Goal: Task Accomplishment & Management: Manage account settings

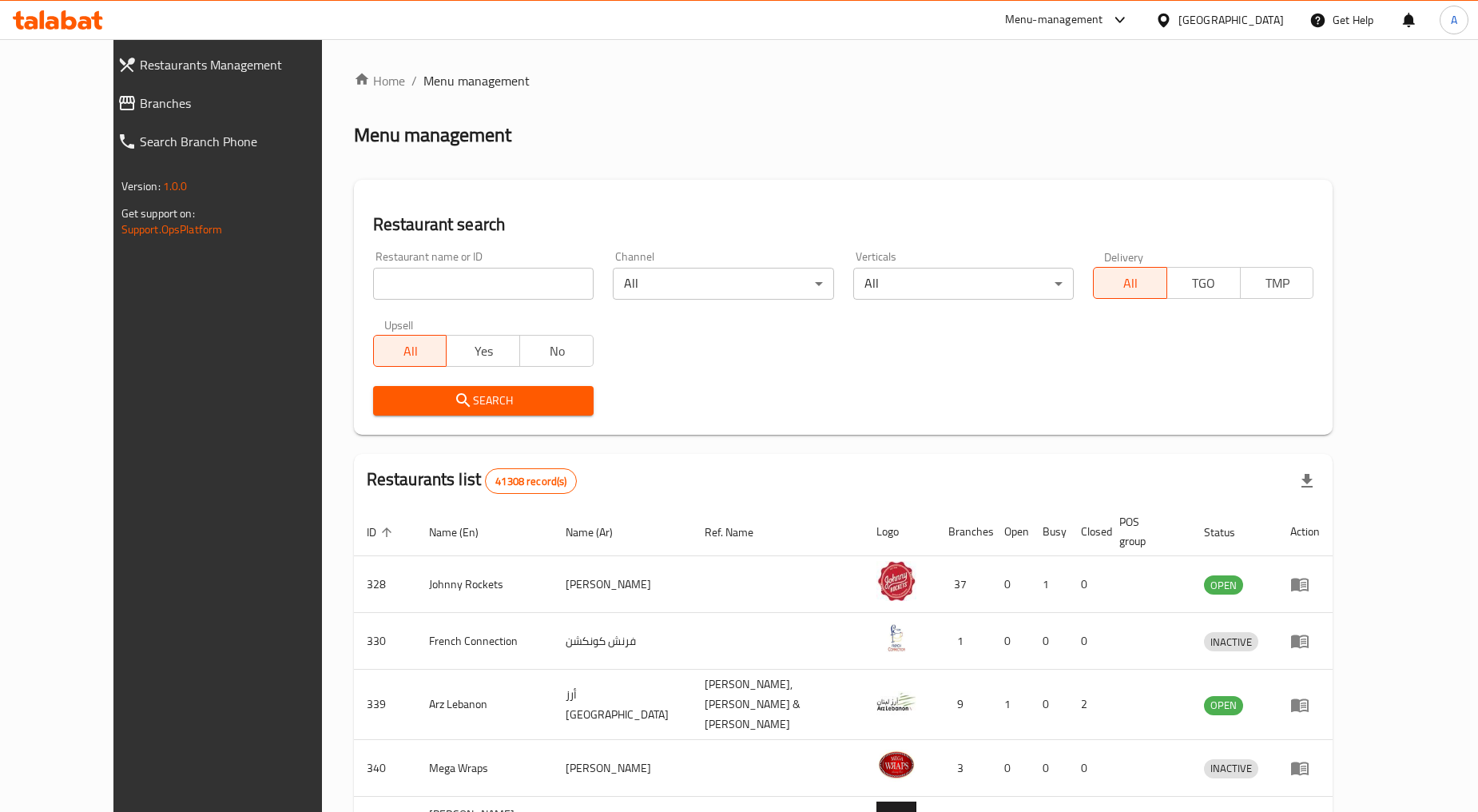
click at [422, 278] on input "search" at bounding box center [484, 284] width 221 height 32
paste input "771659"
click button "Search" at bounding box center [484, 401] width 221 height 30
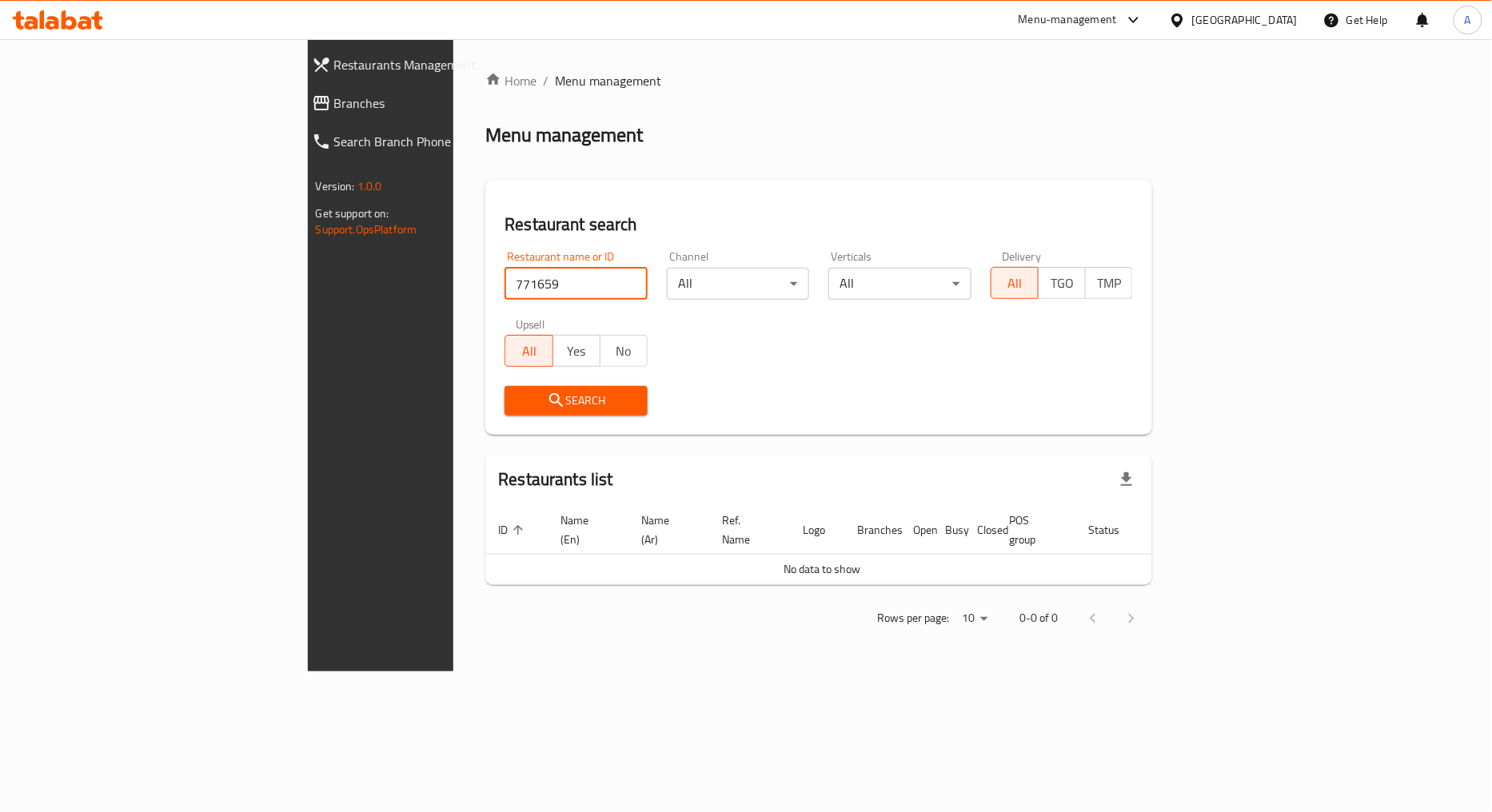
click at [504, 273] on input "771659" at bounding box center [576, 284] width 143 height 32
type input "702387"
click button "Search" at bounding box center [576, 401] width 143 height 30
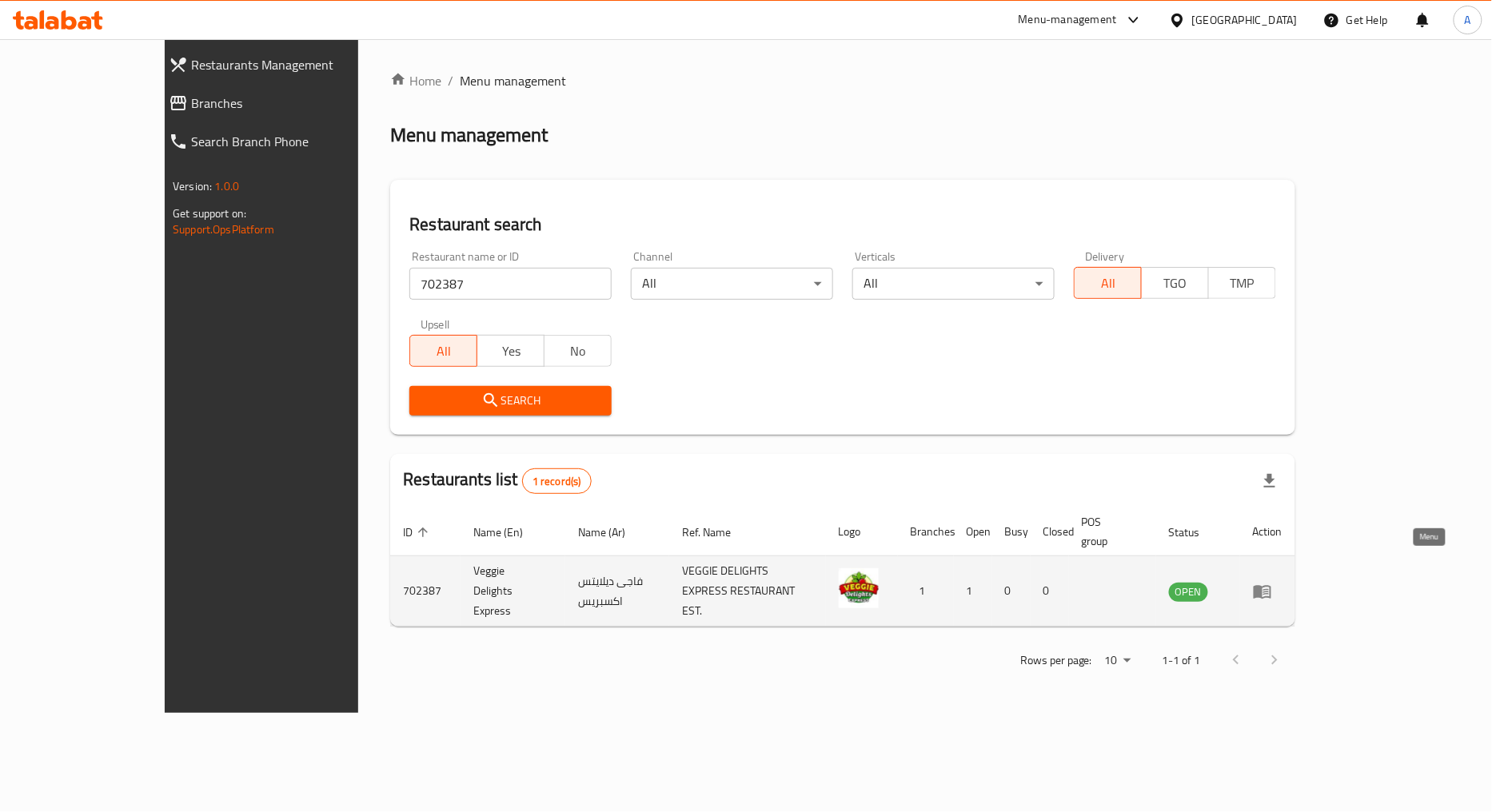
click at [1272, 582] on icon "enhanced table" at bounding box center [1263, 591] width 19 height 19
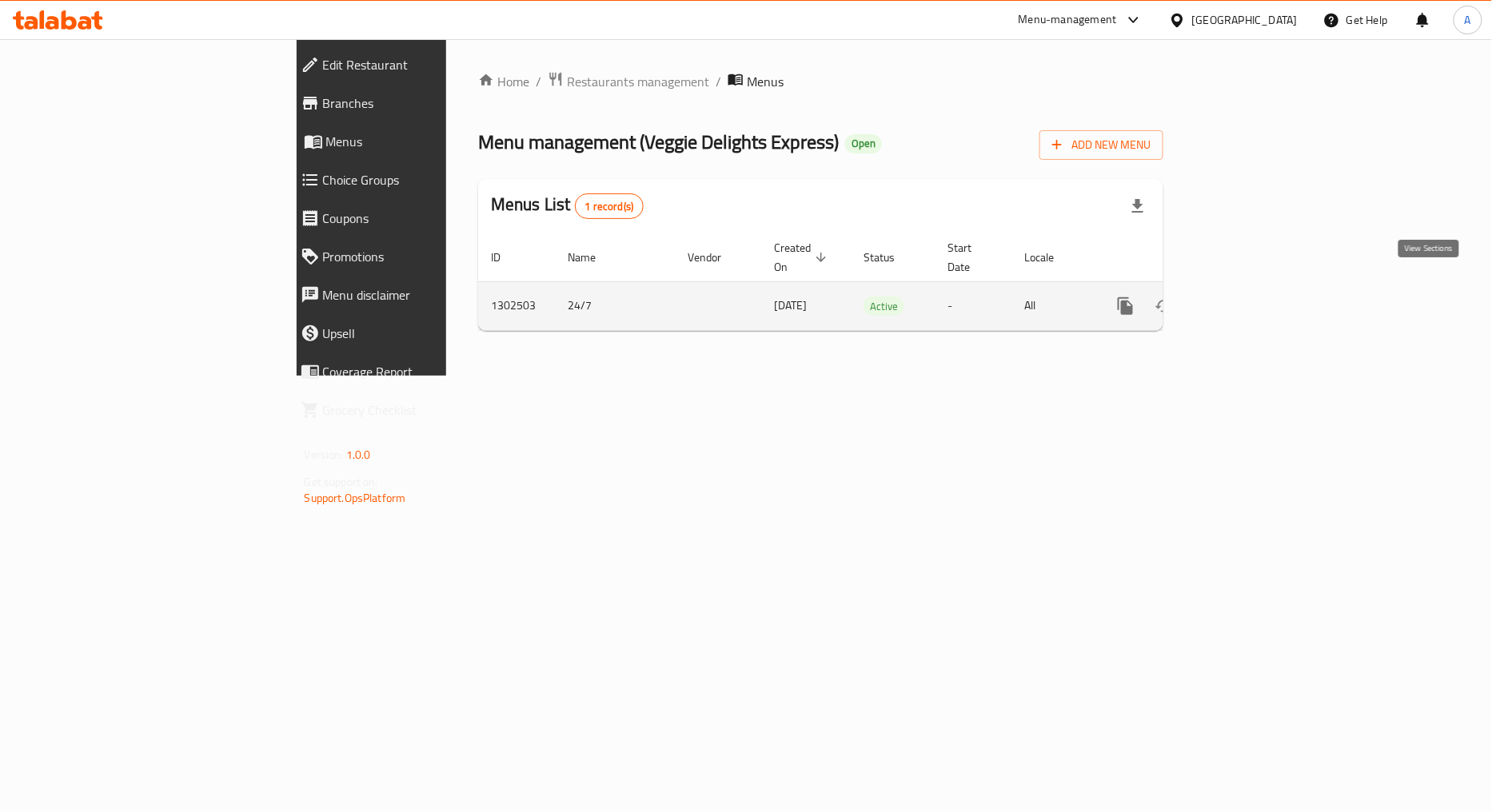
click at [1250, 296] on icon "enhanced table" at bounding box center [1241, 306] width 19 height 19
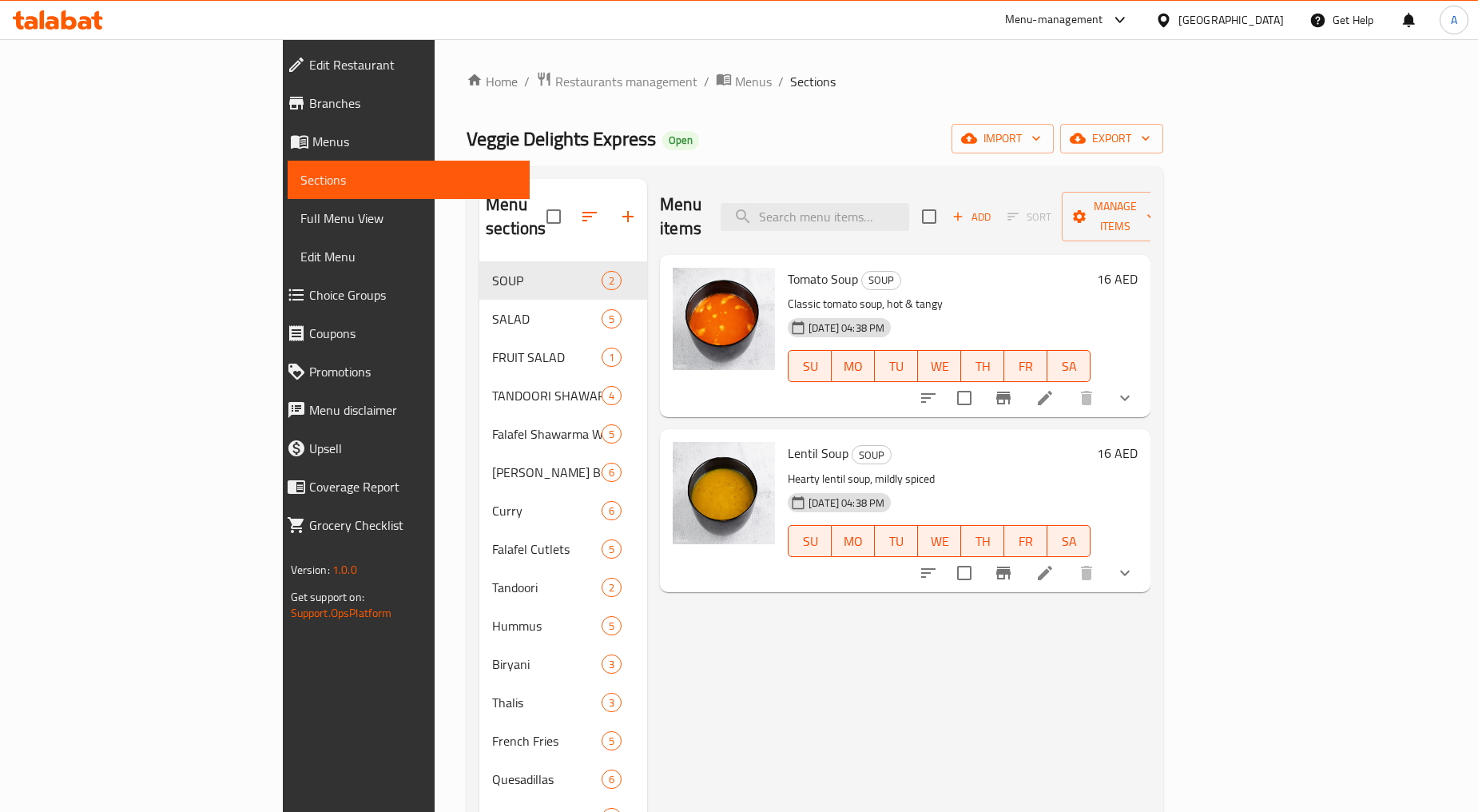
click at [310, 287] on span "Choice Groups" at bounding box center [413, 295] width 208 height 19
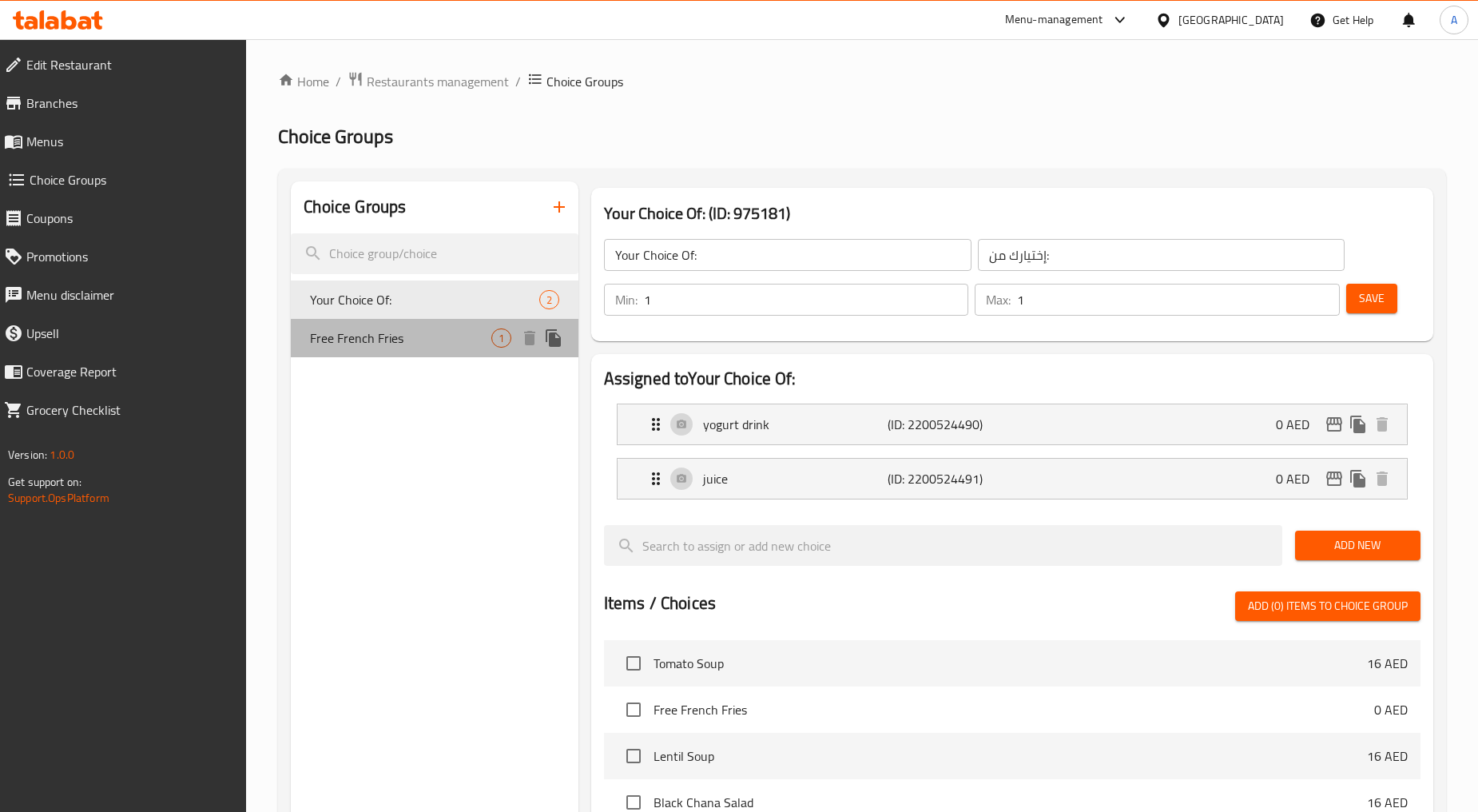
click at [458, 342] on span "Free French Fries" at bounding box center [400, 338] width 181 height 19
type input "Free French Fries"
type input "بطاطا مقلية مجانية"
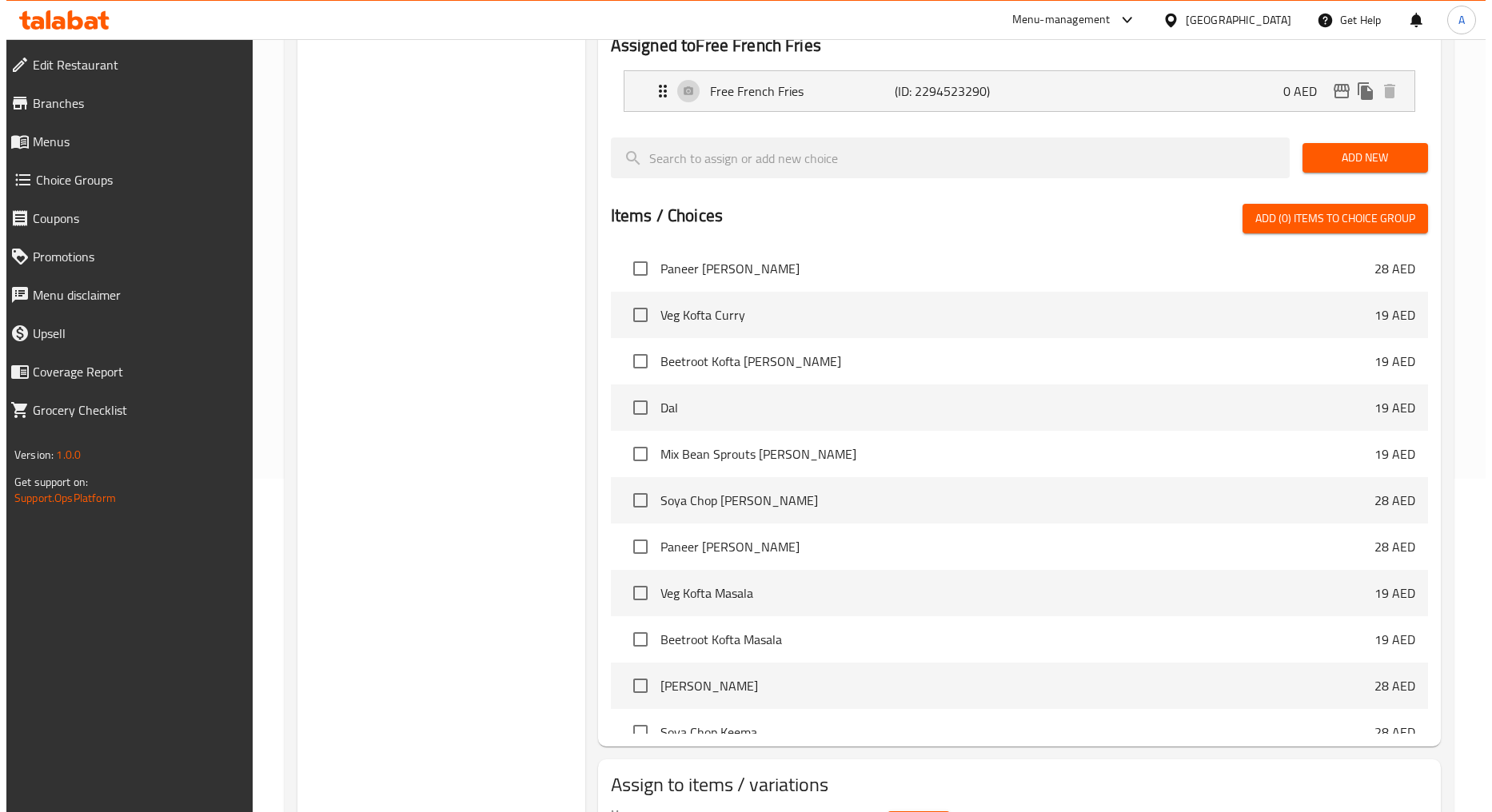
scroll to position [429, 0]
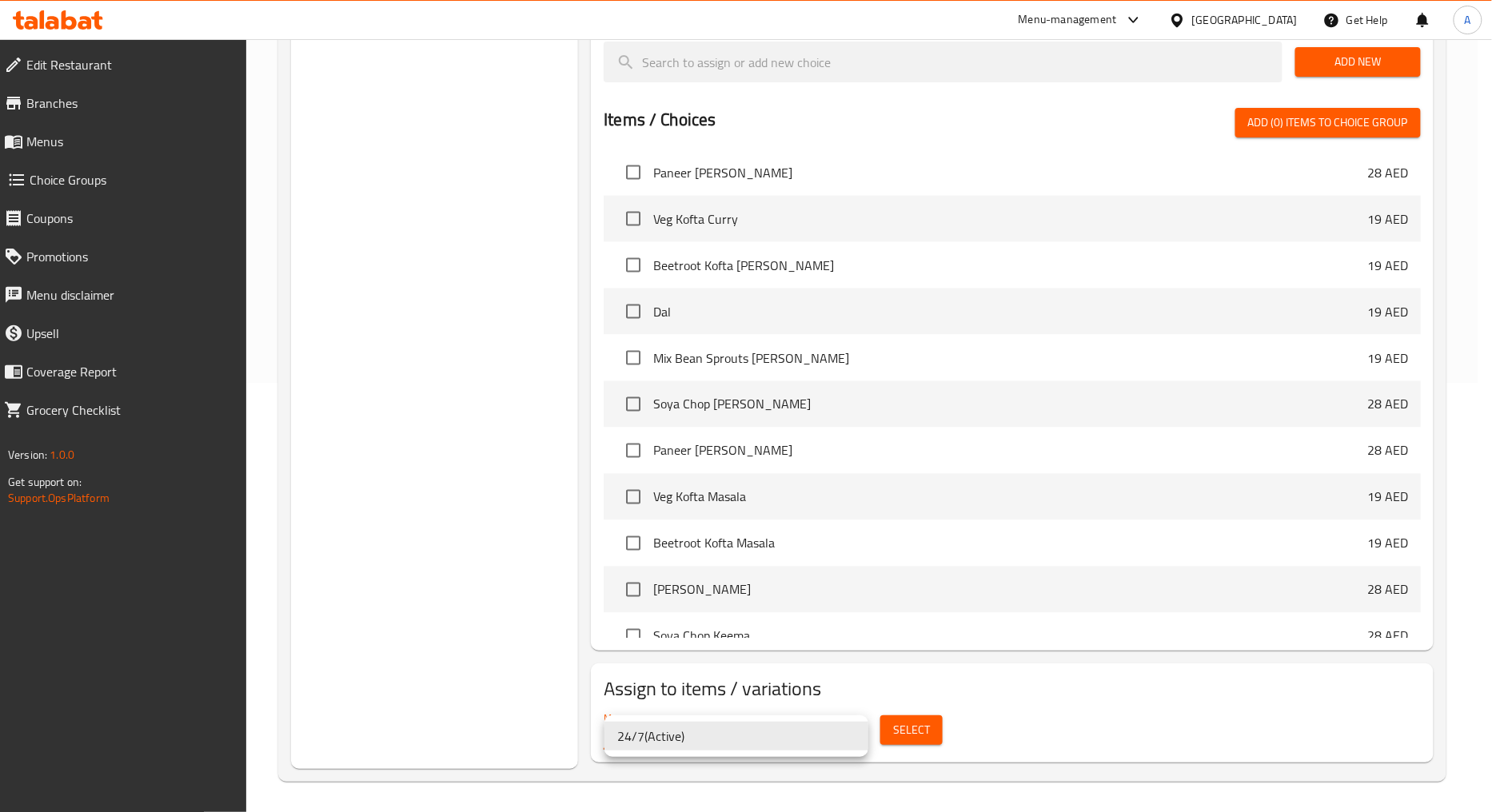
click at [905, 729] on div at bounding box center [746, 406] width 1492 height 812
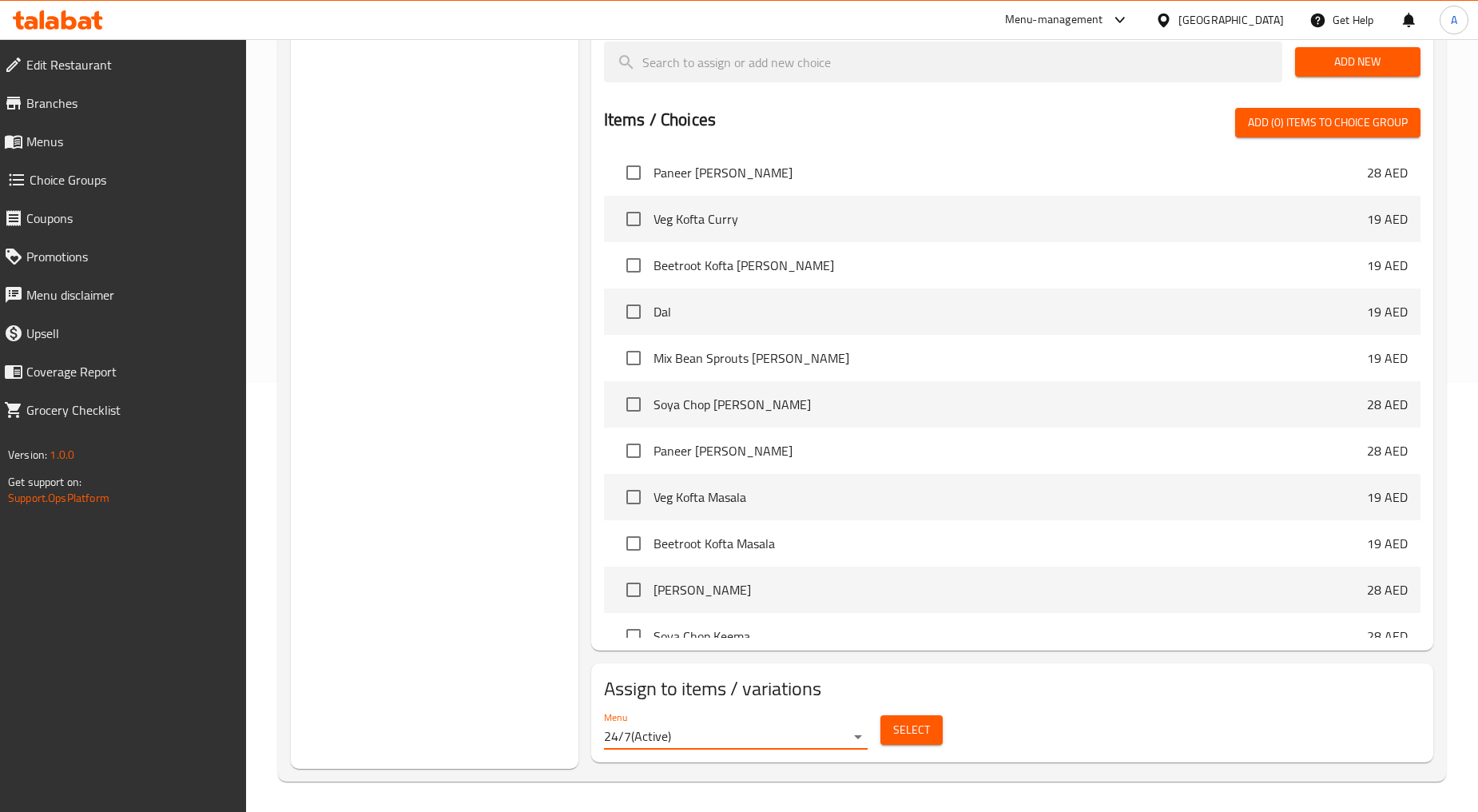
click at [905, 729] on span "Select" at bounding box center [912, 730] width 37 height 20
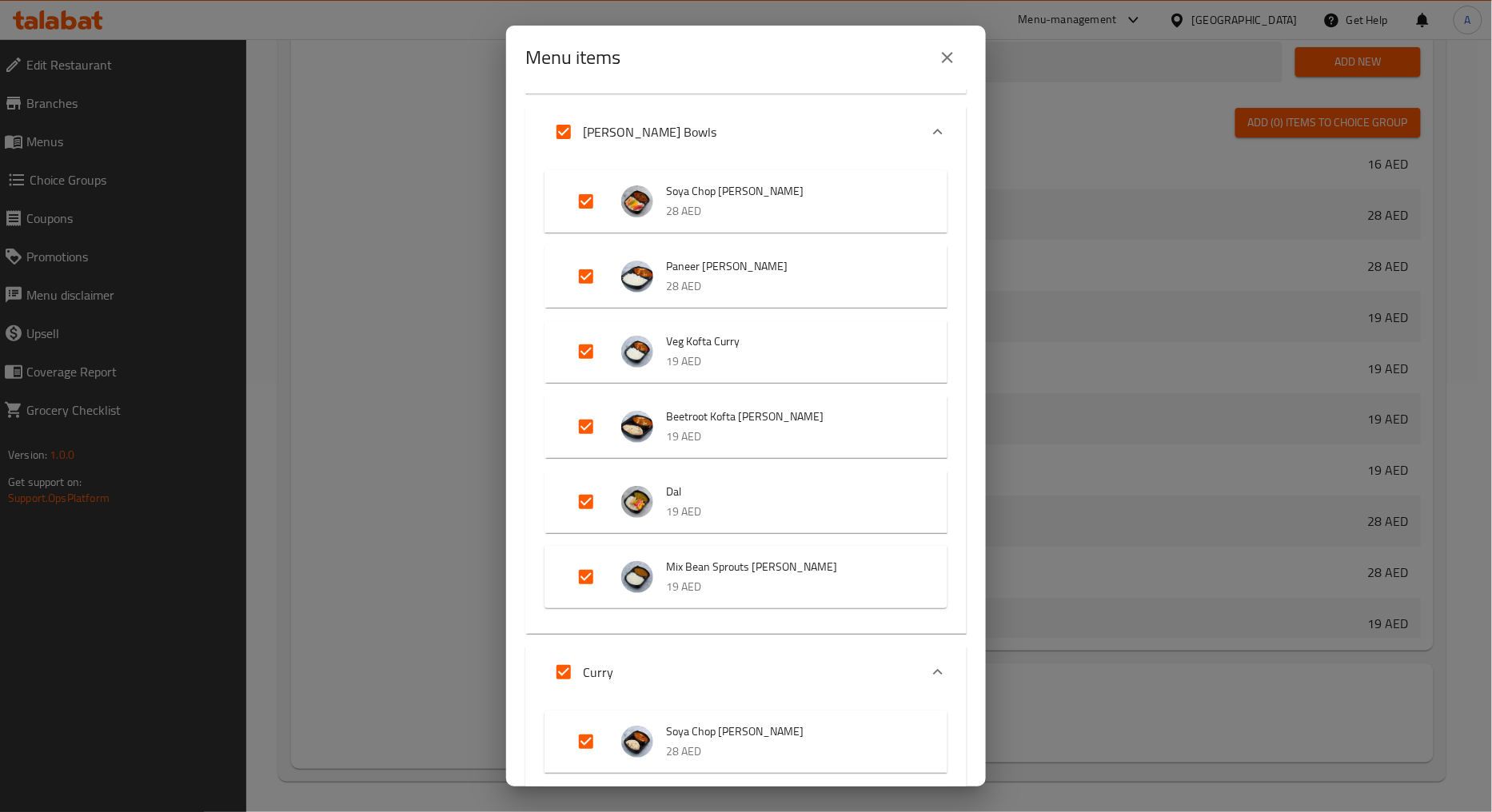
scroll to position [1776, 0]
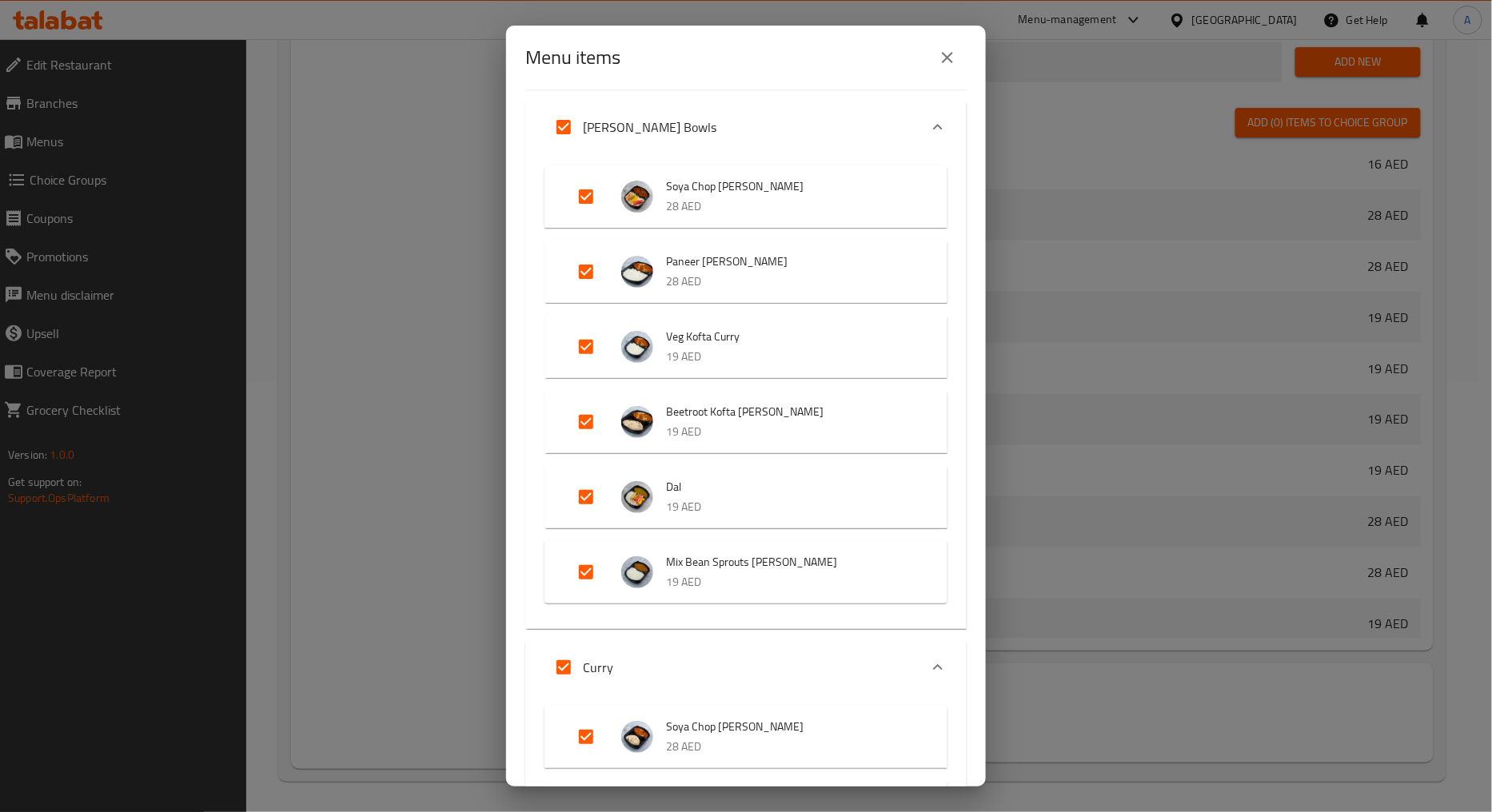
click at [942, 49] on icon "close" at bounding box center [948, 58] width 19 height 19
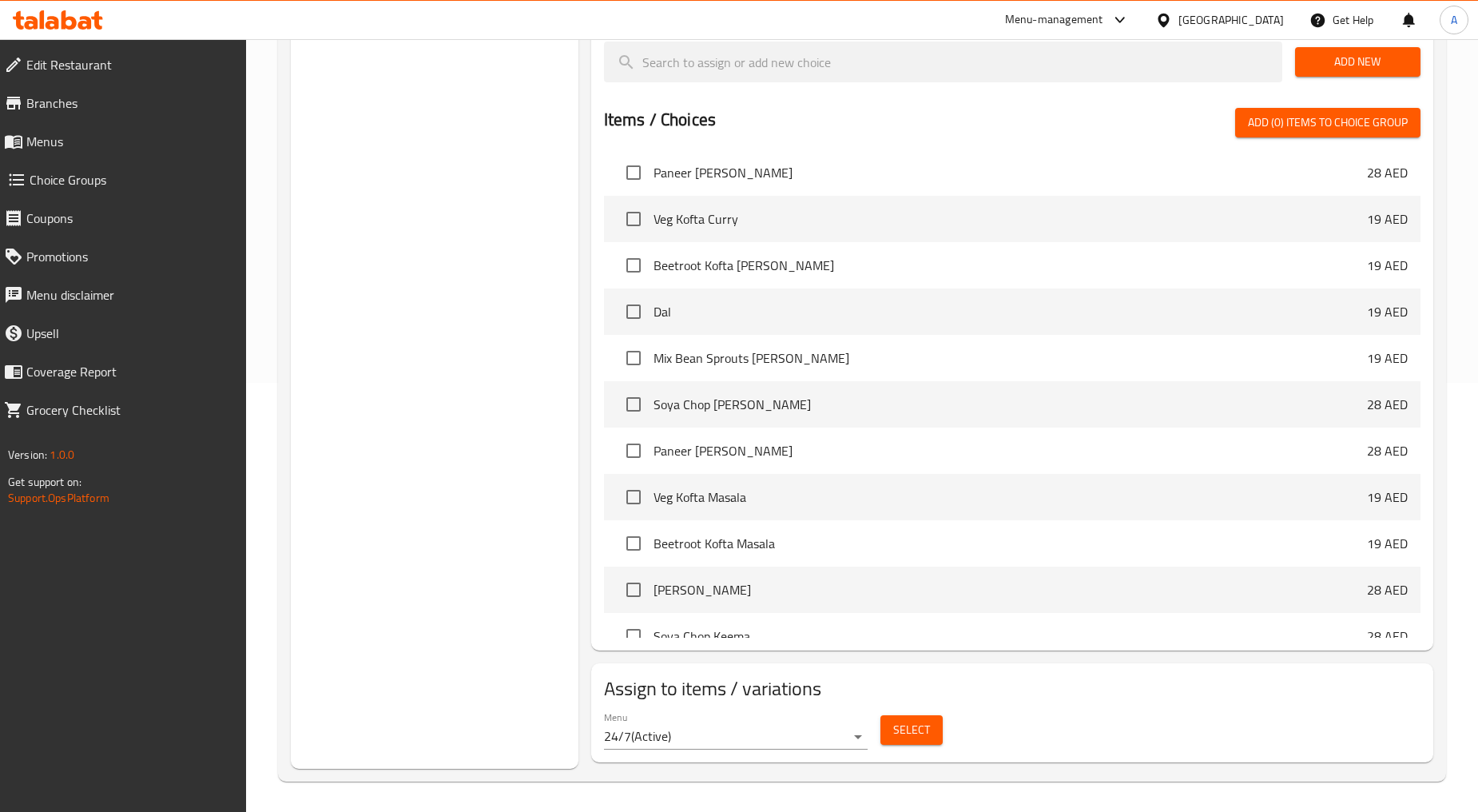
click at [905, 732] on span "Select" at bounding box center [912, 730] width 37 height 20
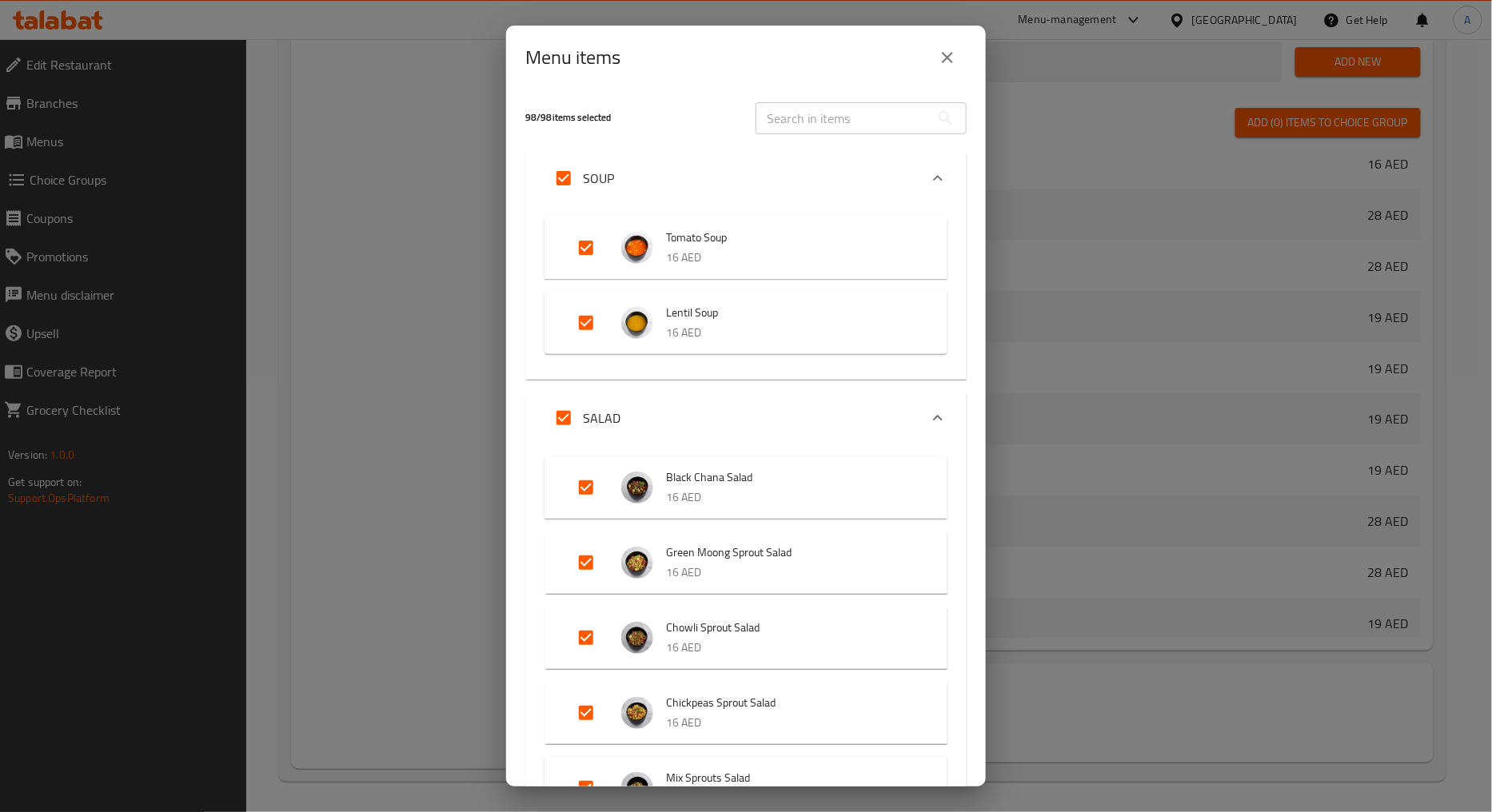
click at [589, 250] on input "Expand" at bounding box center [586, 248] width 39 height 39
checkbox input "false"
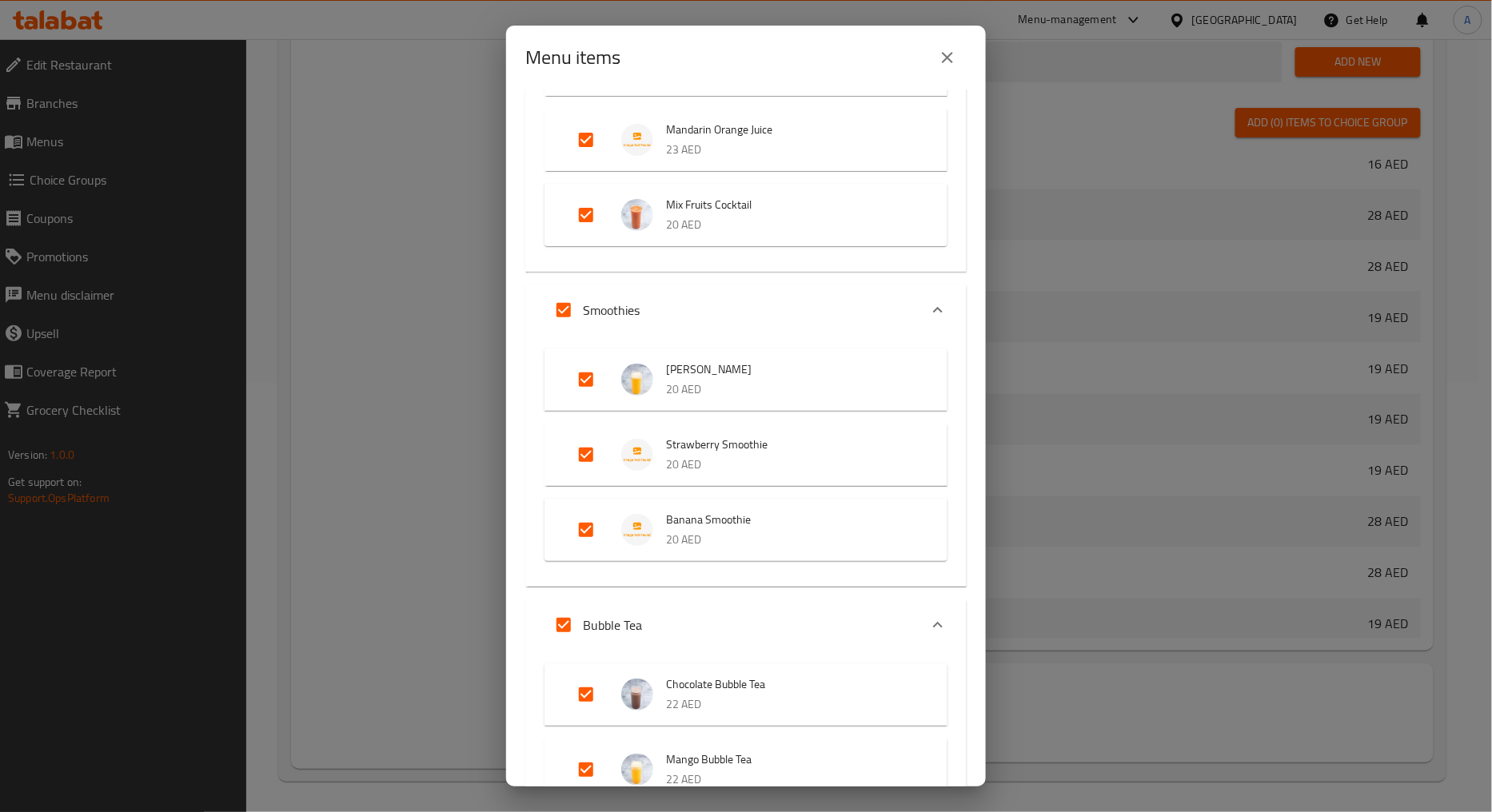
scroll to position [10070, 0]
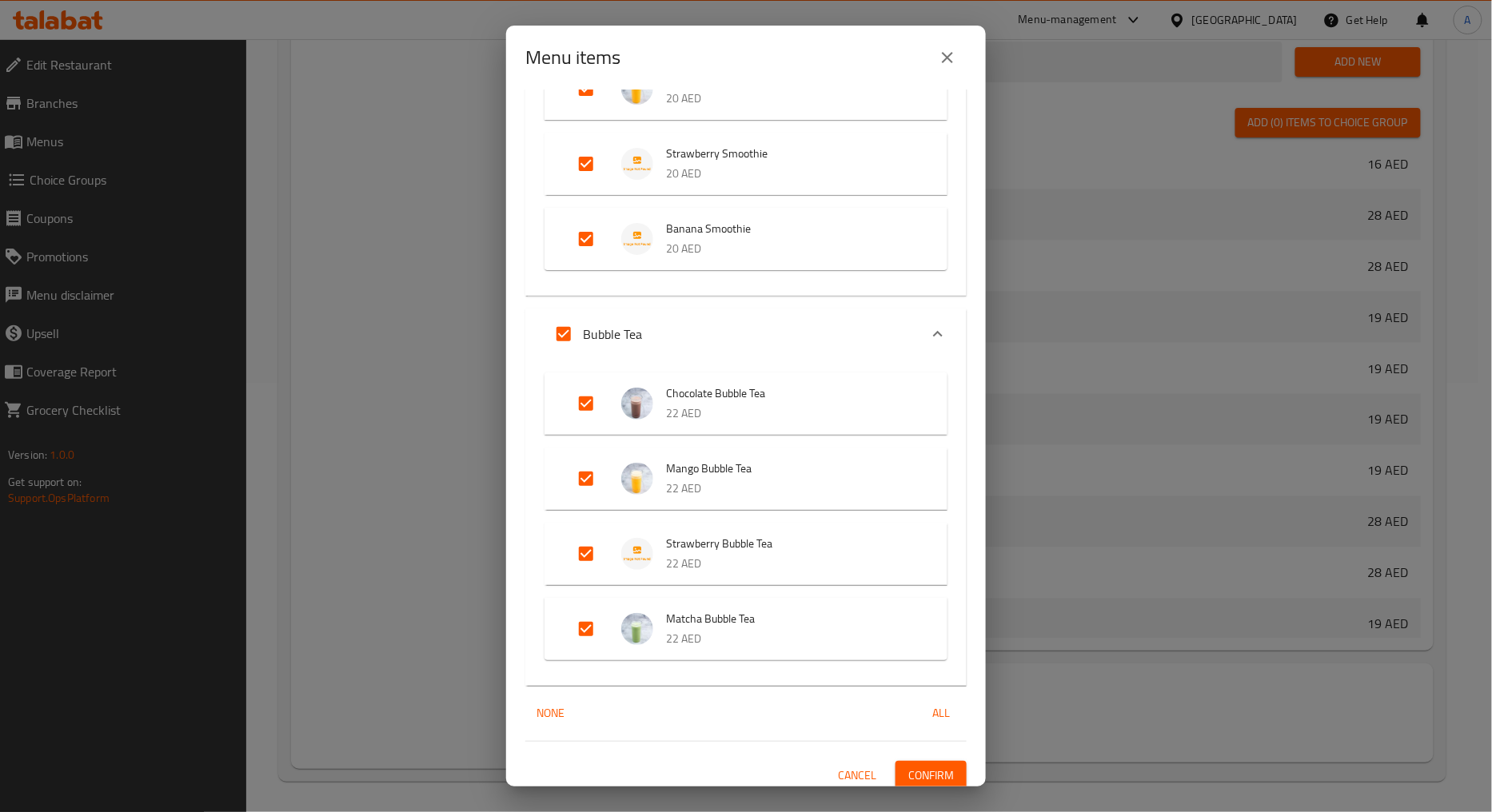
click at [914, 766] on span "Confirm" at bounding box center [930, 775] width 46 height 20
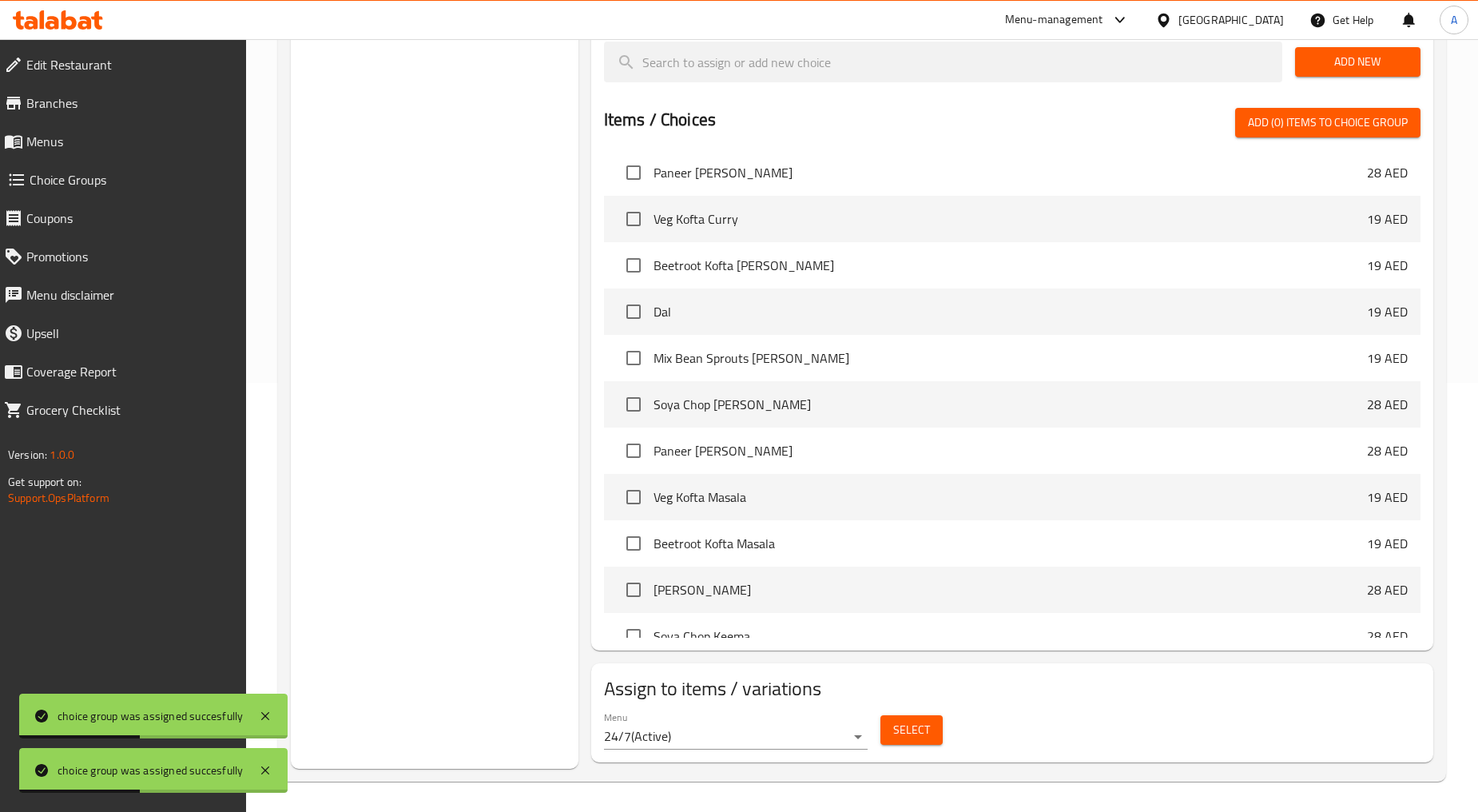
click at [923, 722] on span "Select" at bounding box center [912, 730] width 37 height 20
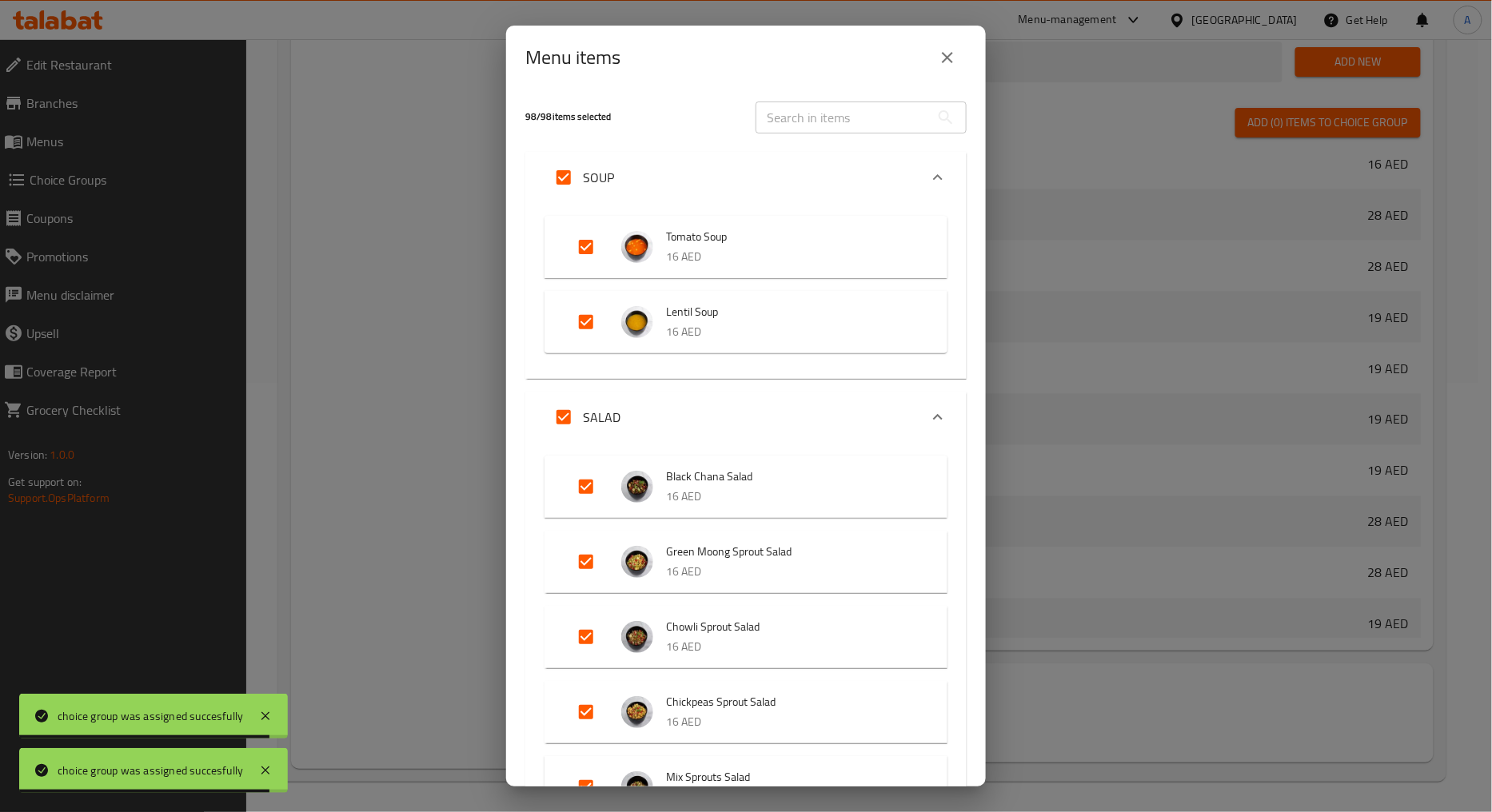
scroll to position [0, 0]
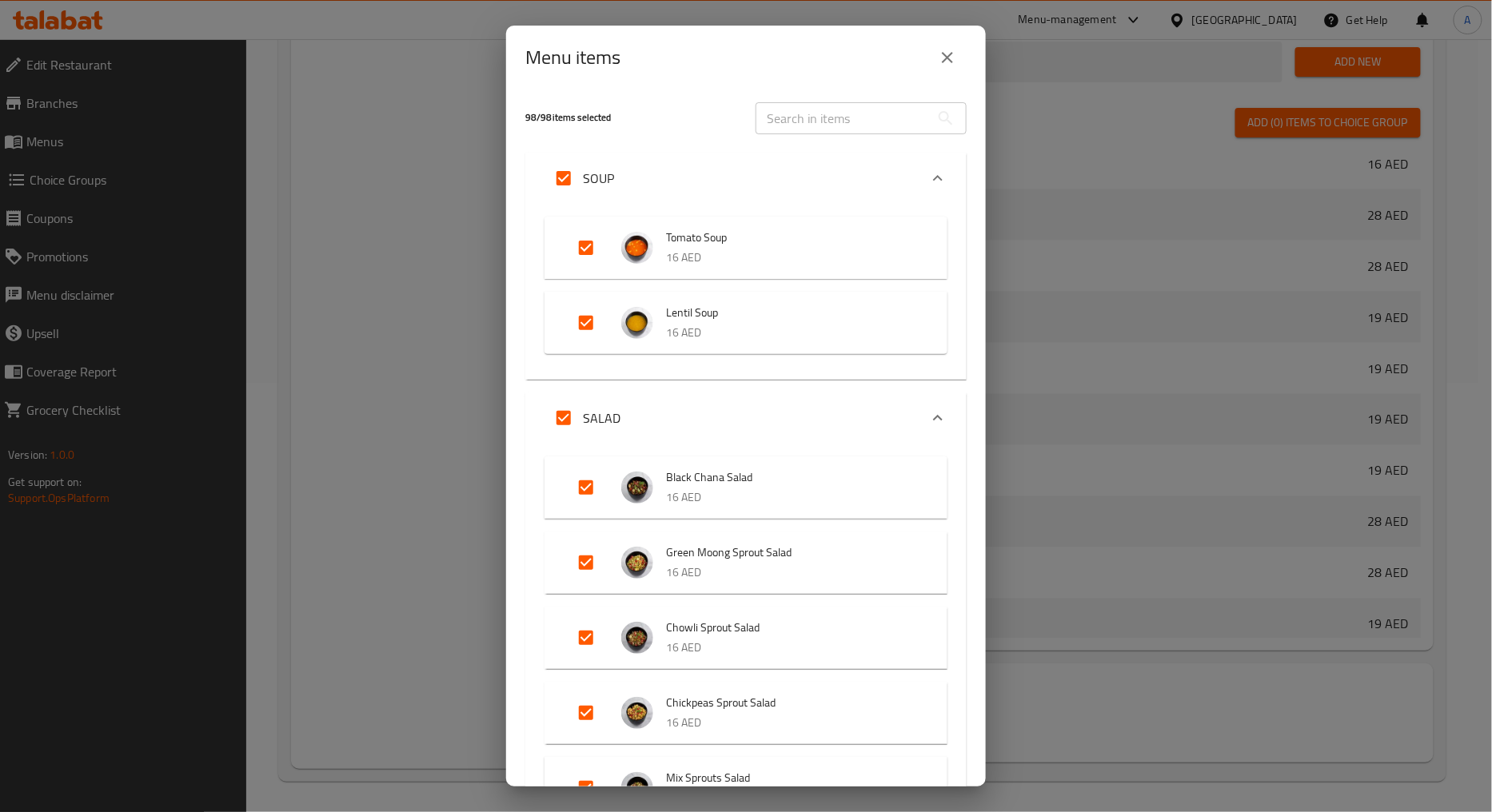
click at [577, 250] on input "Expand" at bounding box center [586, 248] width 39 height 39
checkbox input "false"
click at [1068, 168] on div "Menu items 97 / 98 items selected ​ SOUP Tomato Soup 16 AED Lentil Soup 16 AED …" at bounding box center [746, 406] width 1492 height 812
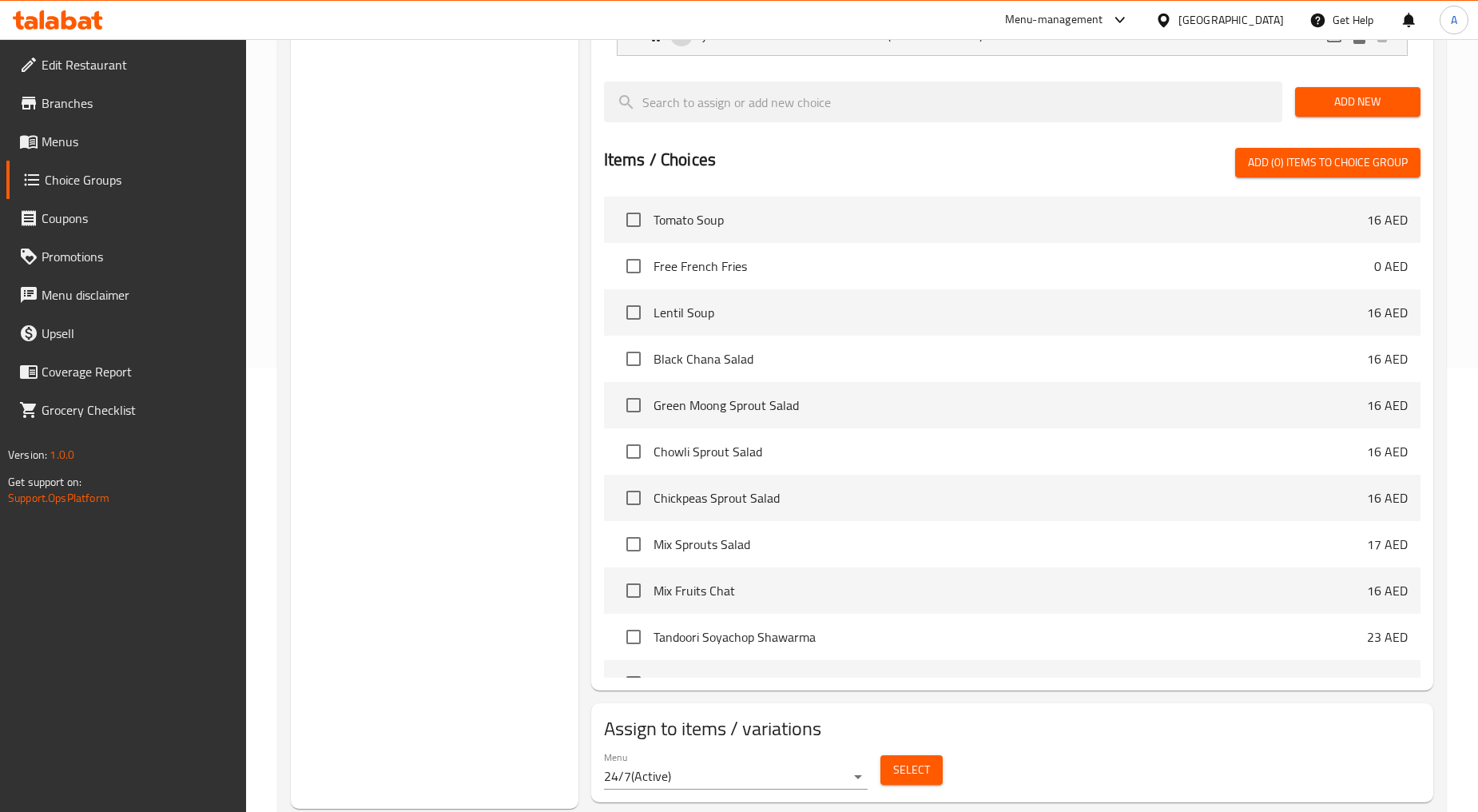
scroll to position [484, 0]
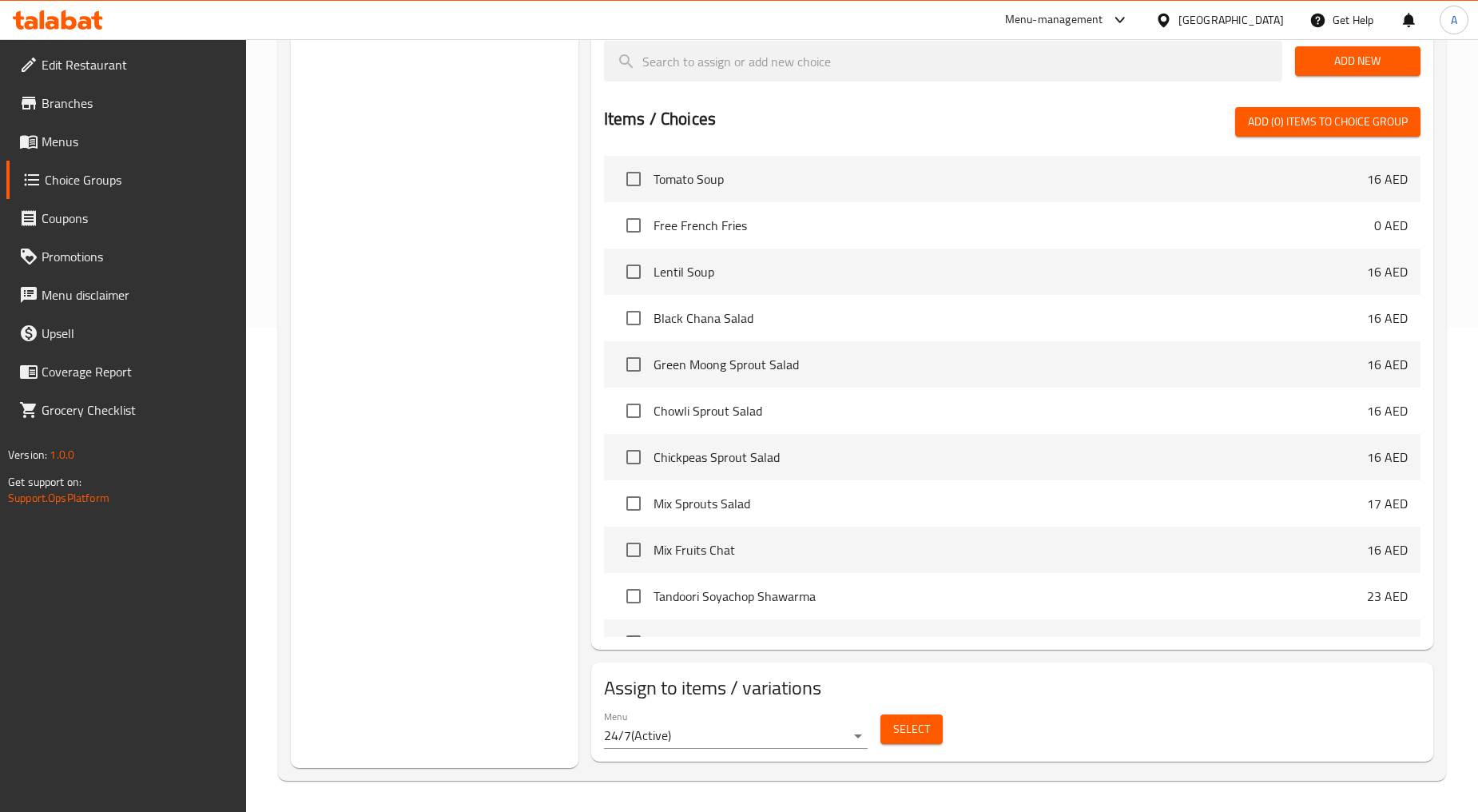
click at [908, 716] on button "Select" at bounding box center [912, 729] width 62 height 30
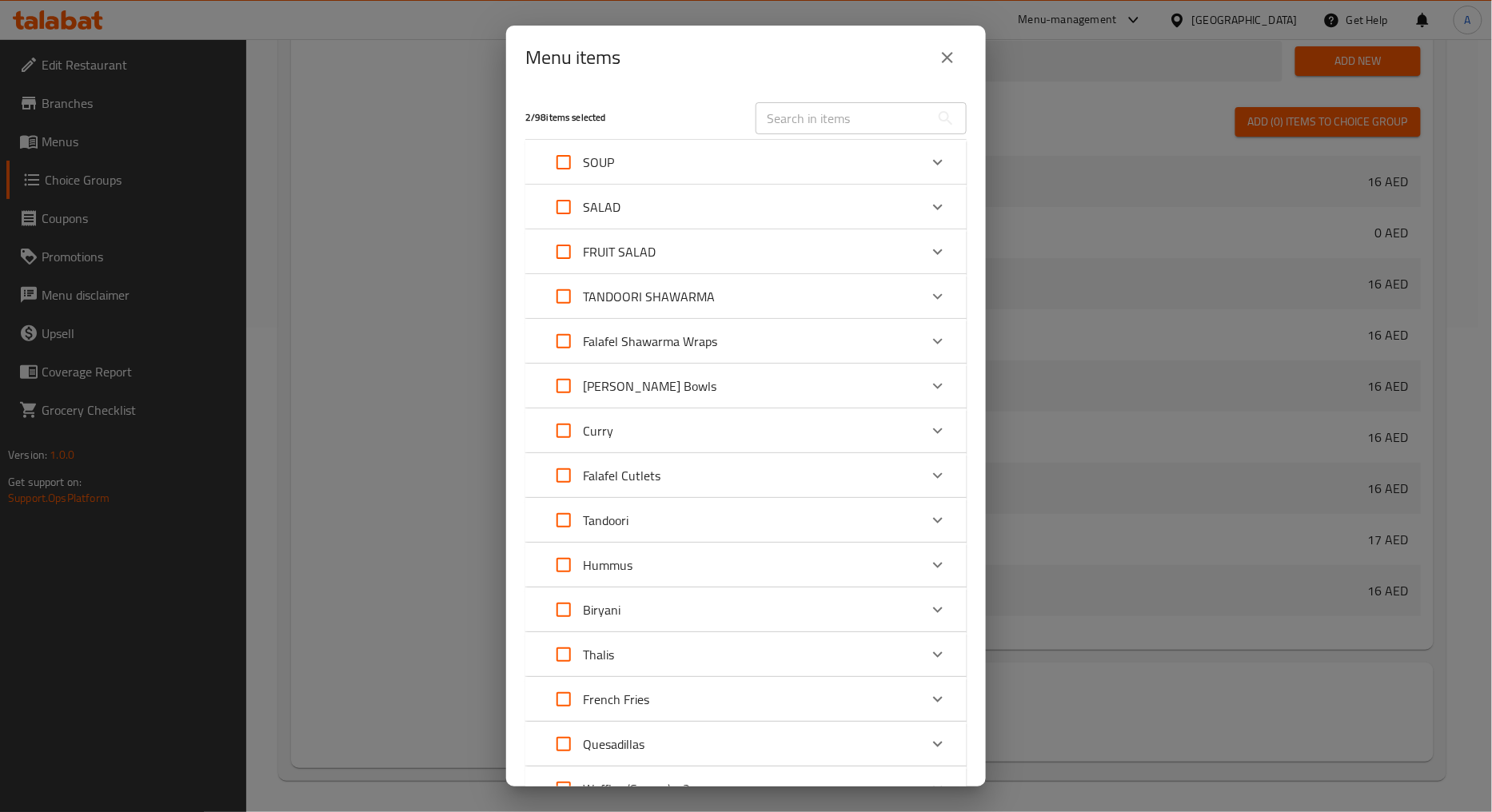
click at [950, 65] on icon "close" at bounding box center [948, 58] width 19 height 19
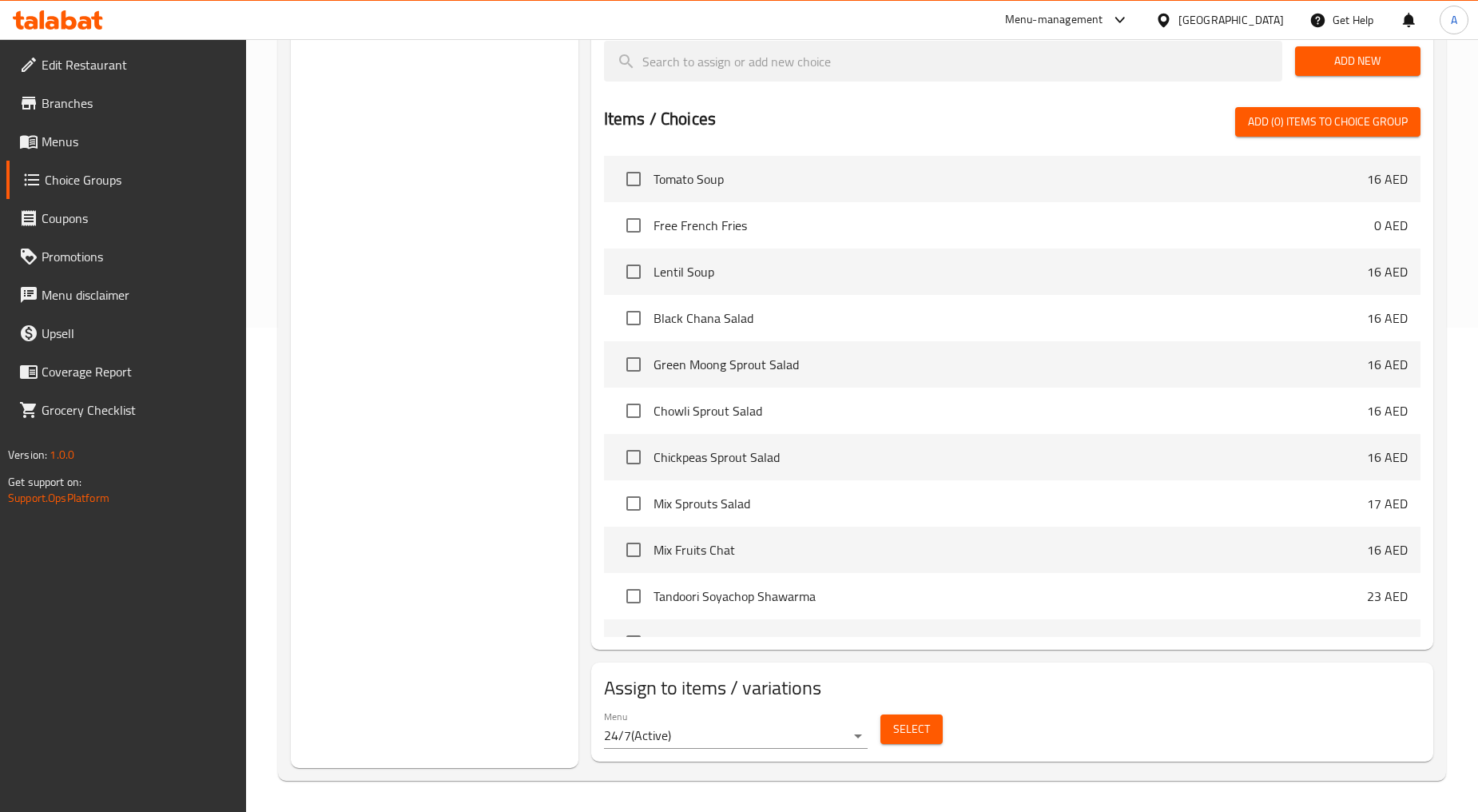
scroll to position [0, 0]
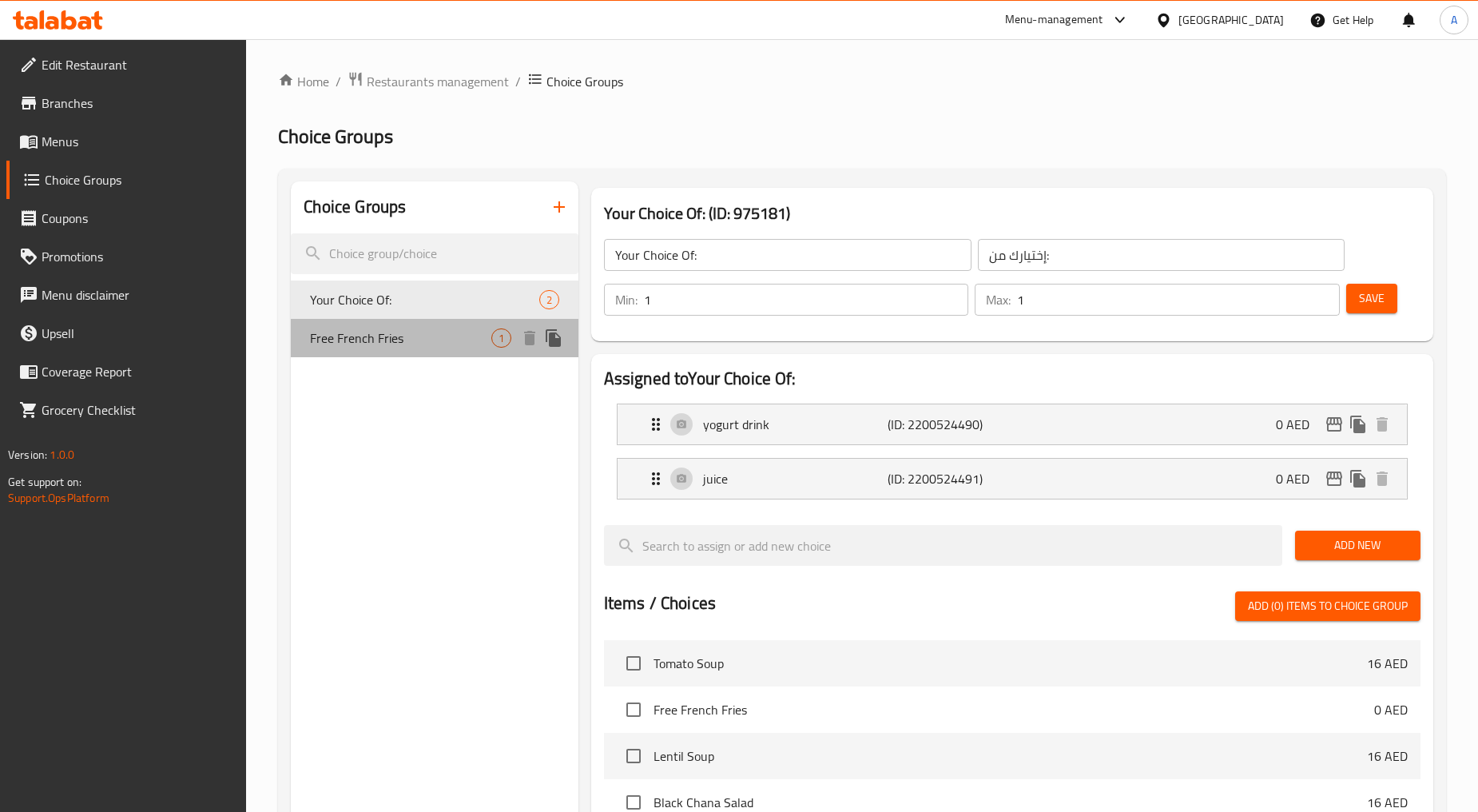
click at [392, 347] on span "Free French Fries" at bounding box center [400, 338] width 181 height 19
type input "Free French Fries"
type input "بطاطا مقلية مجانية"
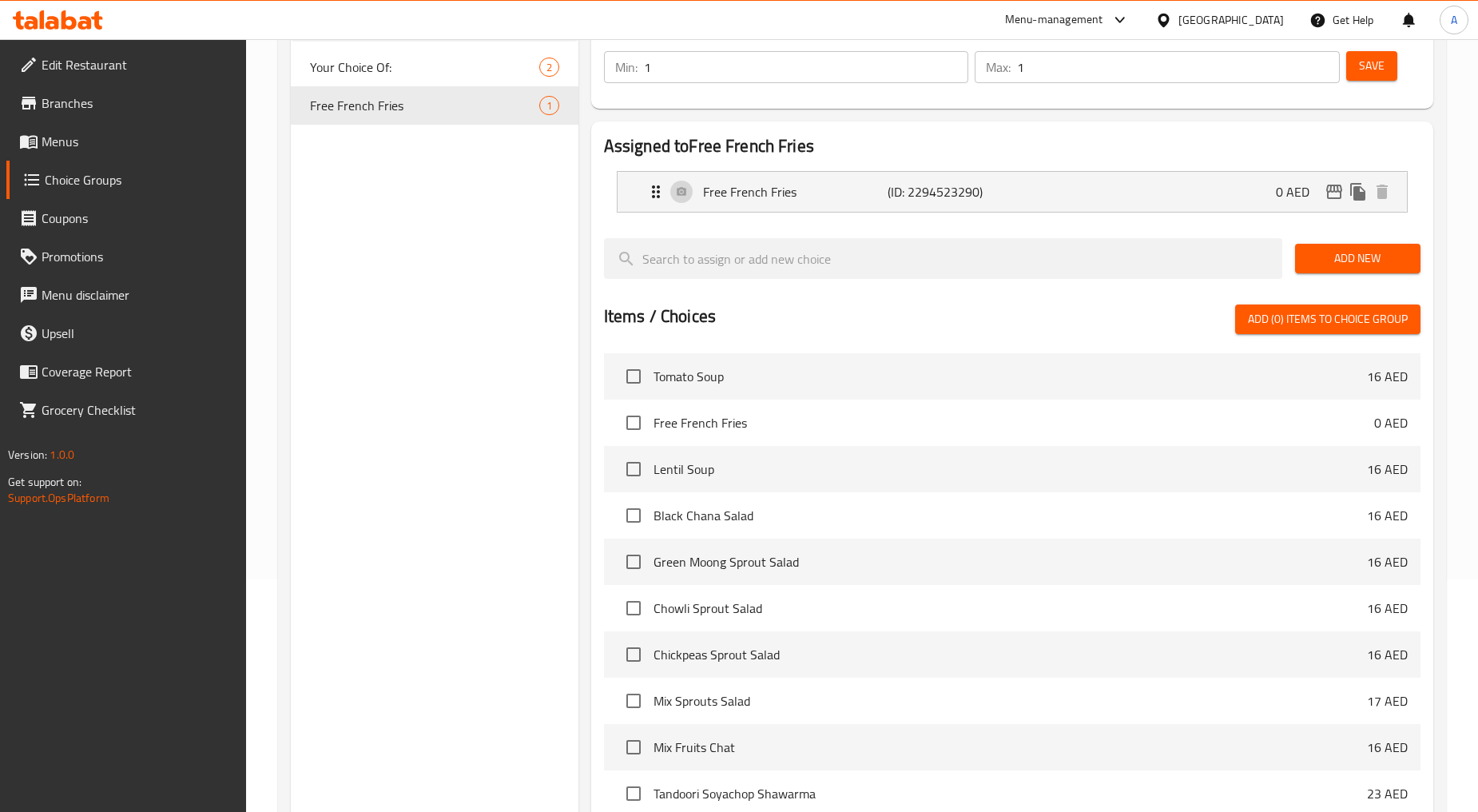
scroll to position [429, 0]
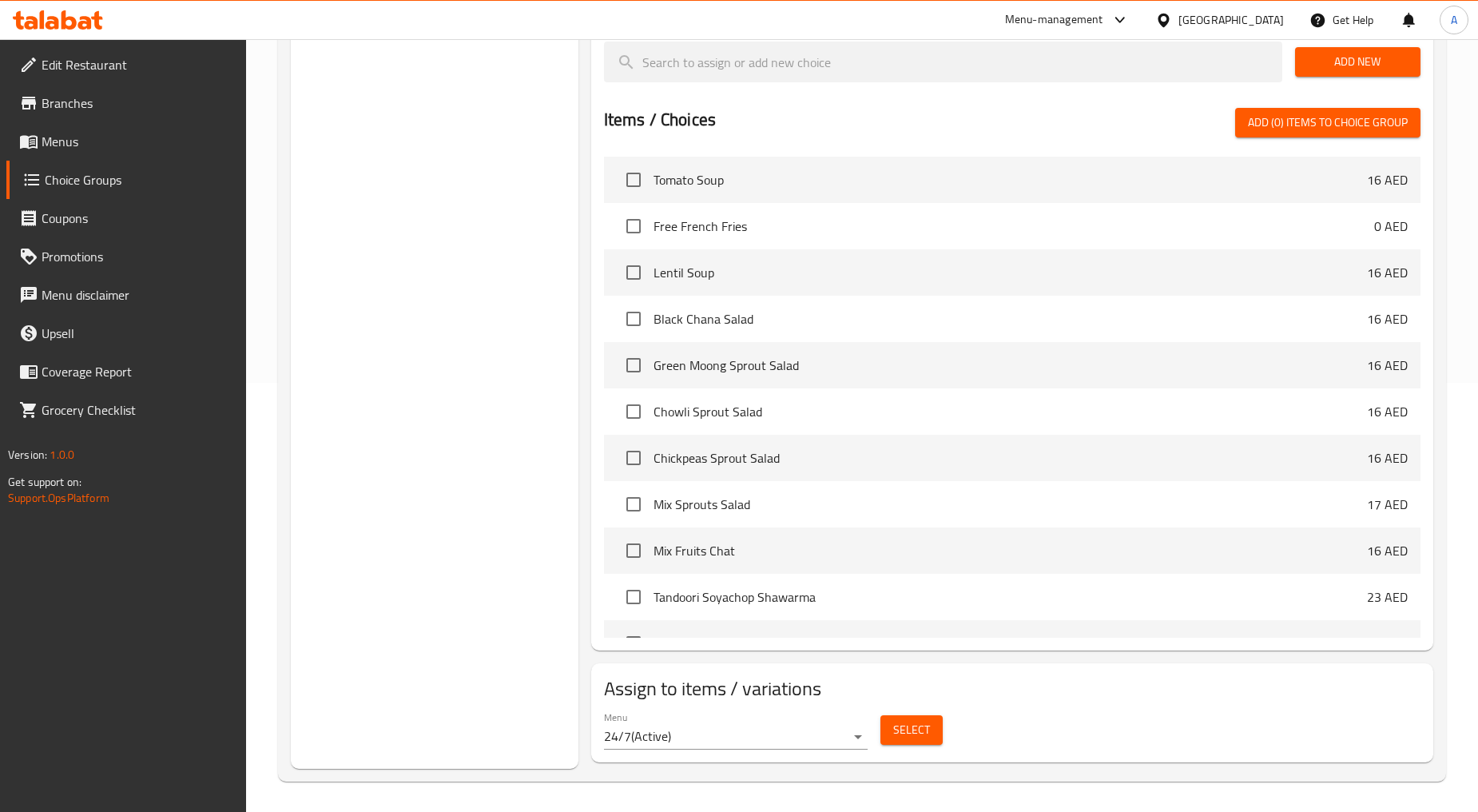
click at [906, 722] on span "Select" at bounding box center [912, 730] width 37 height 20
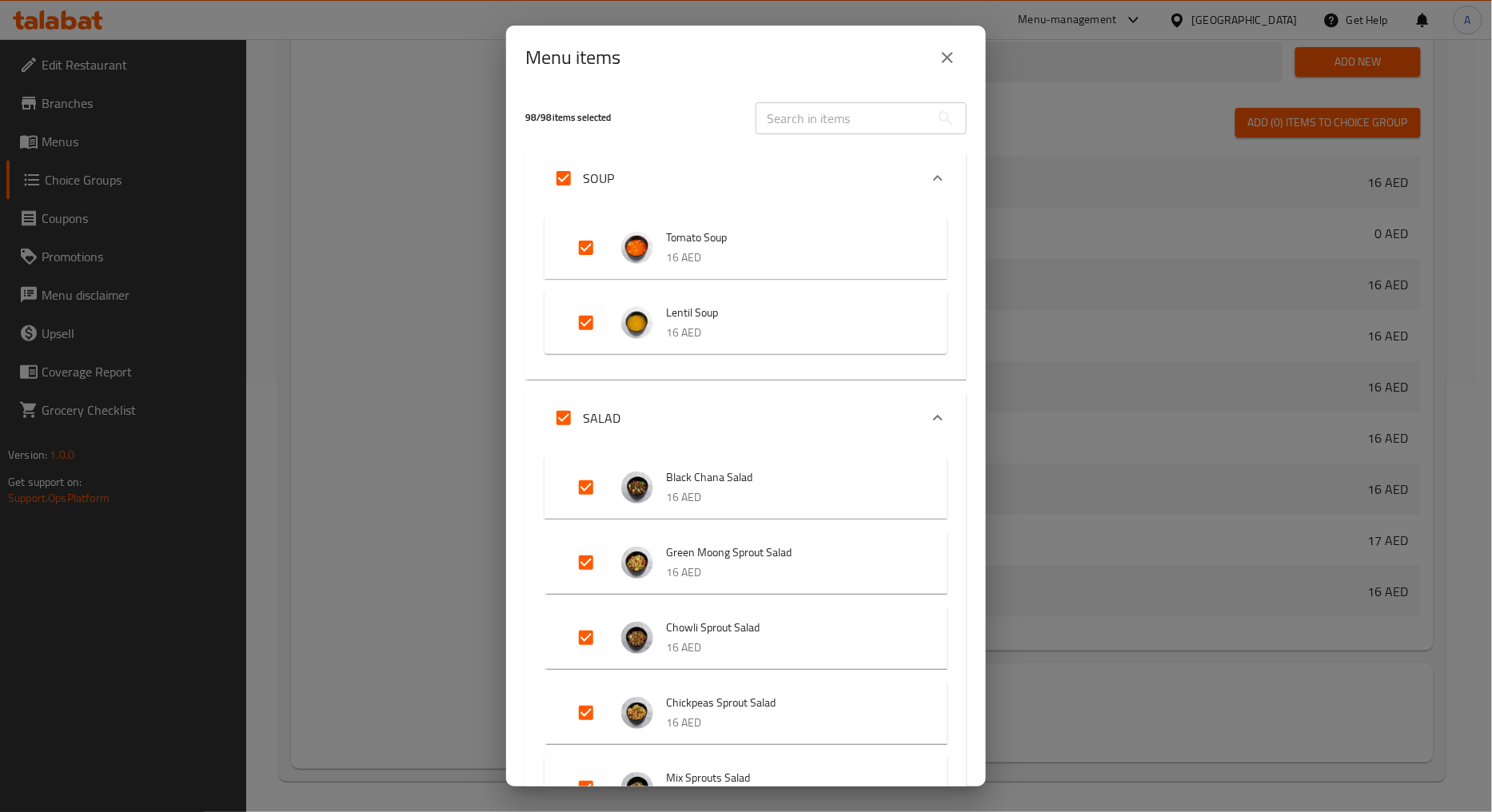
click at [938, 67] on icon "close" at bounding box center [948, 58] width 19 height 19
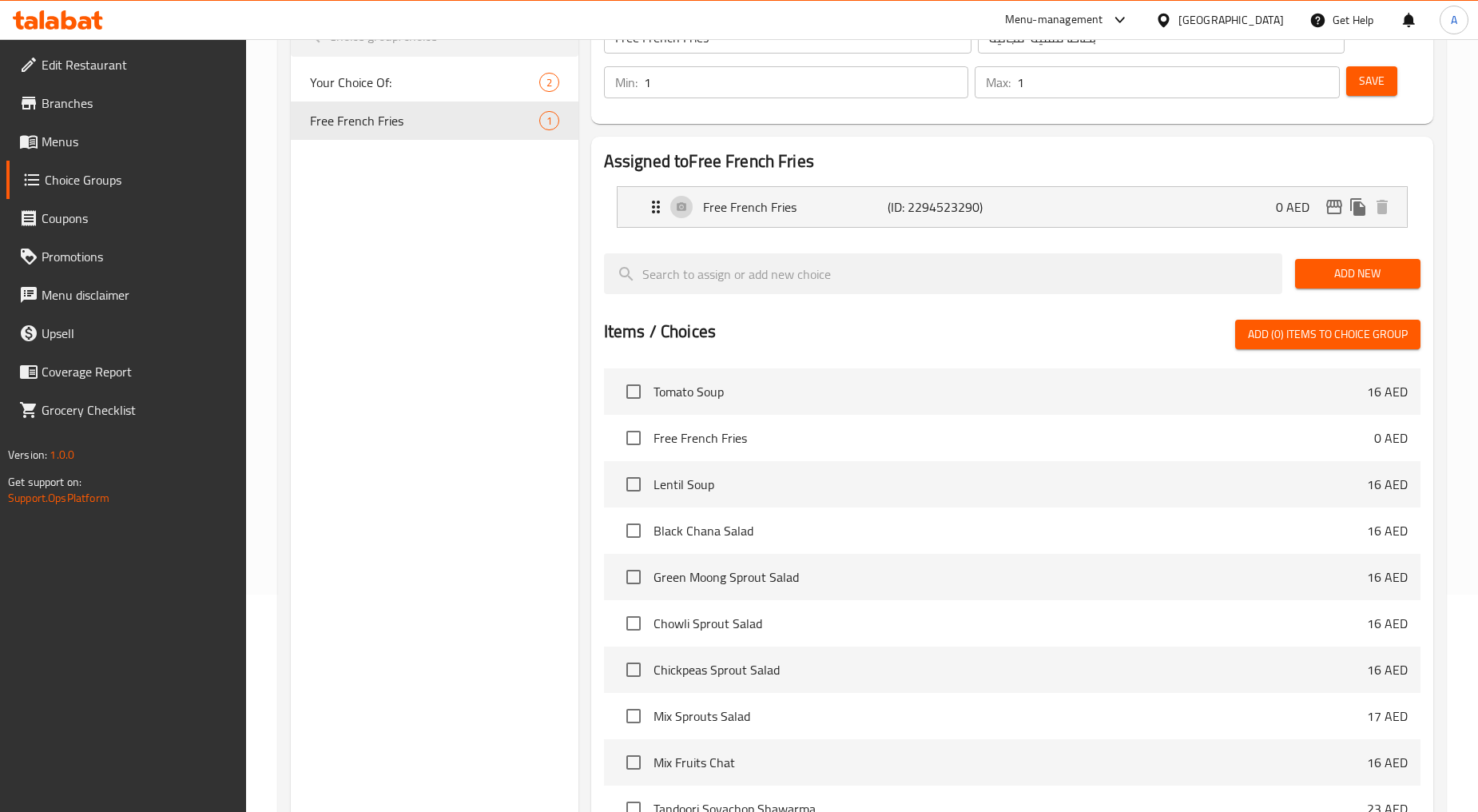
scroll to position [0, 0]
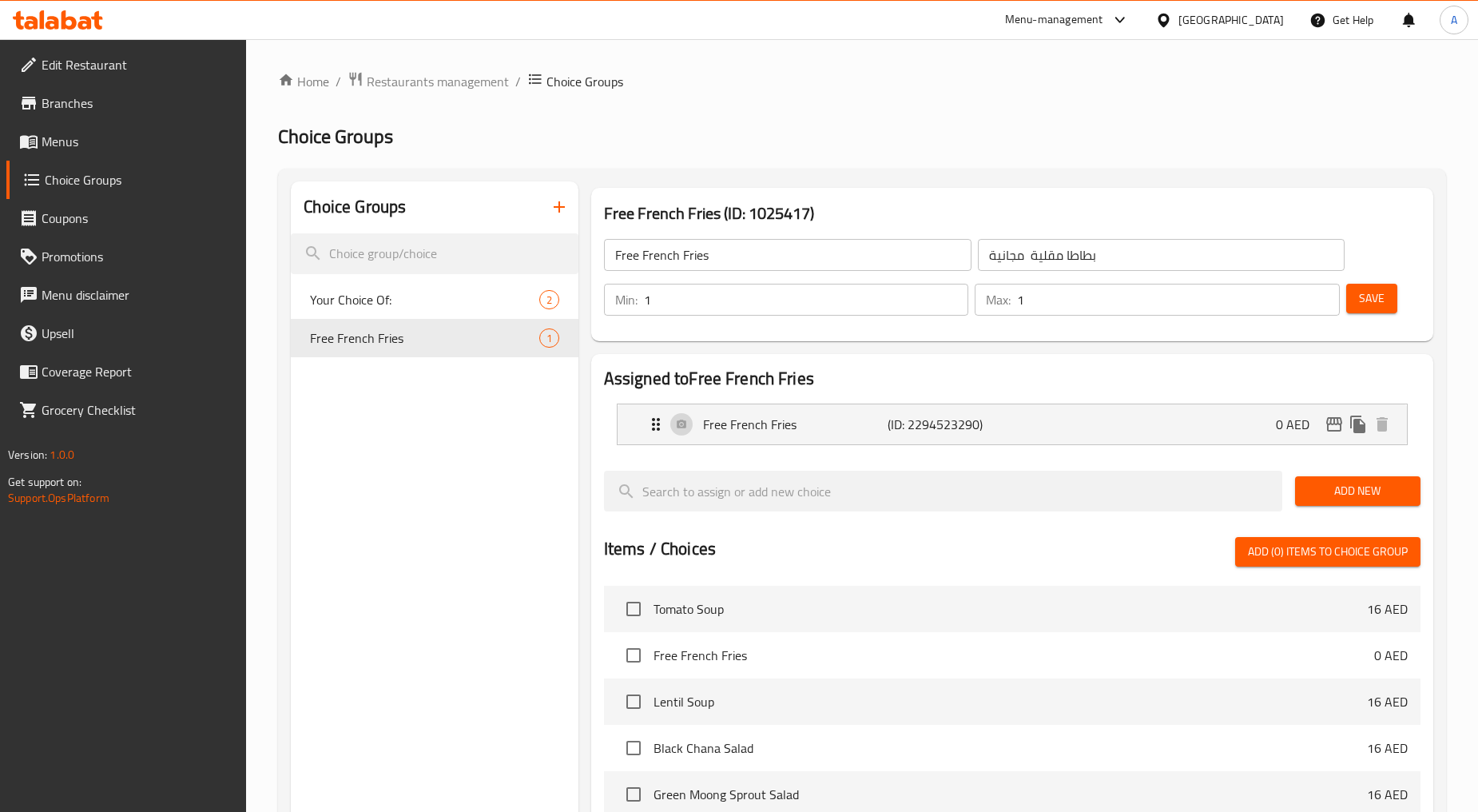
click at [1090, 25] on div "Menu-management" at bounding box center [1055, 20] width 99 height 19
click at [972, 73] on div "All Plugins" at bounding box center [1011, 71] width 240 height 37
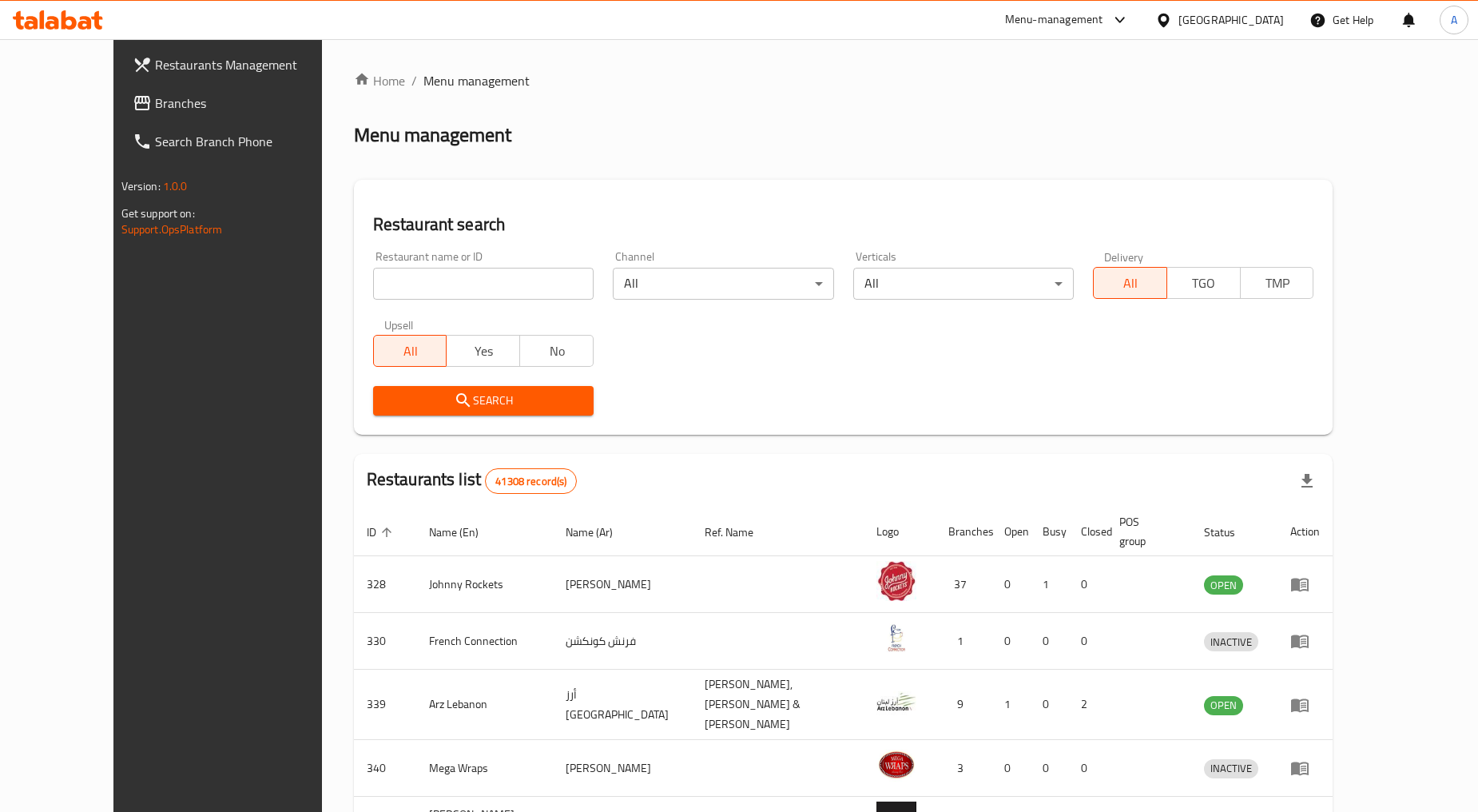
click at [494, 300] on div "Restaurant name or ID Restaurant name or ID" at bounding box center [484, 275] width 240 height 68
type input "771659"
click at [440, 288] on input "771659" at bounding box center [484, 284] width 221 height 32
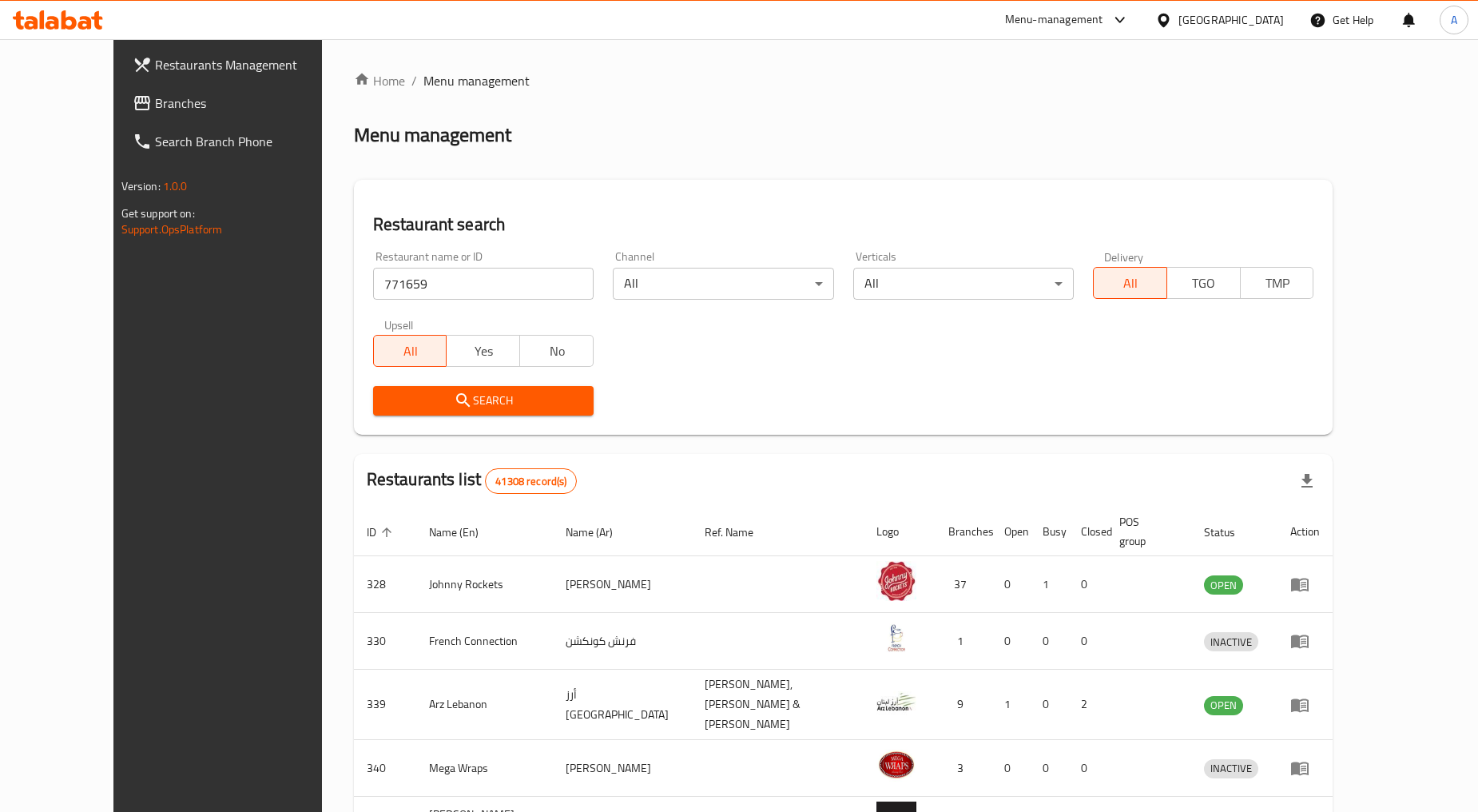
click at [155, 101] on span "Branches" at bounding box center [251, 104] width 193 height 19
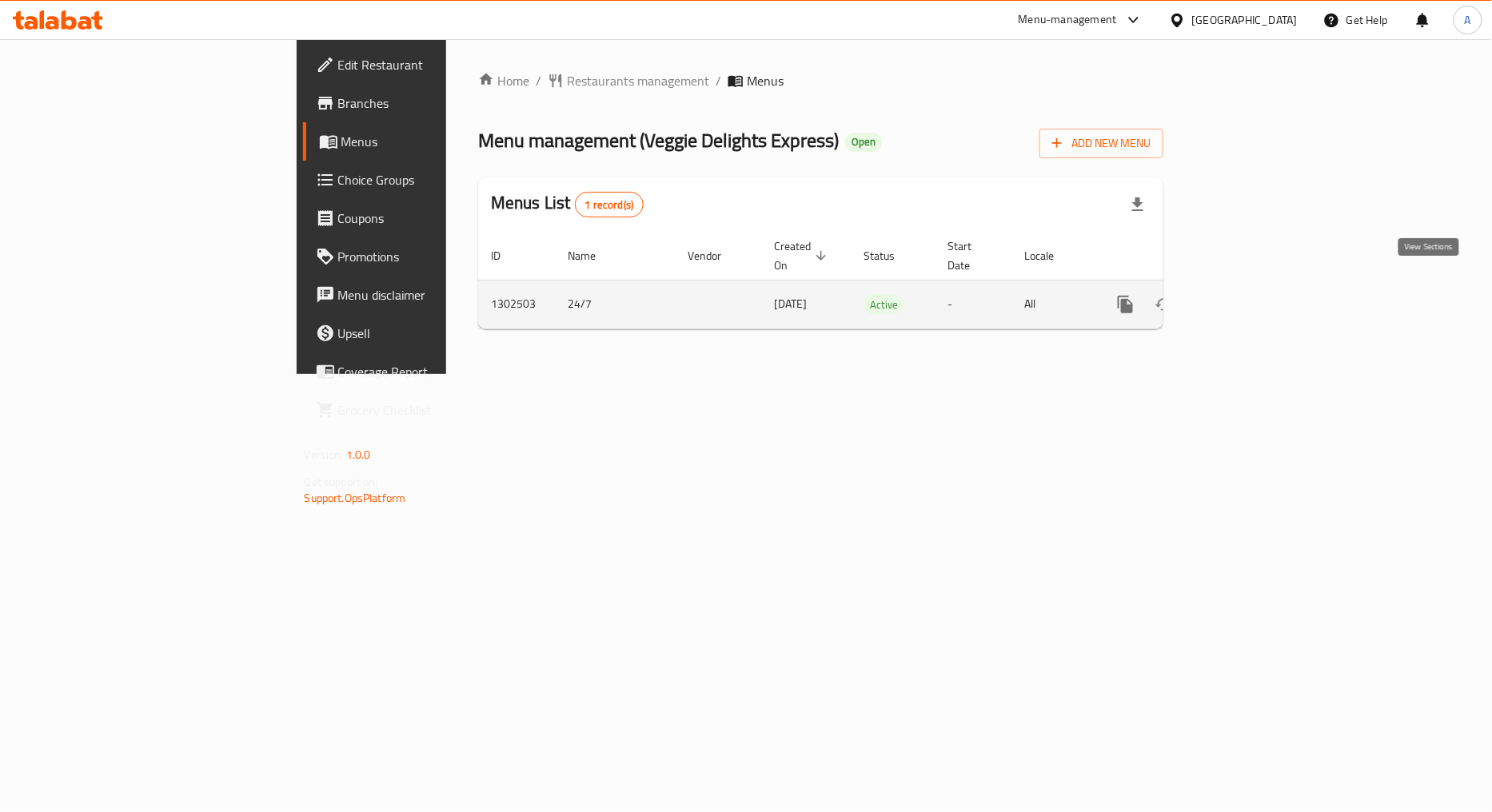
click at [1250, 295] on icon "enhanced table" at bounding box center [1241, 305] width 19 height 19
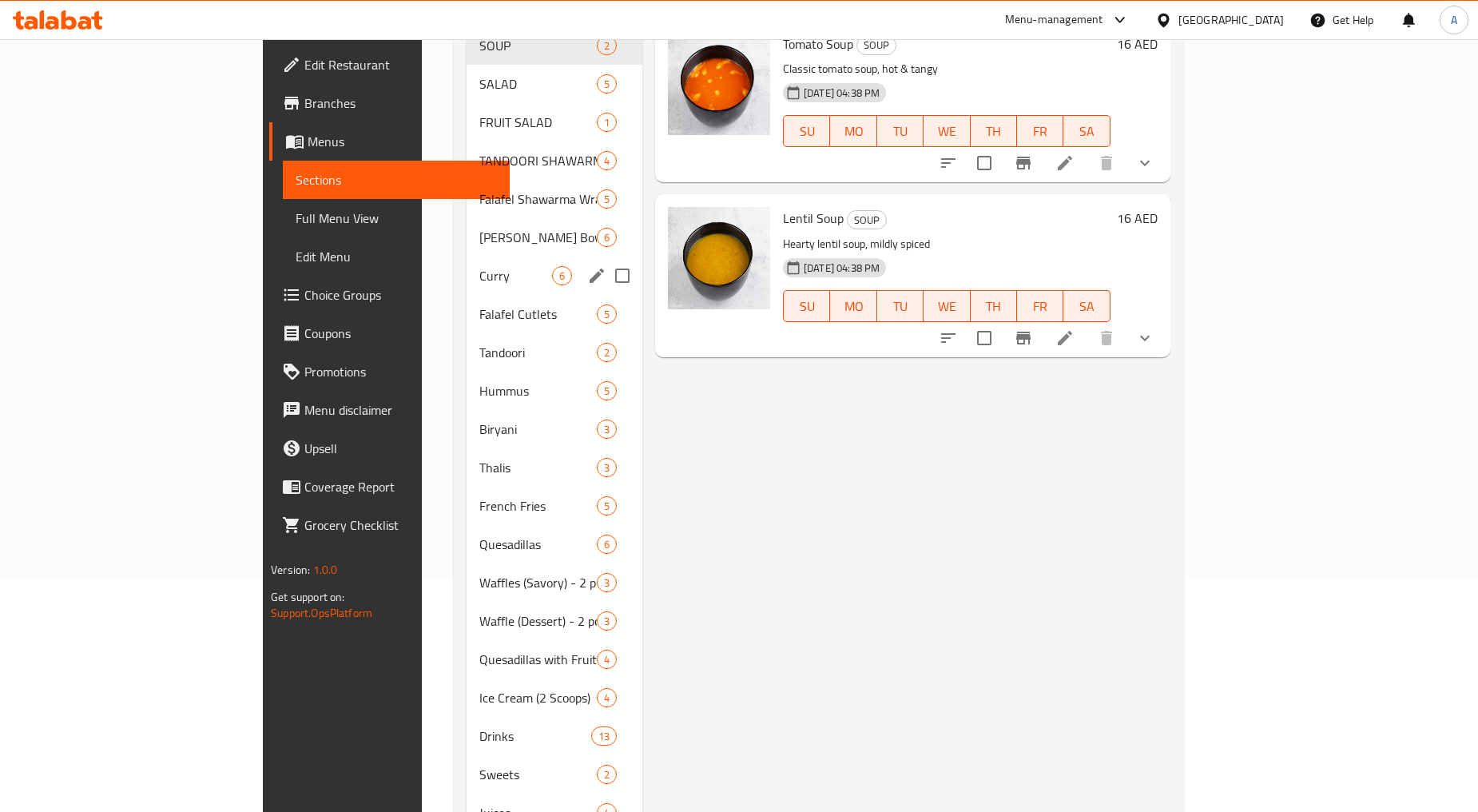
scroll to position [266, 0]
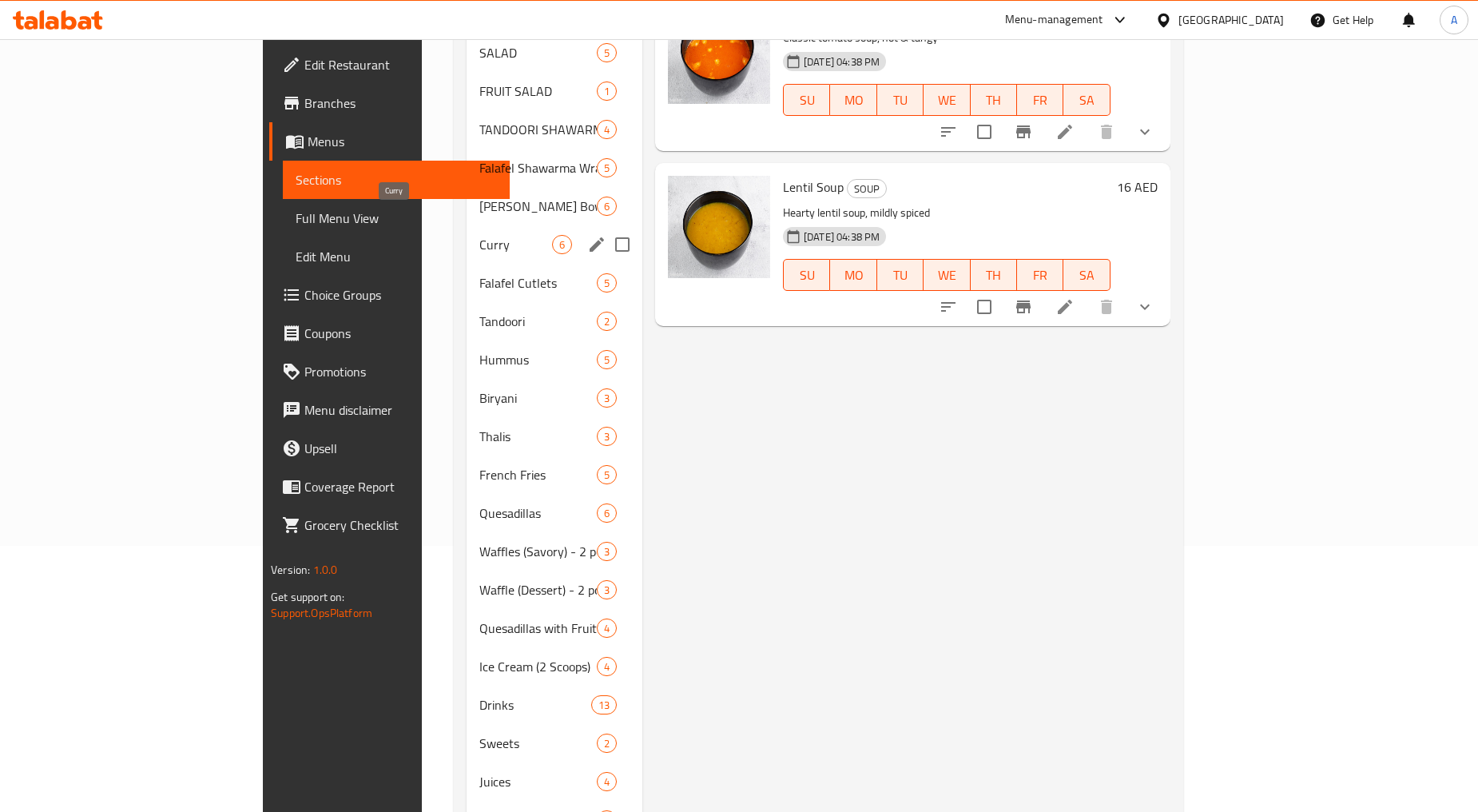
click at [479, 235] on span "Curry" at bounding box center [515, 245] width 73 height 19
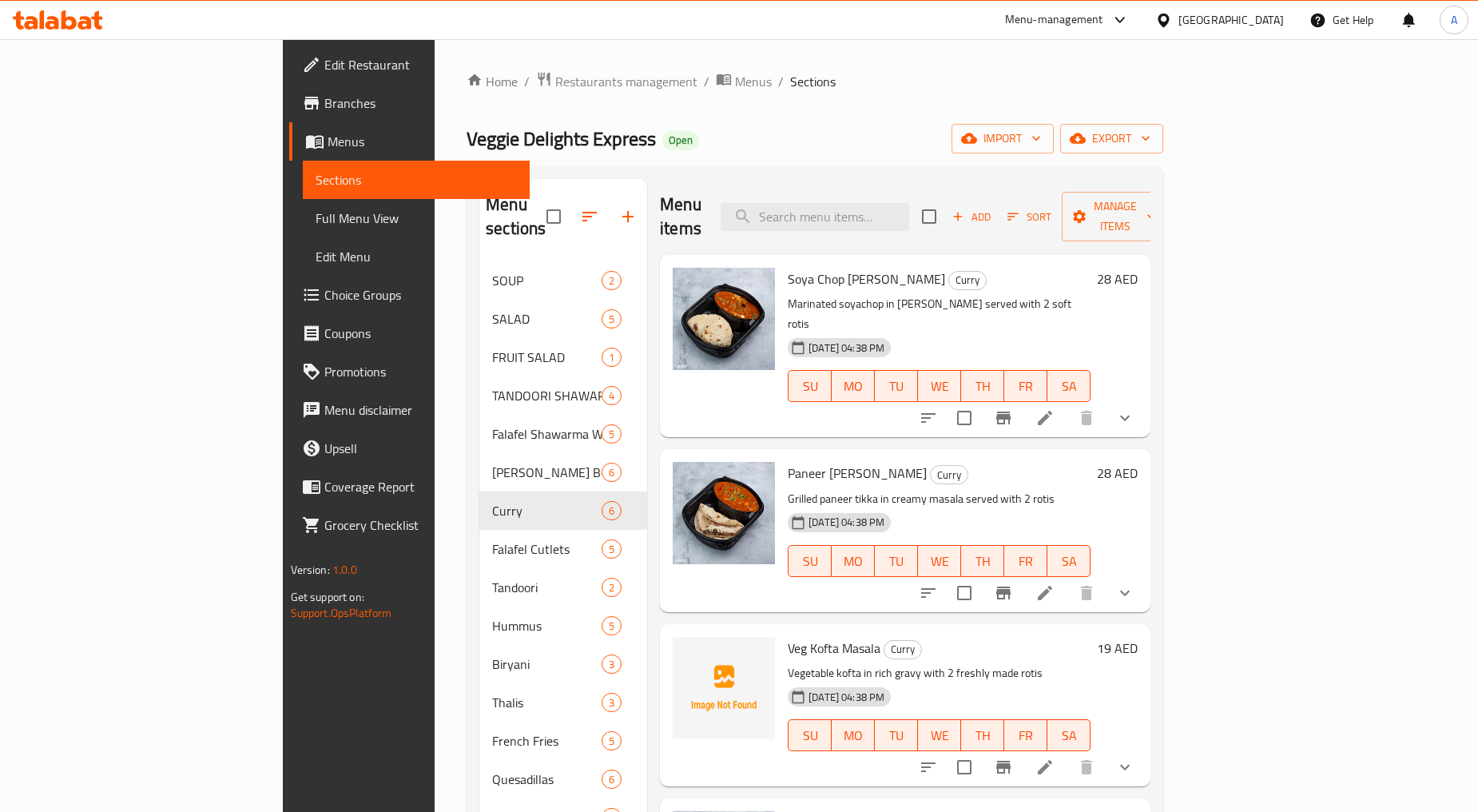
click at [324, 299] on span "Choice Groups" at bounding box center [420, 295] width 193 height 19
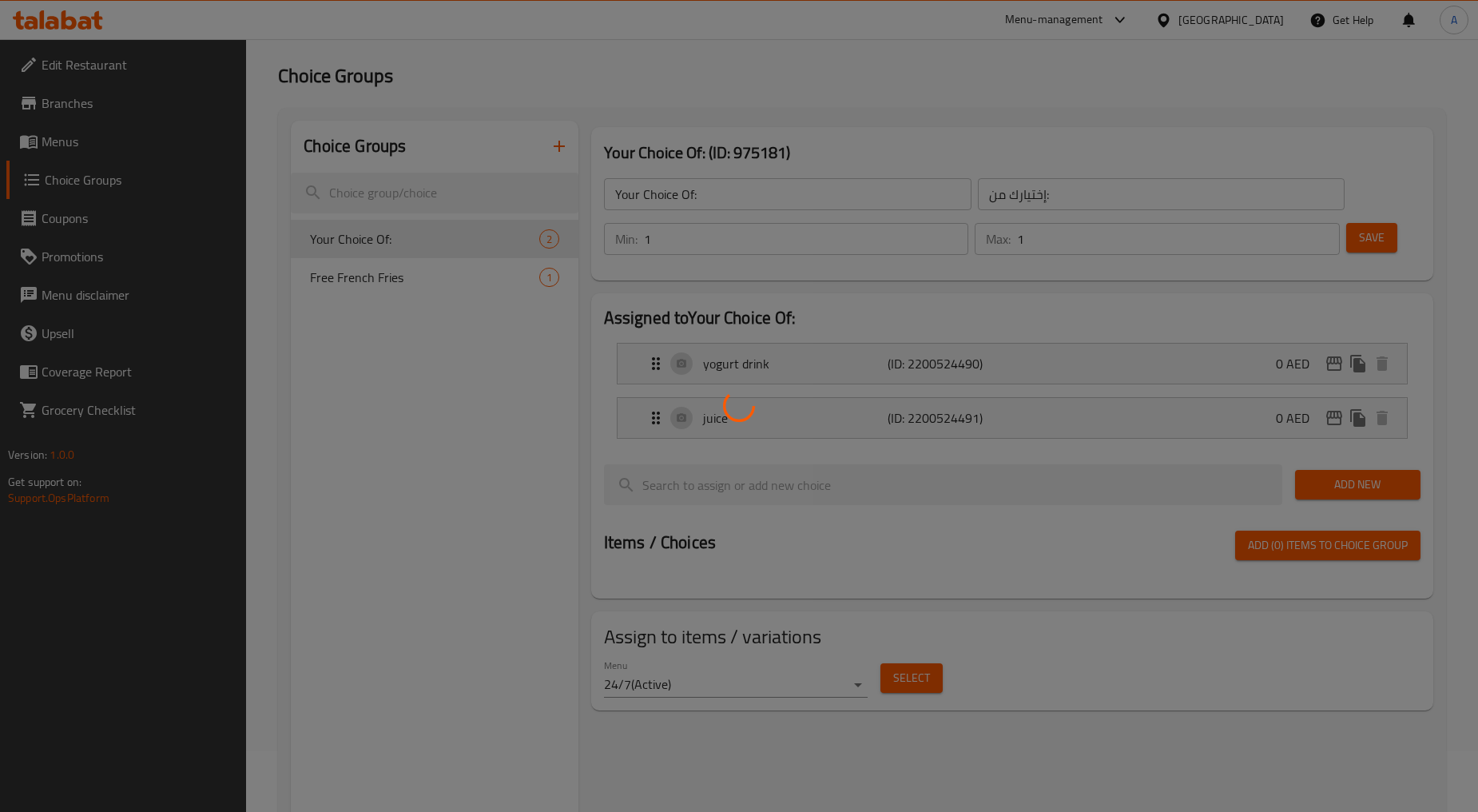
scroll to position [177, 0]
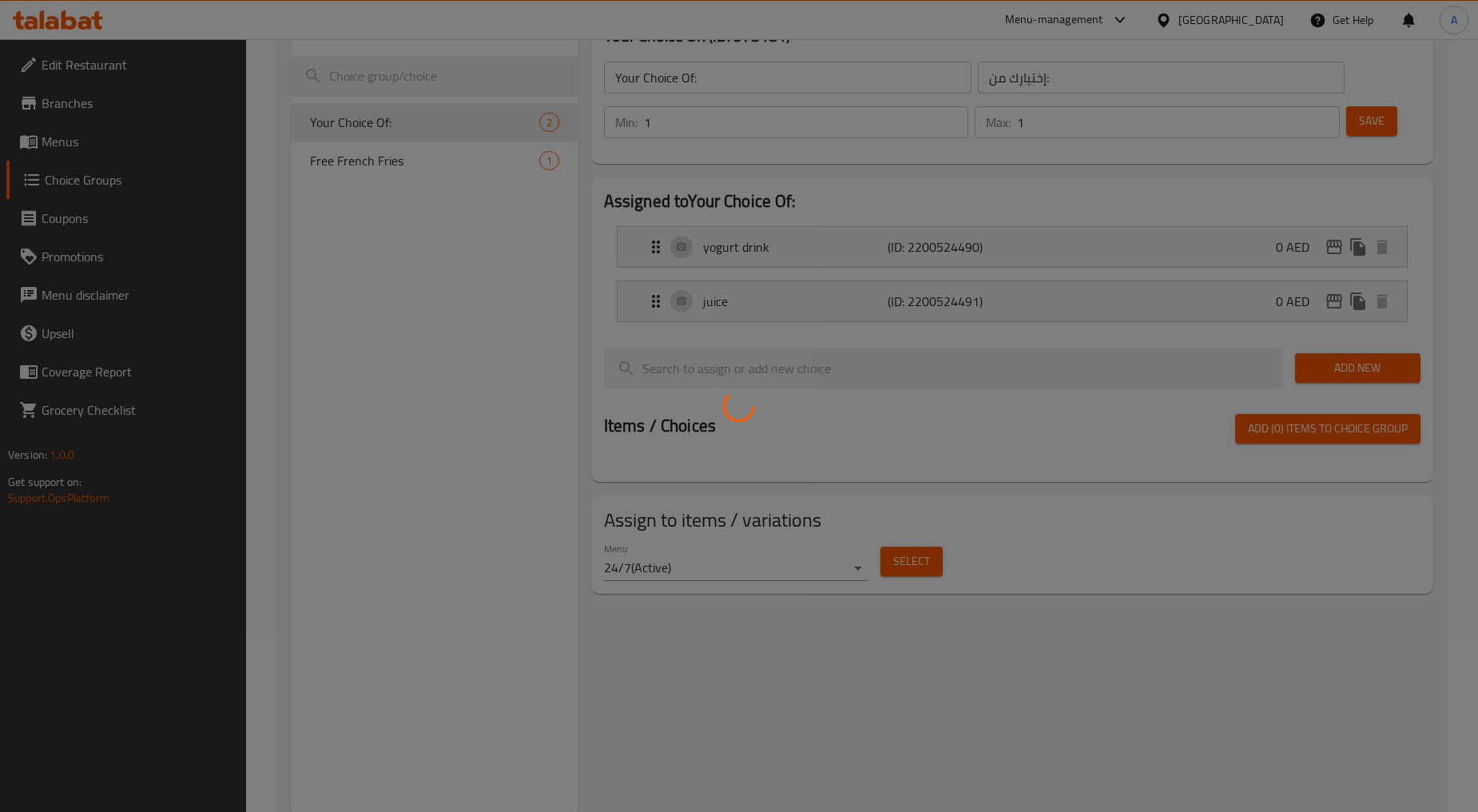
click at [400, 154] on div at bounding box center [739, 406] width 1478 height 812
click at [407, 158] on div at bounding box center [739, 406] width 1478 height 812
click at [408, 161] on div at bounding box center [739, 406] width 1478 height 812
click at [404, 169] on div at bounding box center [739, 406] width 1478 height 812
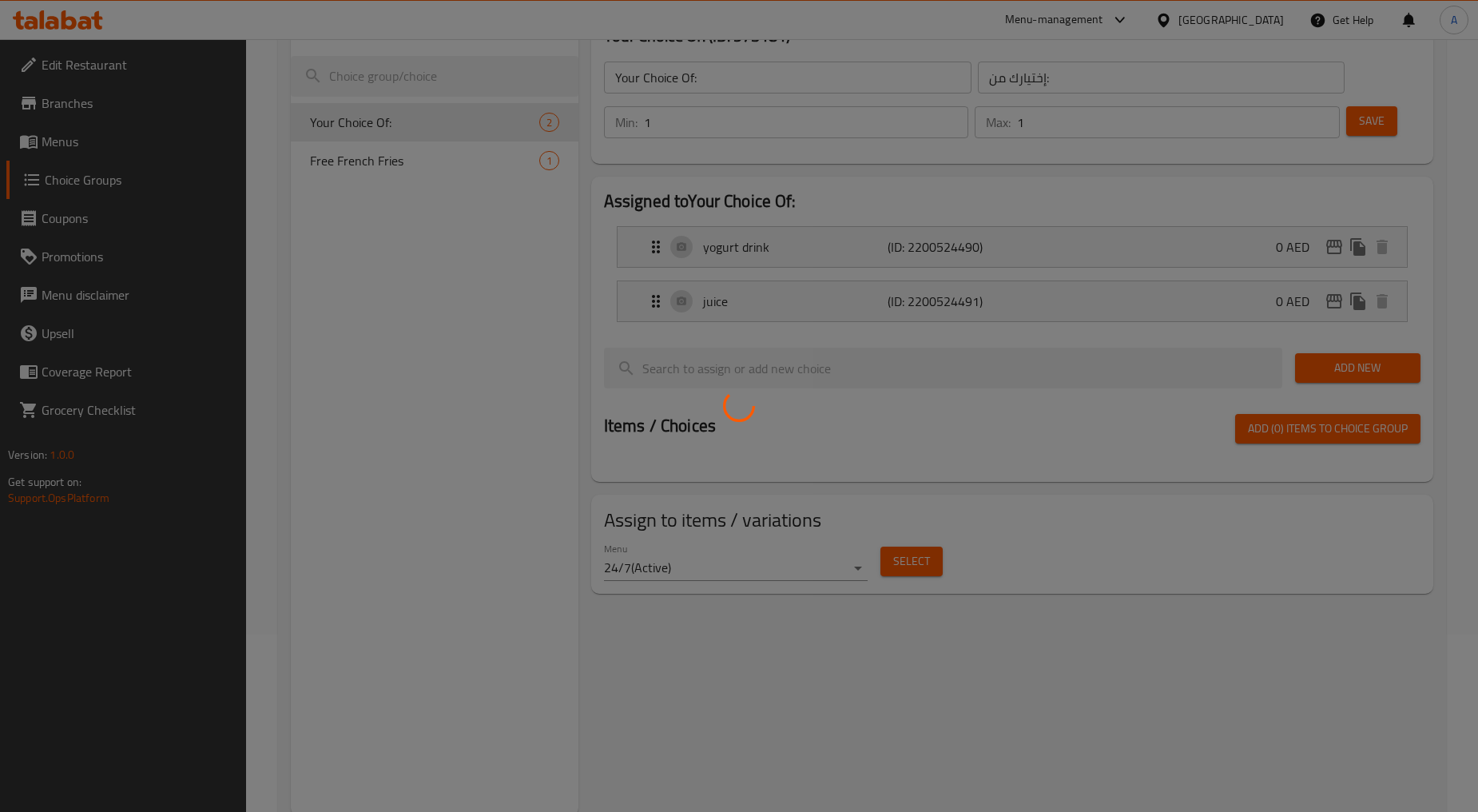
click at [404, 169] on div at bounding box center [739, 406] width 1478 height 812
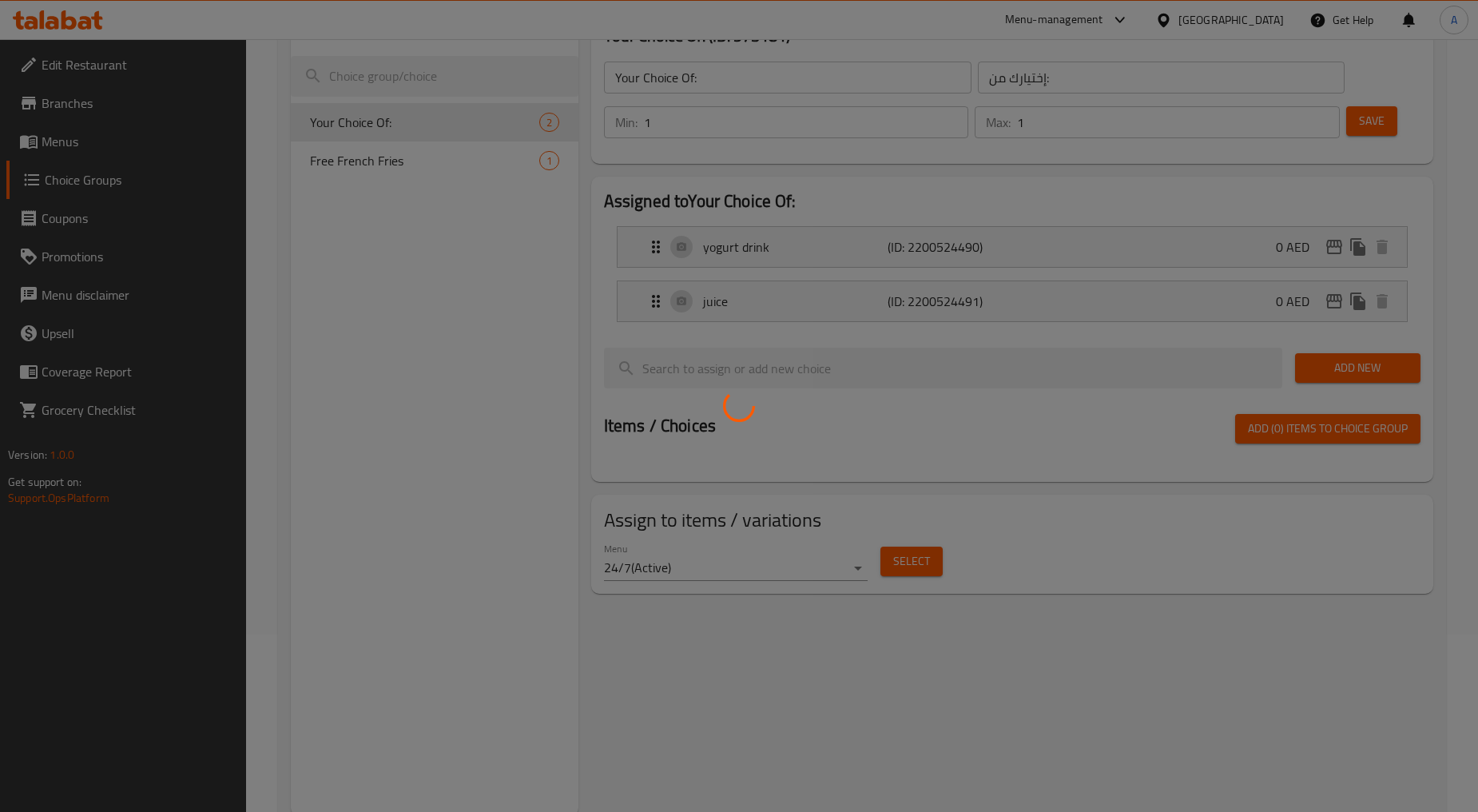
click at [404, 169] on div at bounding box center [739, 406] width 1478 height 812
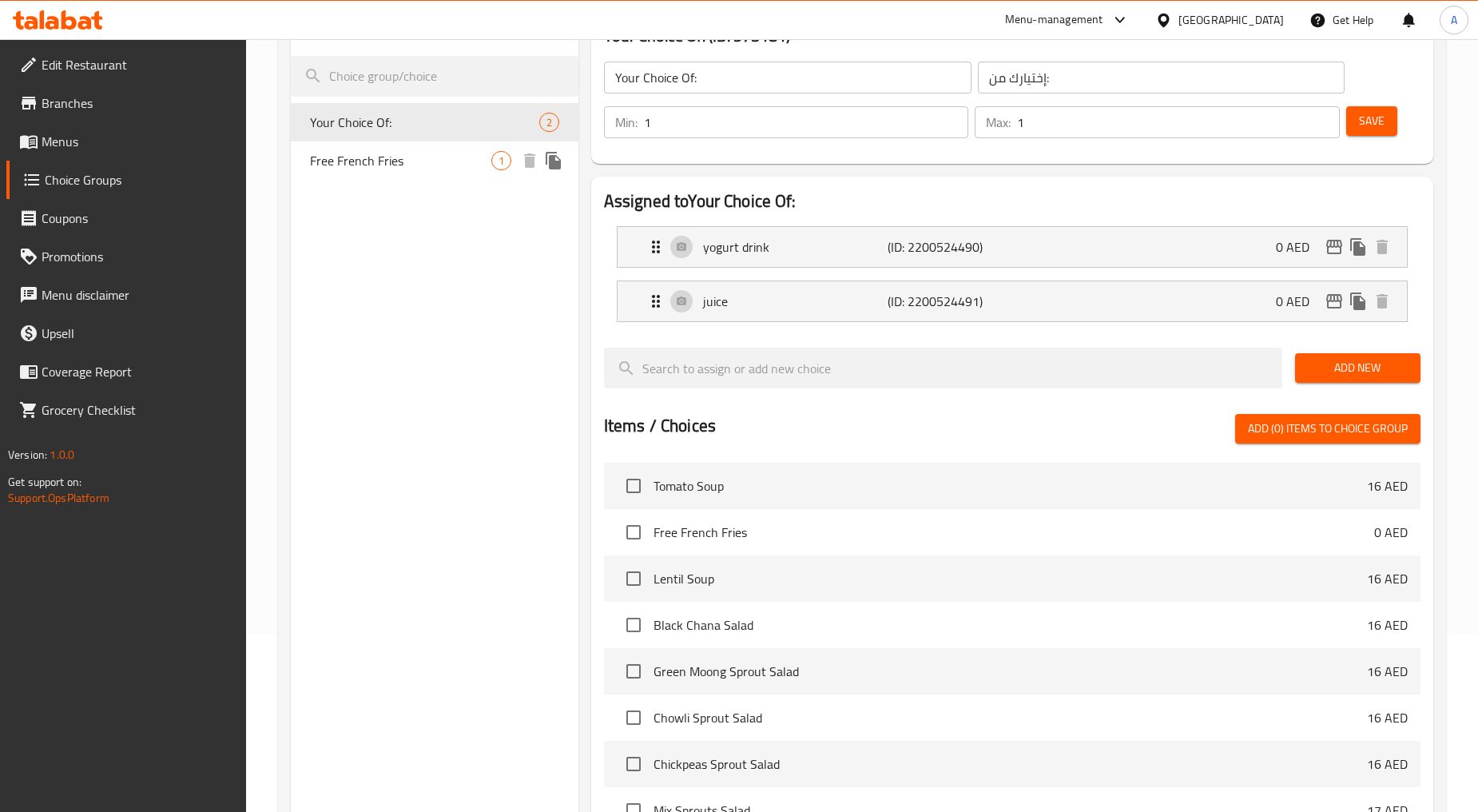
click at [406, 164] on span "Free French Fries" at bounding box center [400, 161] width 181 height 19
type input "Free French Fries"
type input "بطاطا مقلية مجانية"
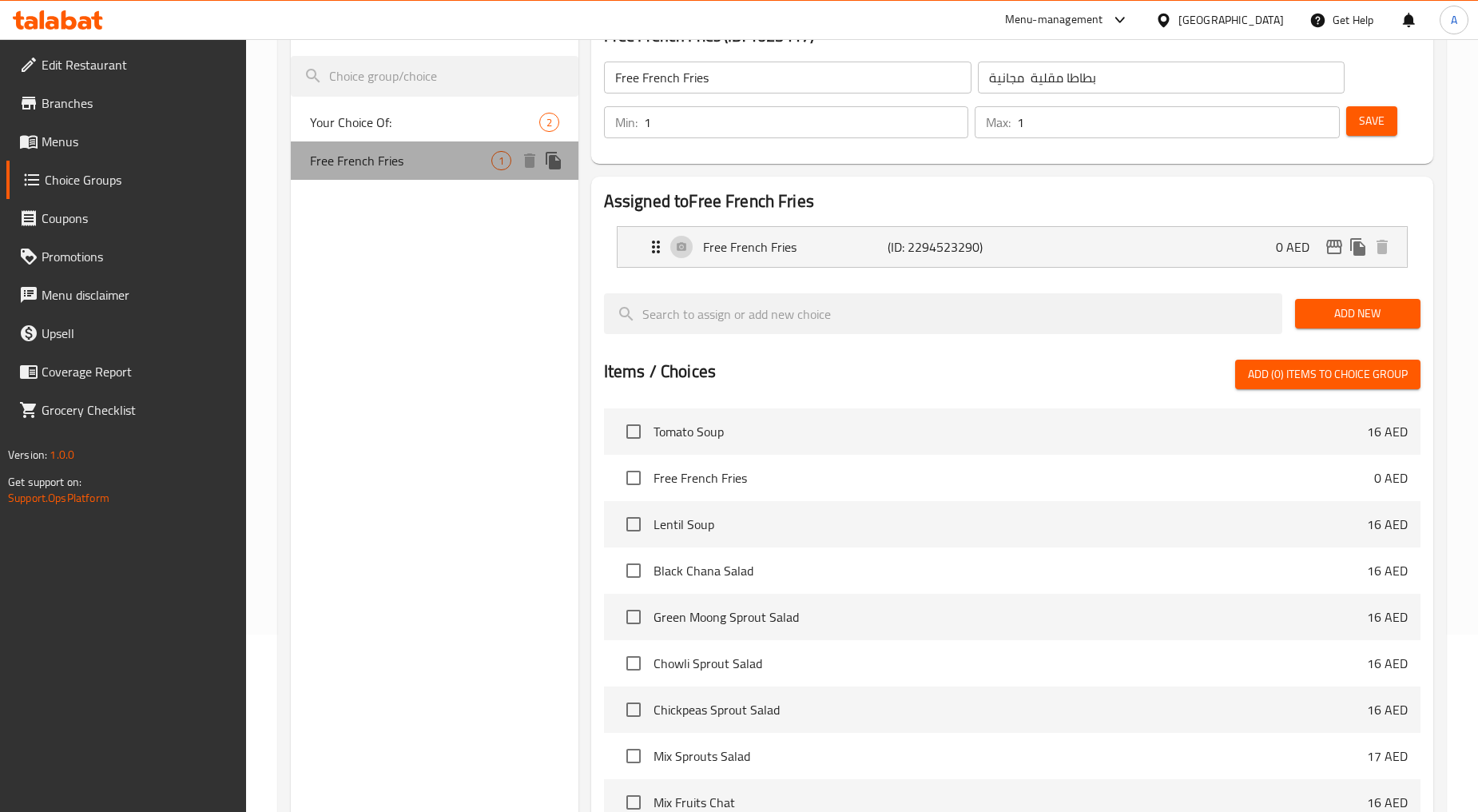
click at [396, 163] on span "Free French Fries" at bounding box center [400, 161] width 181 height 19
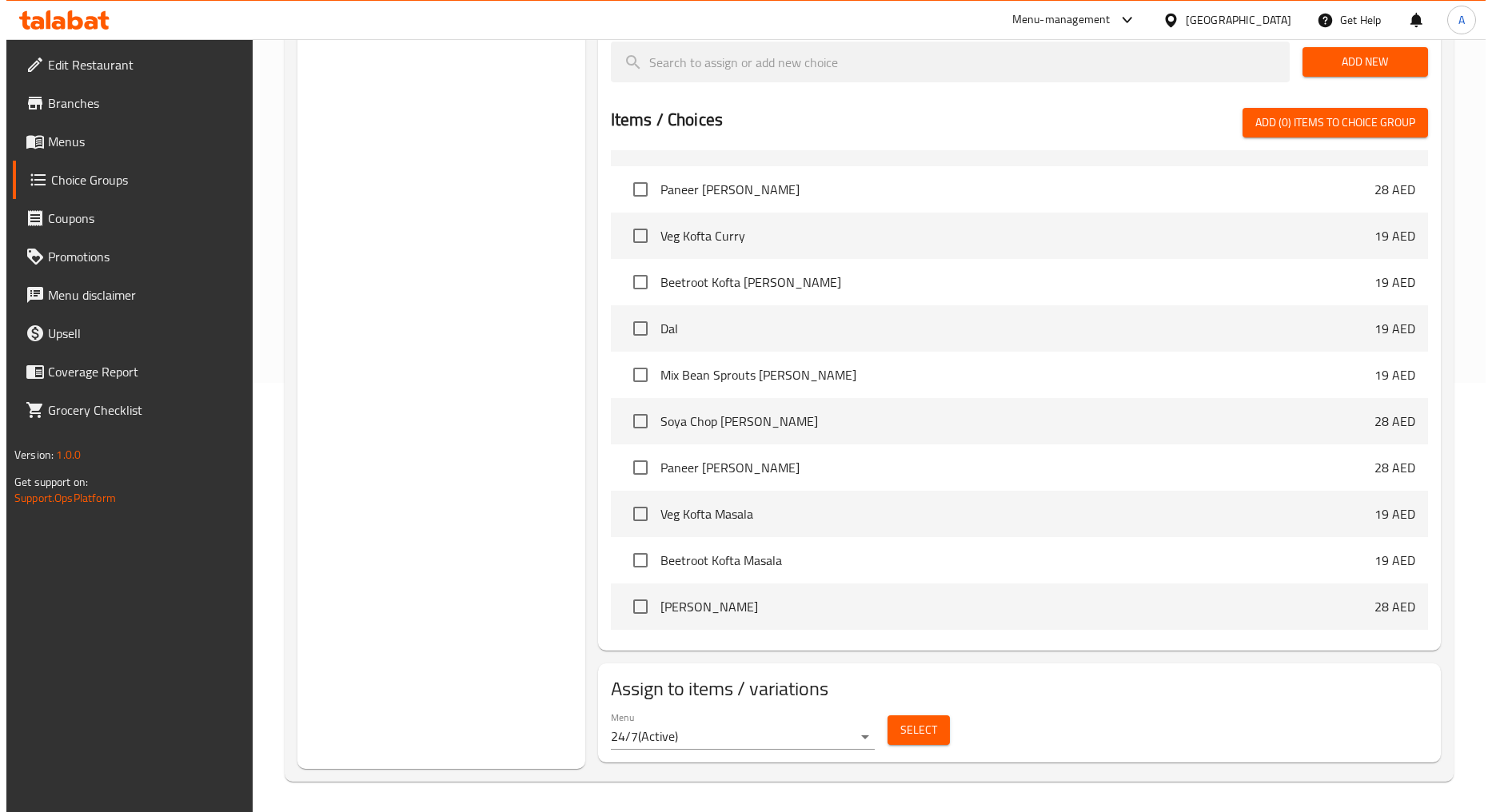
scroll to position [1154, 0]
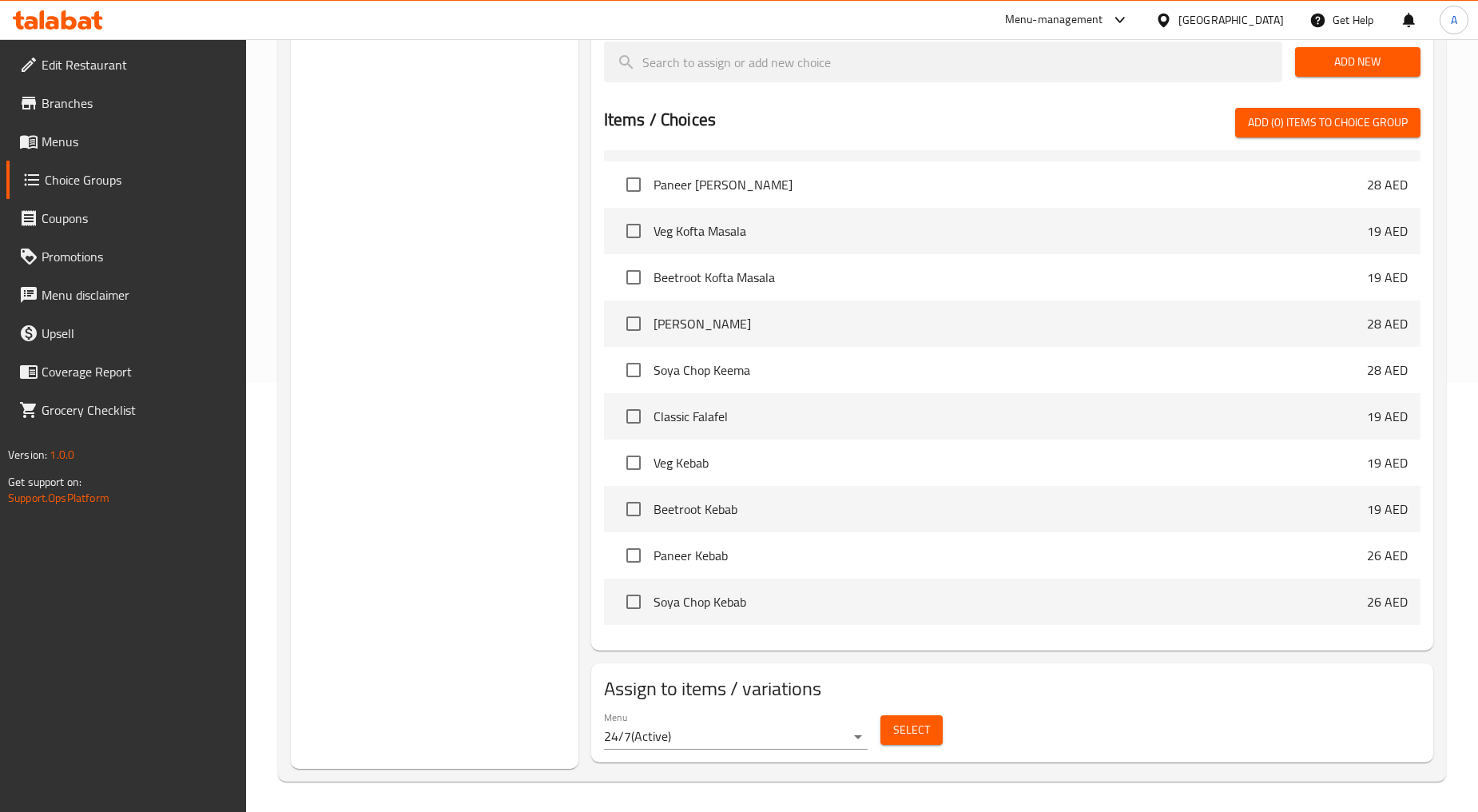
click at [909, 731] on span "Select" at bounding box center [912, 730] width 37 height 20
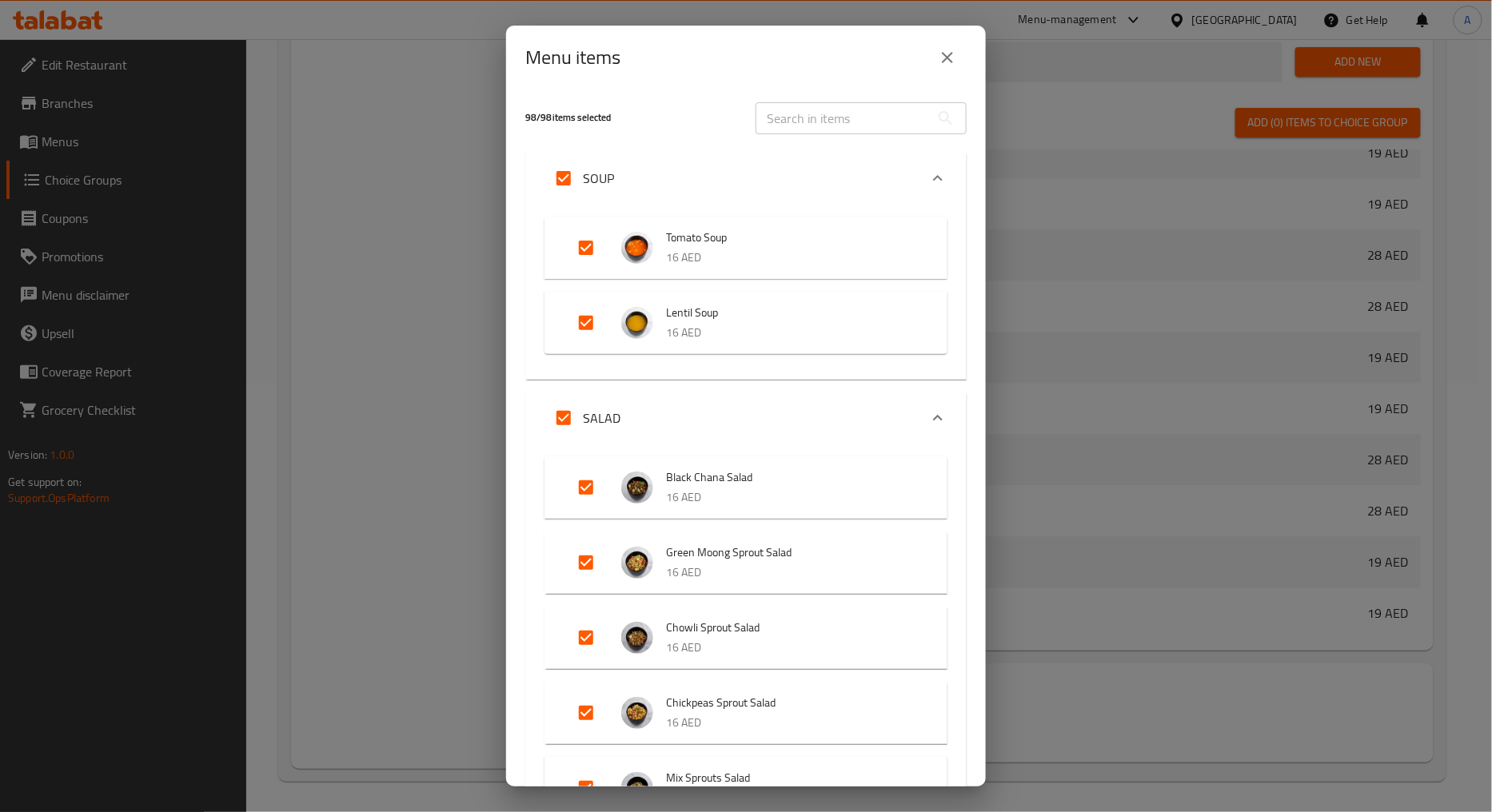
click at [761, 429] on div "SALAD" at bounding box center [731, 418] width 374 height 39
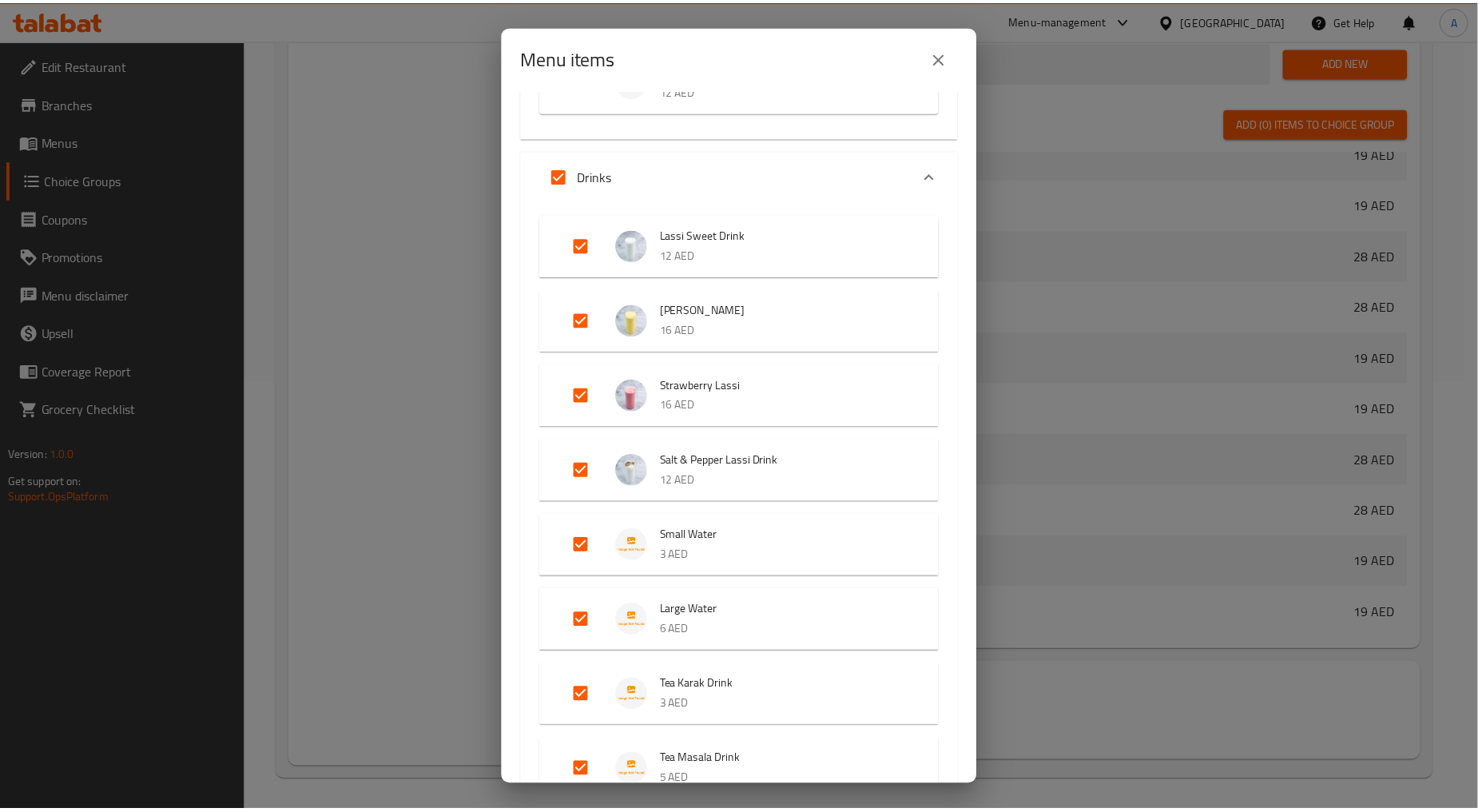
scroll to position [9664, 0]
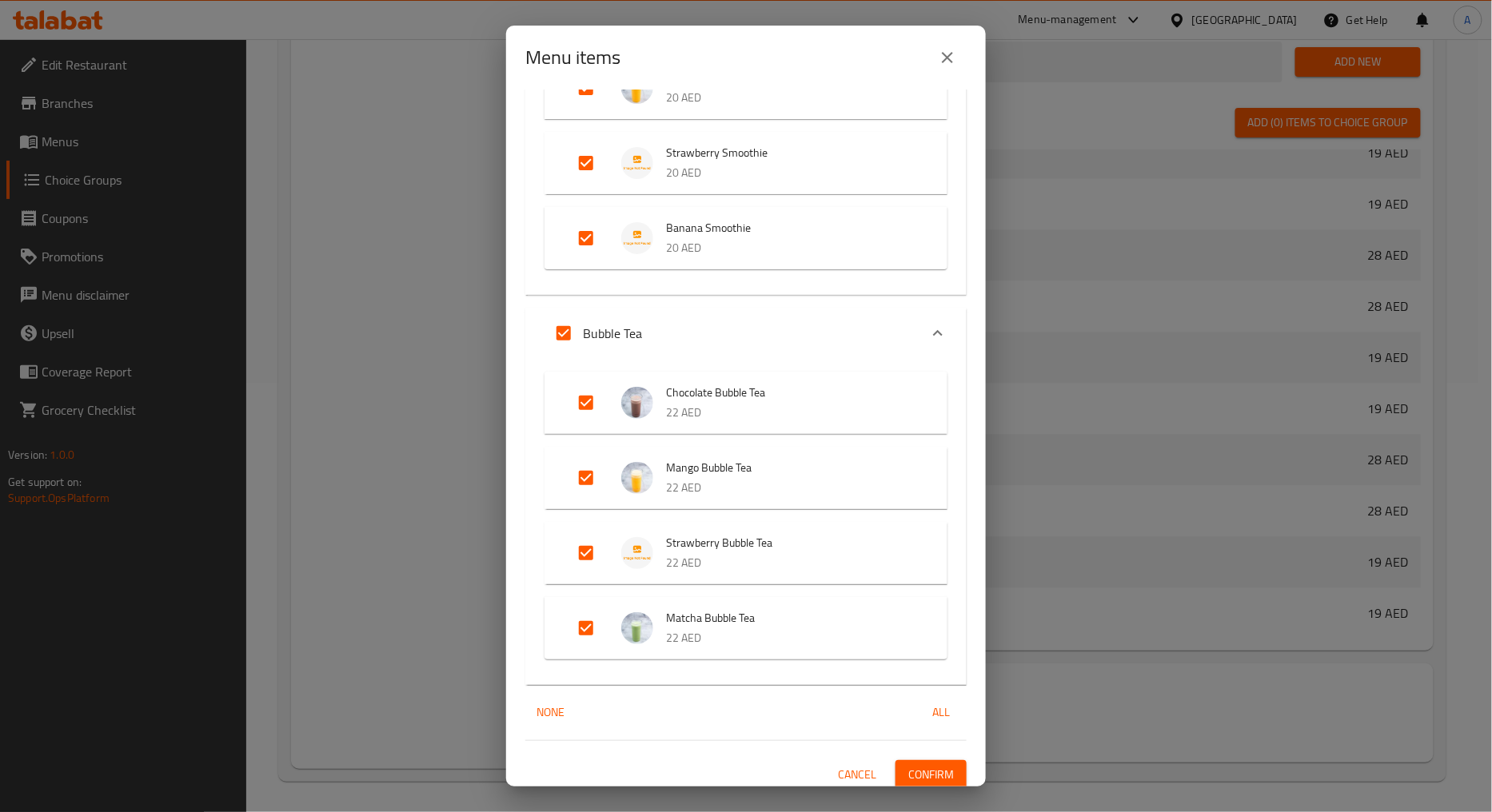
click at [573, 611] on input "Expand" at bounding box center [586, 628] width 39 height 39
checkbox input "false"
click at [915, 765] on span "Confirm" at bounding box center [930, 774] width 46 height 20
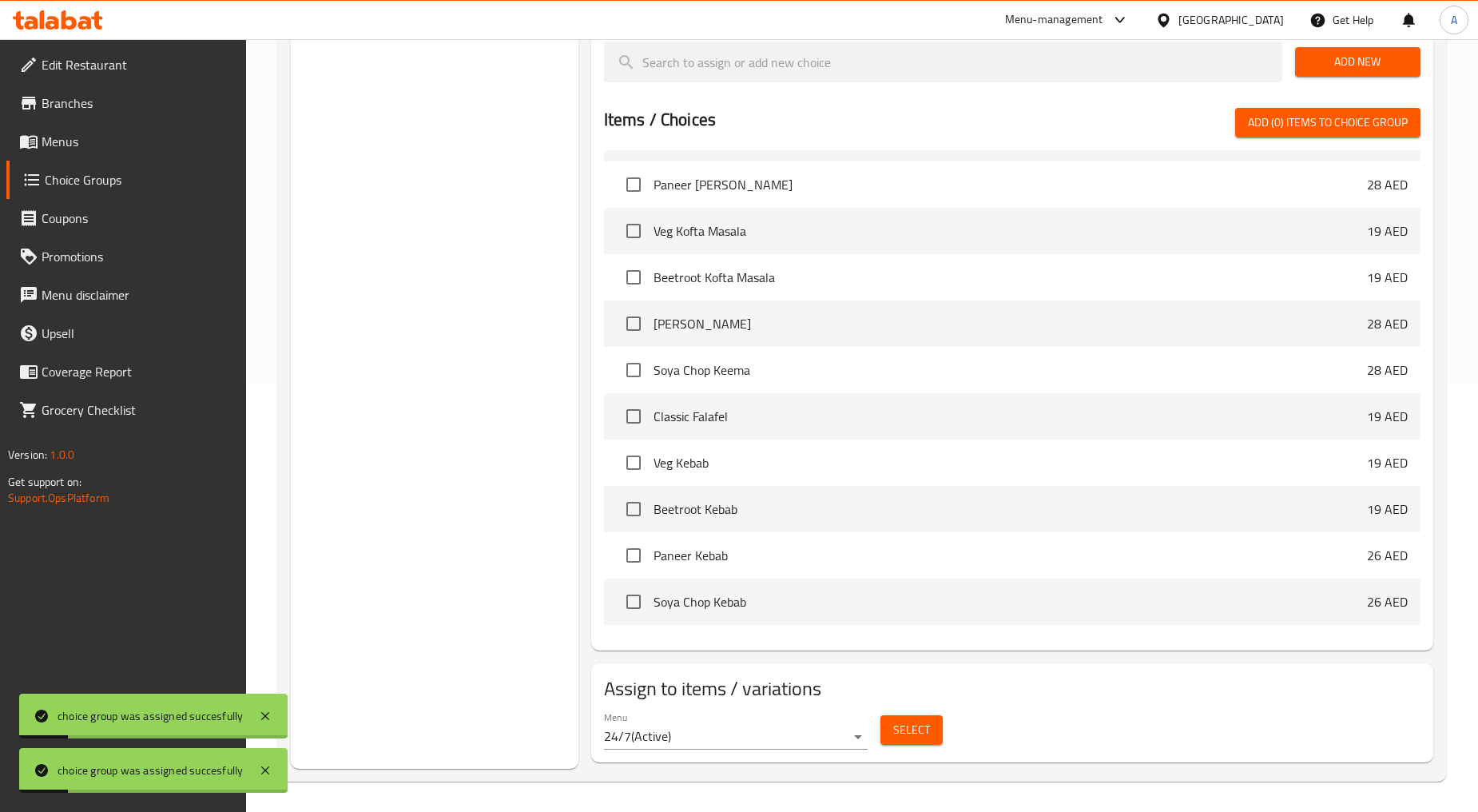
click at [235, 769] on div "choice group was assigned succesfully" at bounding box center [150, 770] width 186 height 17
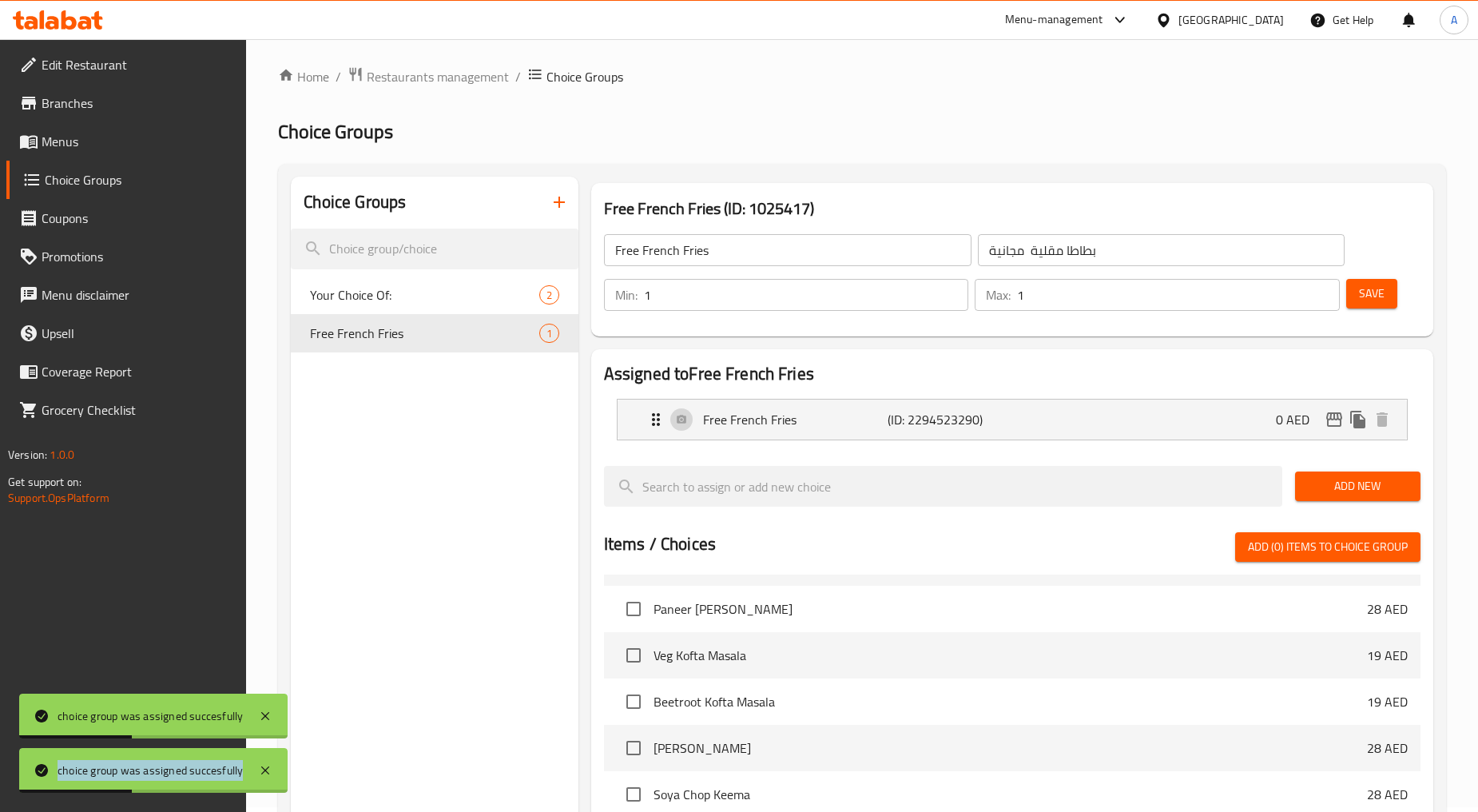
scroll to position [0, 0]
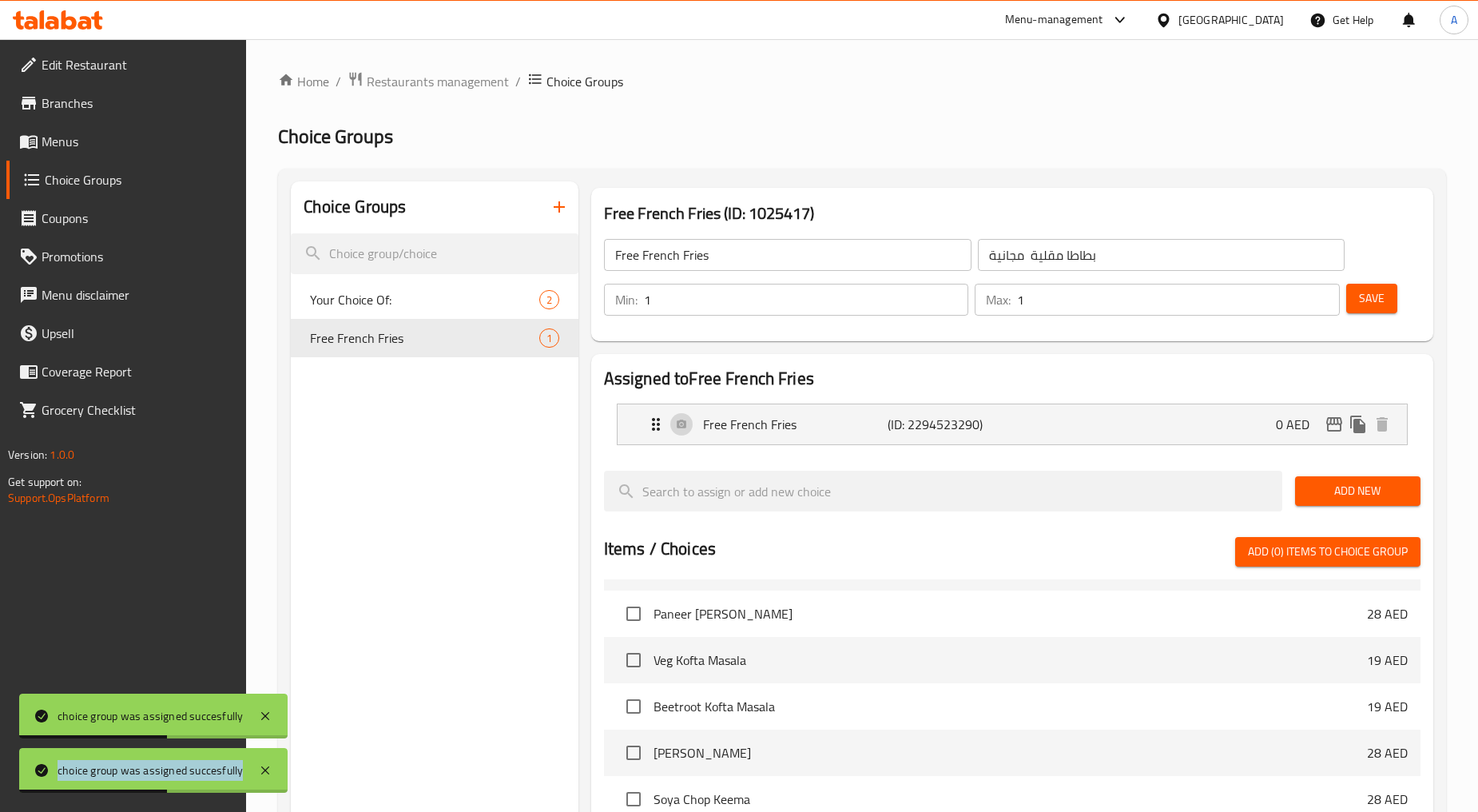
click at [1367, 305] on span "Save" at bounding box center [1372, 298] width 25 height 20
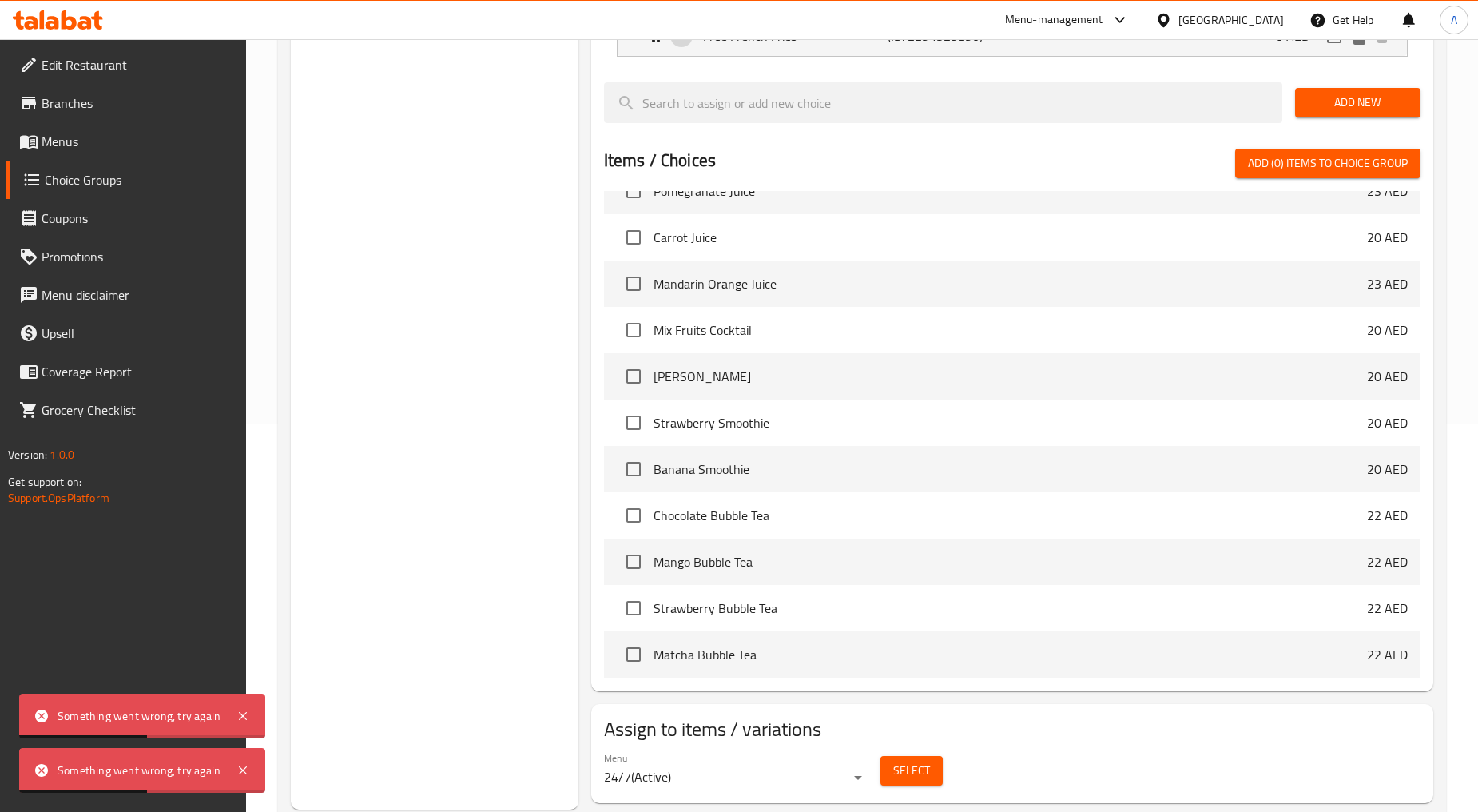
scroll to position [429, 0]
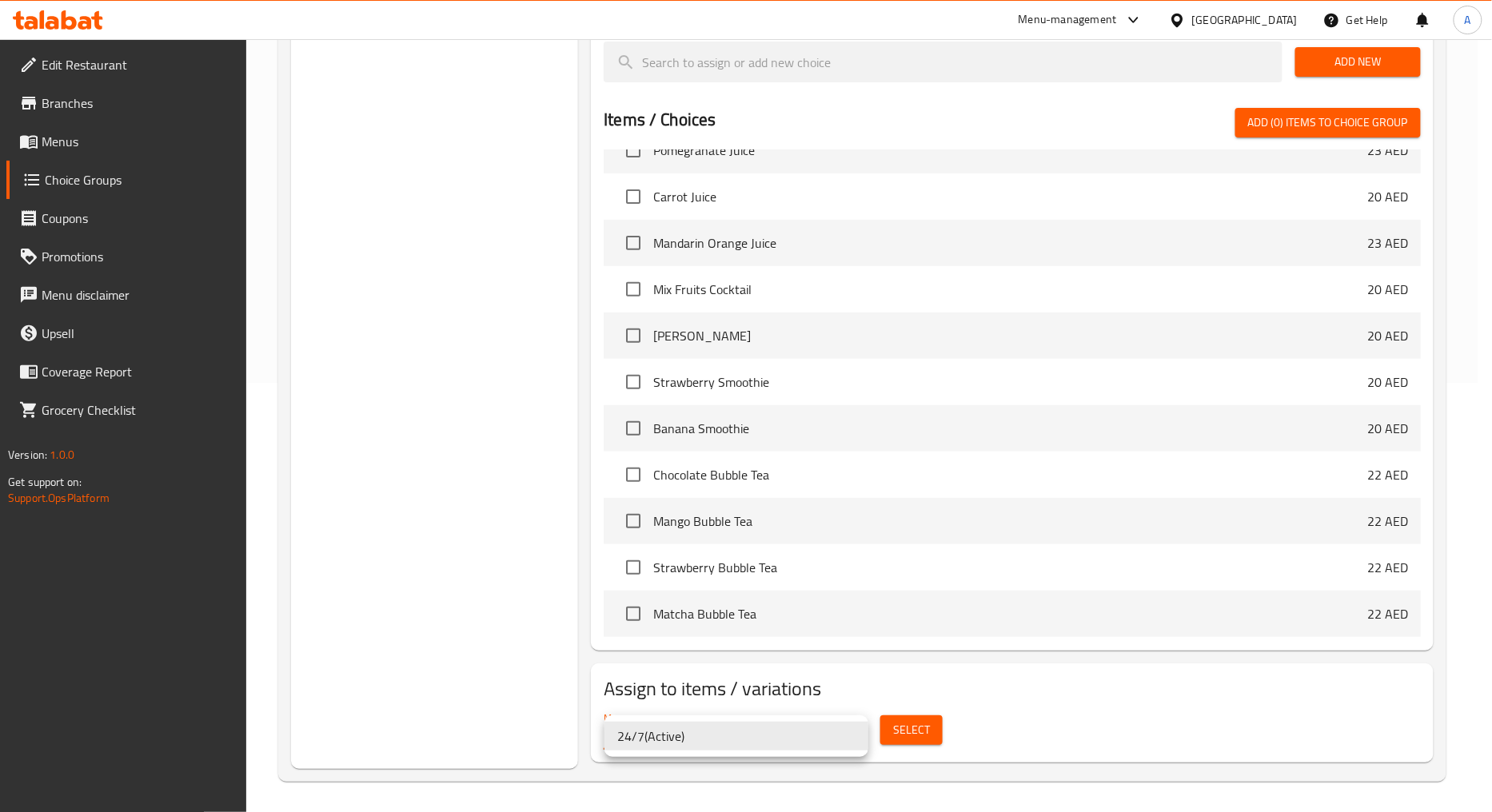
drag, startPoint x: 1417, startPoint y: 598, endPoint x: 1484, endPoint y: 204, distance: 399.7
click at [1484, 204] on div at bounding box center [746, 406] width 1492 height 812
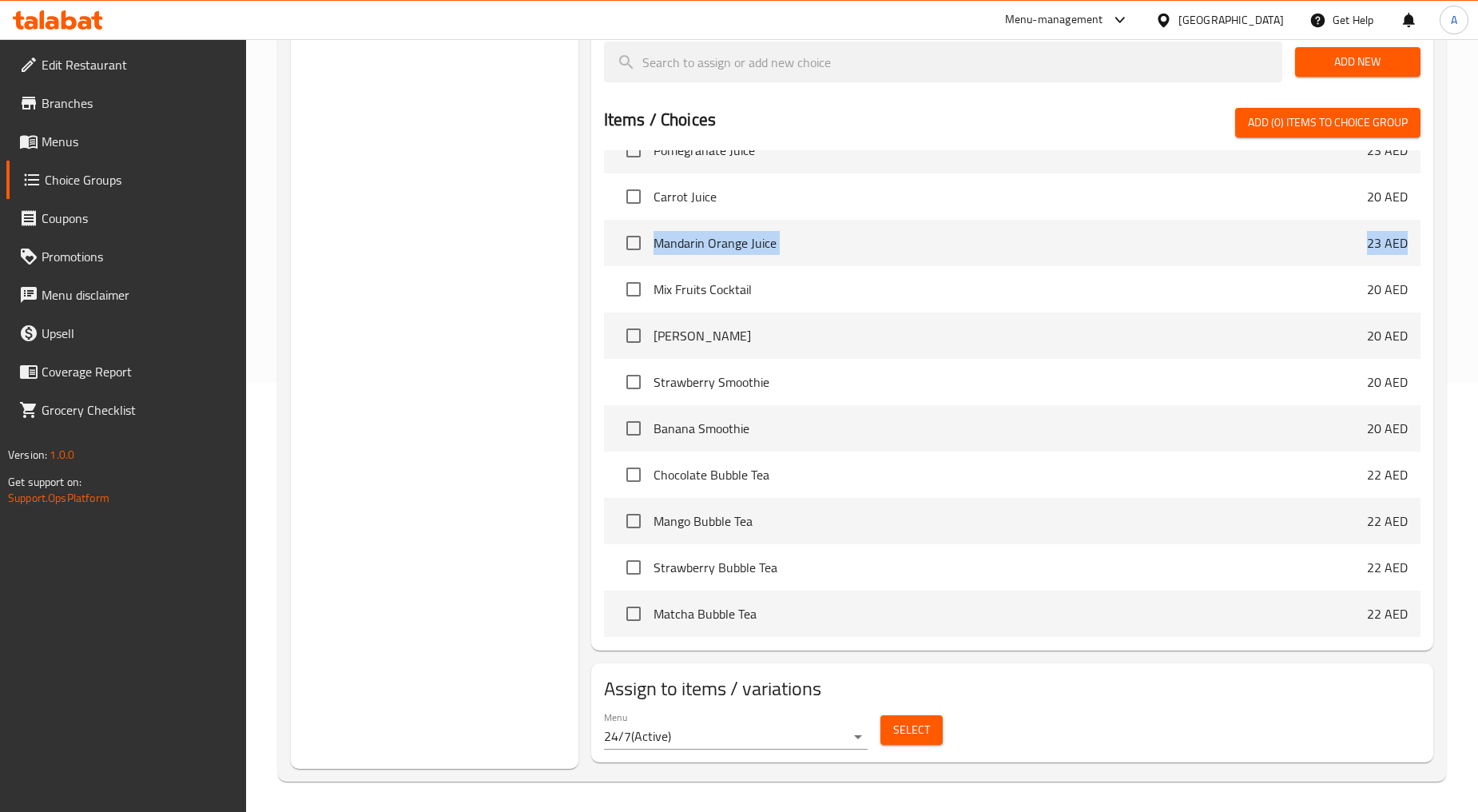
drag, startPoint x: 1425, startPoint y: 248, endPoint x: 1424, endPoint y: 191, distance: 57.0
click at [1424, 197] on div "Assigned to Free French Fries Free French Fries (ID: 2294523290) 0 AED Name (En…" at bounding box center [1012, 287] width 842 height 726
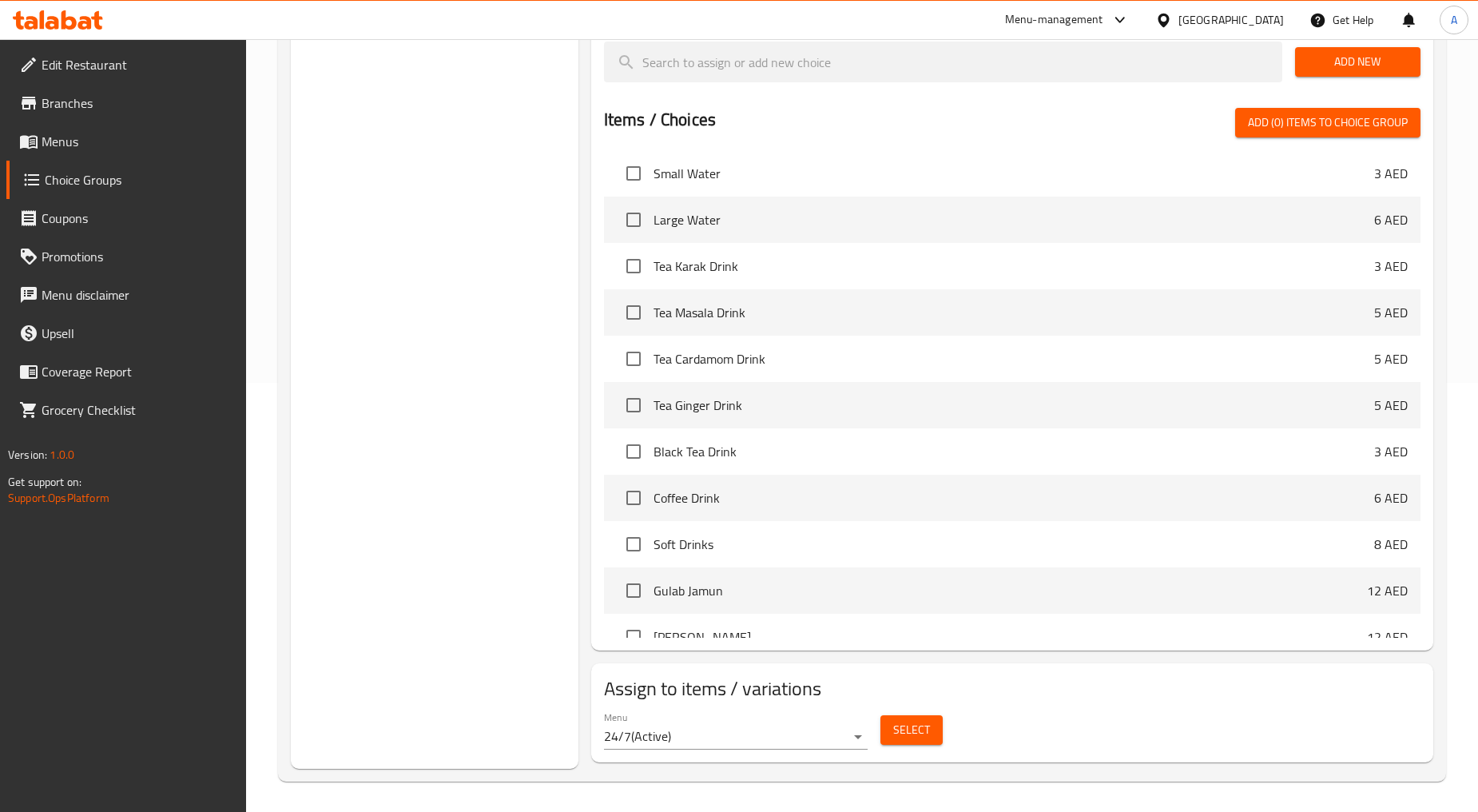
scroll to position [4220, 0]
click at [618, 357] on input "checkbox" at bounding box center [633, 363] width 34 height 34
checkbox input "true"
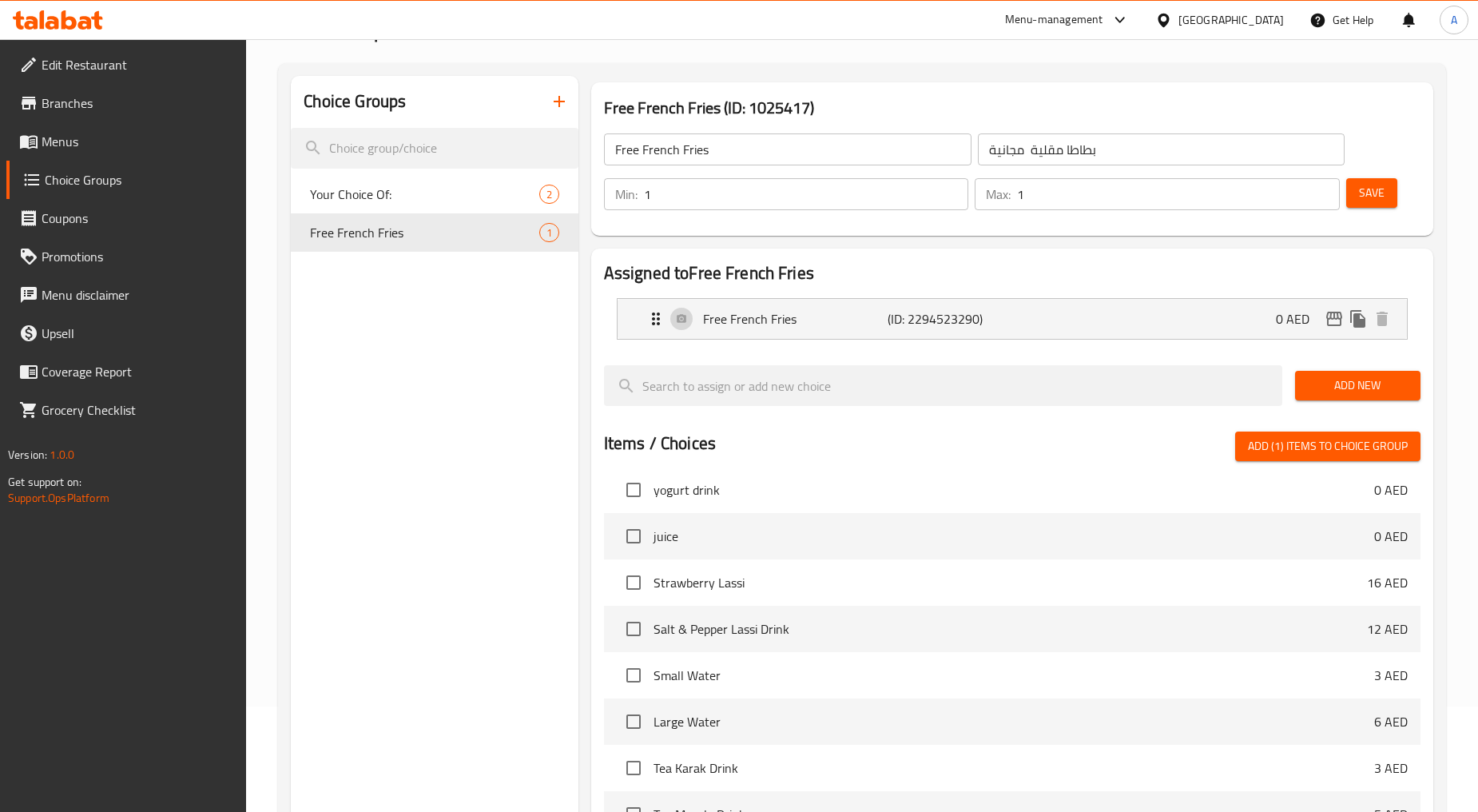
scroll to position [75, 0]
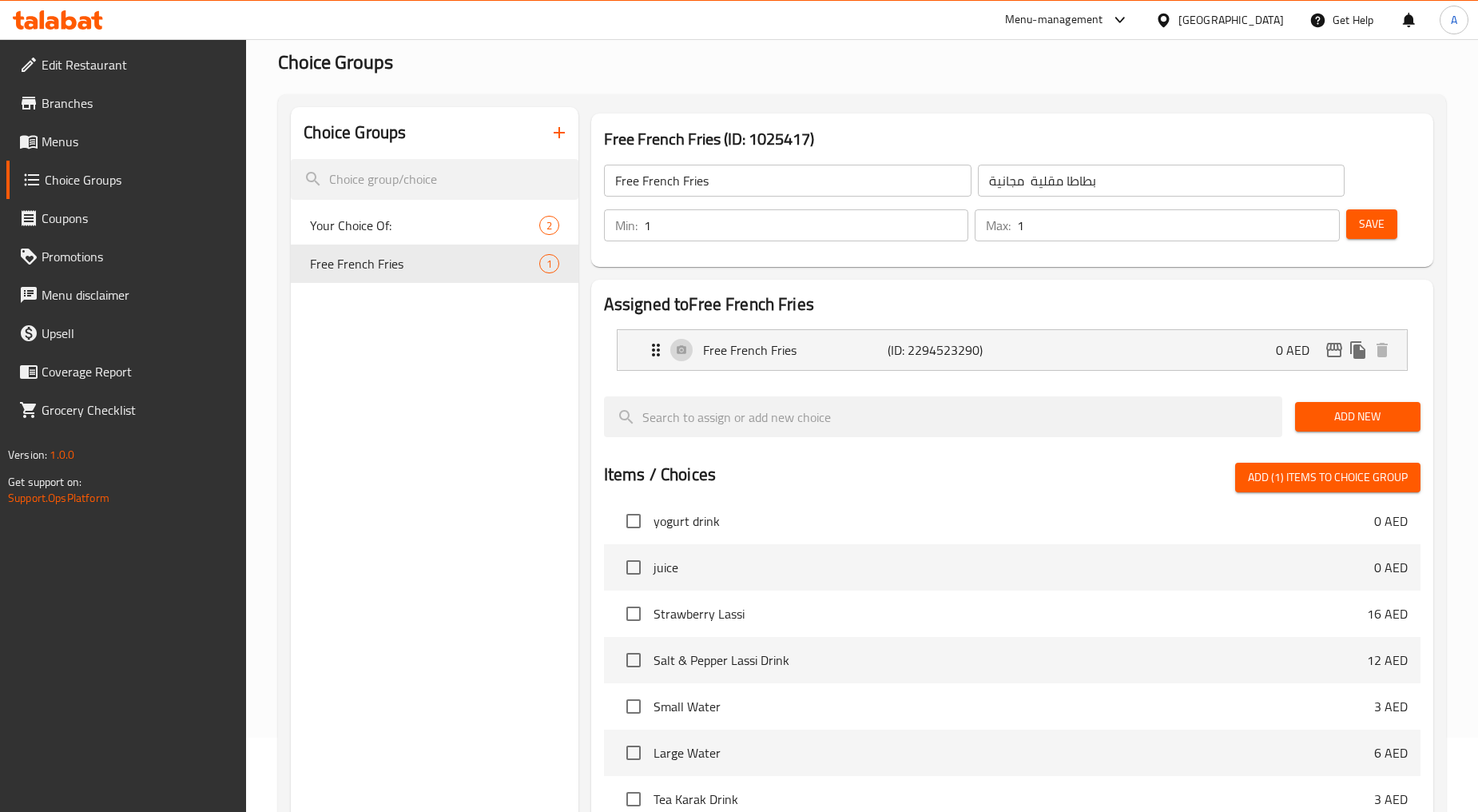
click at [1387, 220] on button "Save" at bounding box center [1372, 224] width 51 height 30
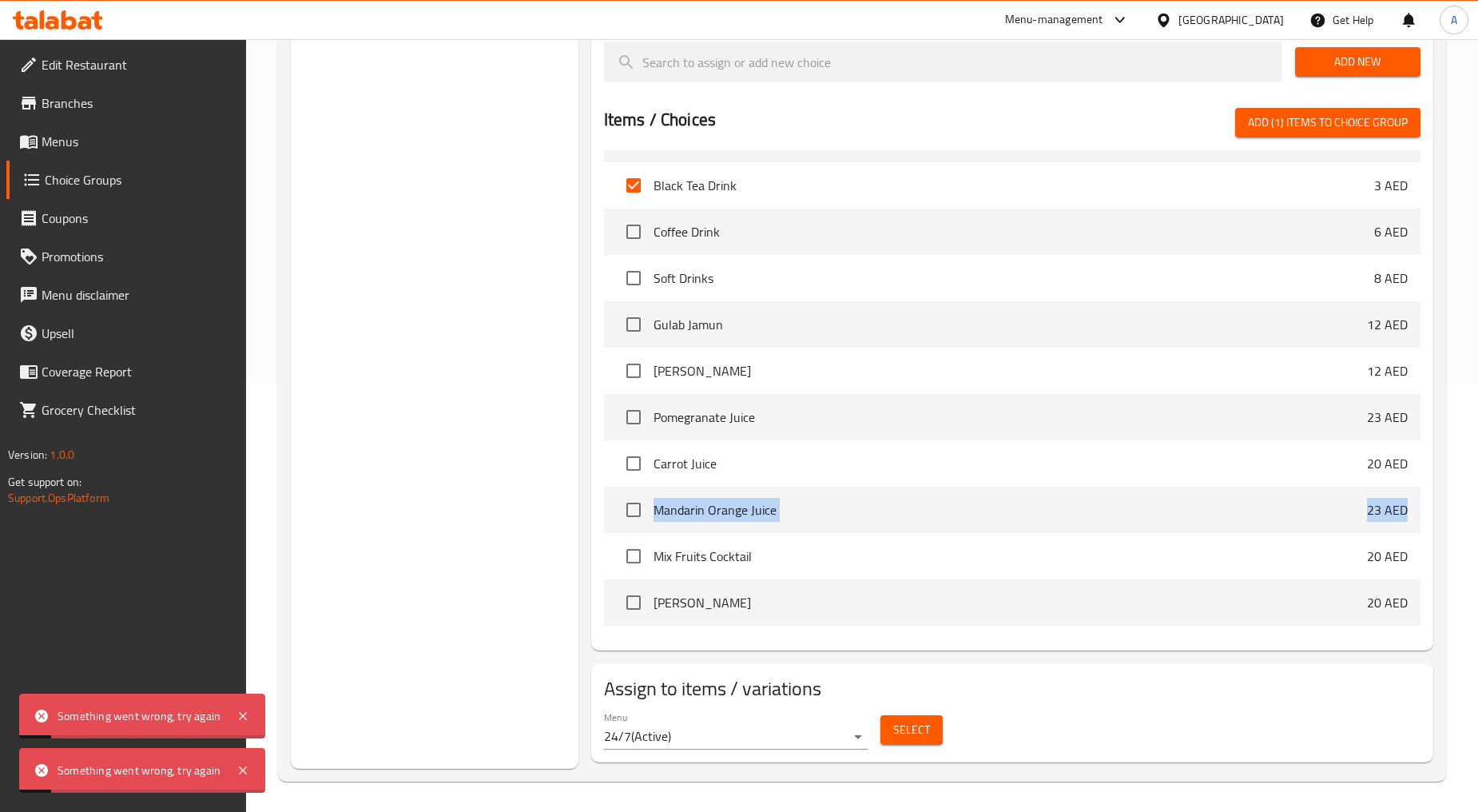
scroll to position [4664, 0]
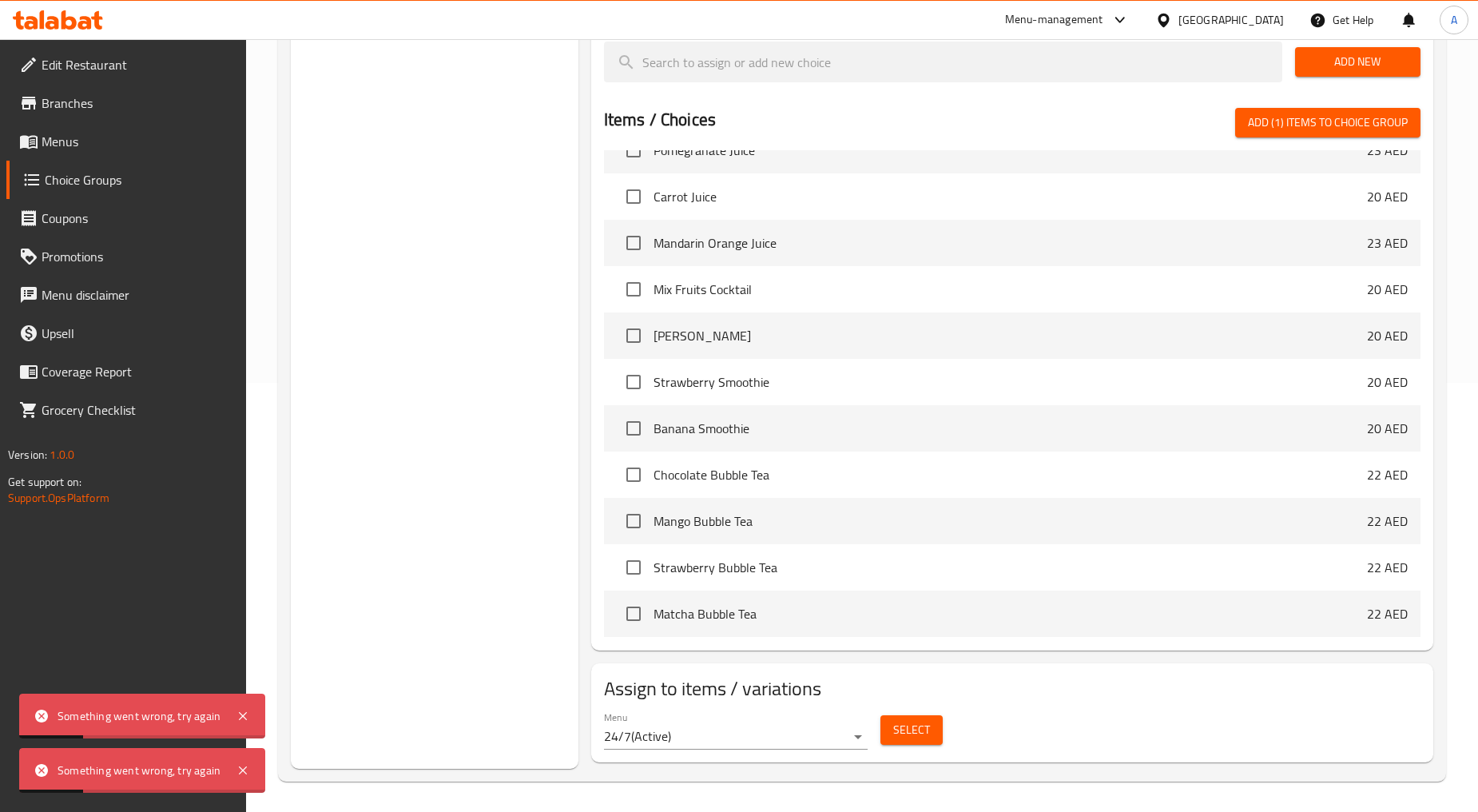
click at [1455, 369] on div "Home / Restaurants management / Choice Groups Choice Groups Choice Groups Your …" at bounding box center [861, 211] width 1232 height 1203
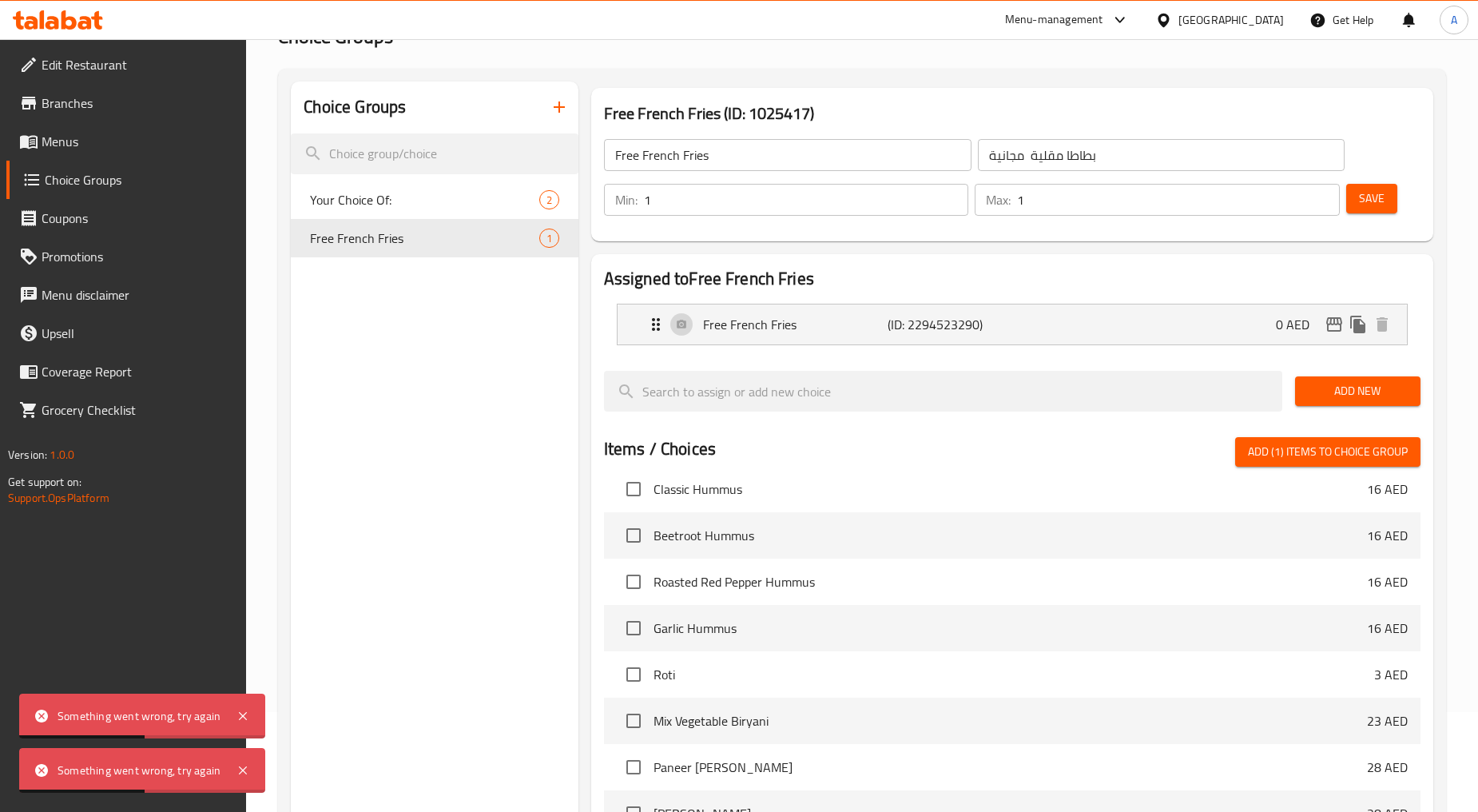
scroll to position [0, 0]
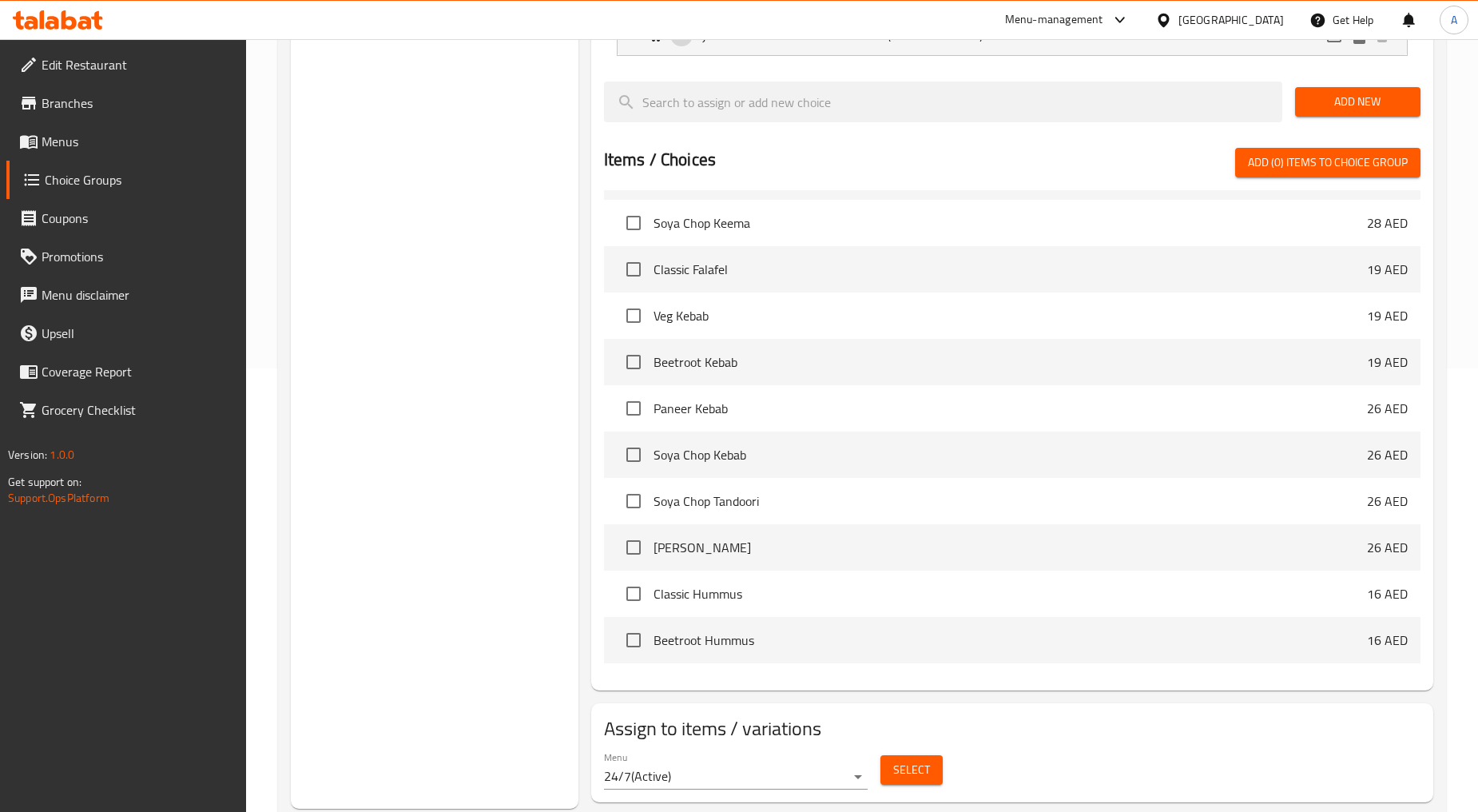
scroll to position [1687, 0]
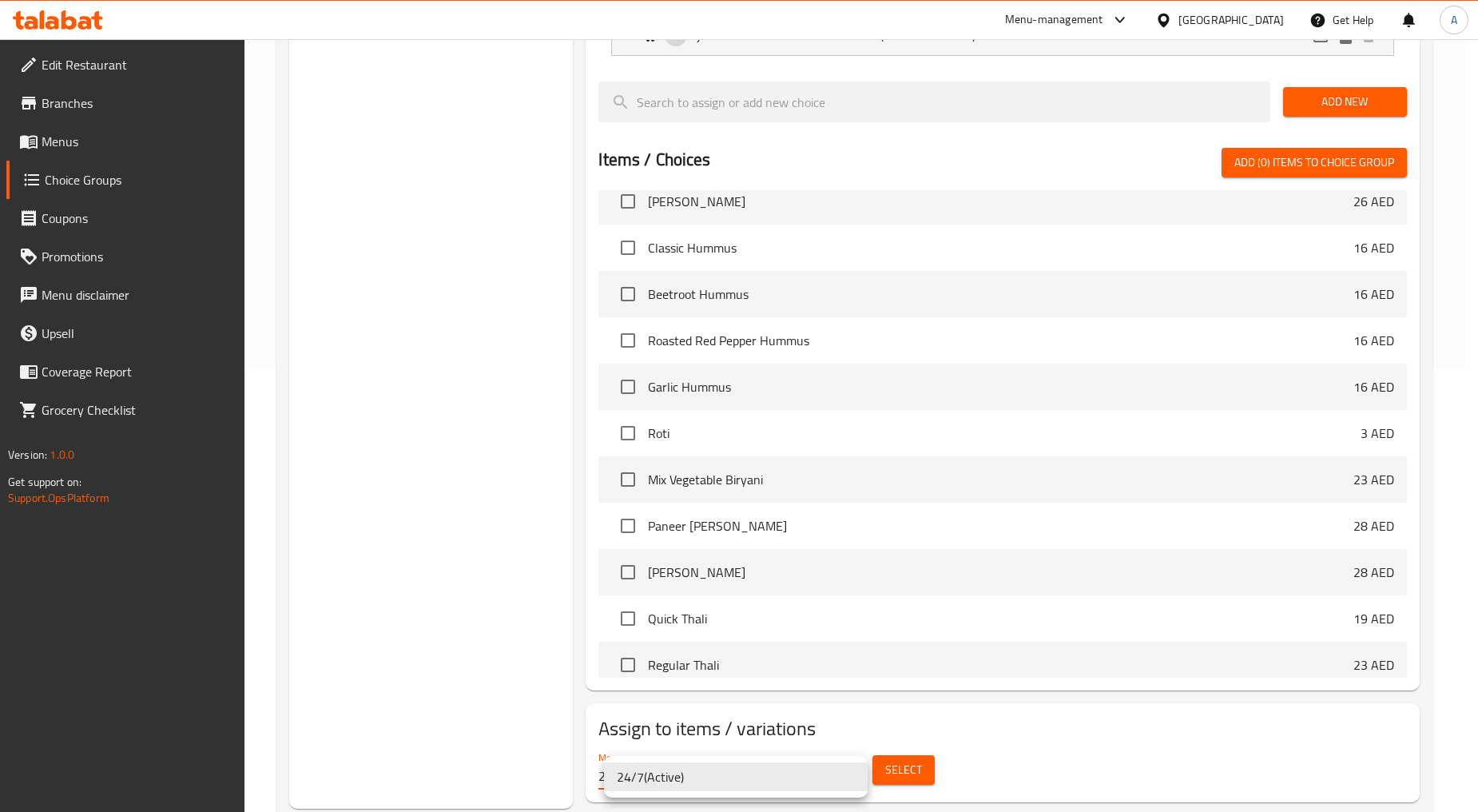
click at [853, 770] on li "24/7 ( Active )" at bounding box center [736, 777] width 263 height 29
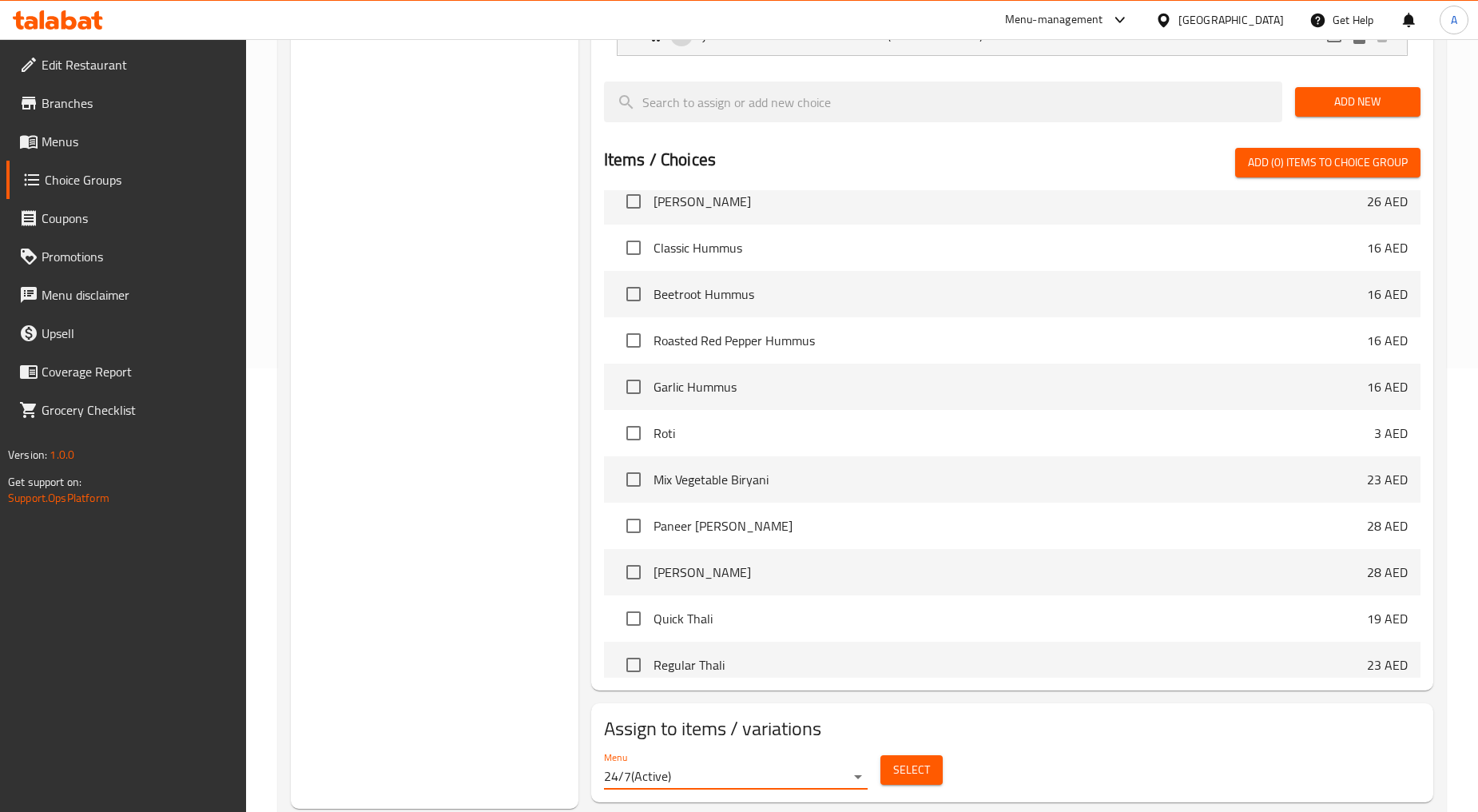
click at [1004, 749] on div "Menu 24/7 ( Active ) Select" at bounding box center [1012, 770] width 829 height 51
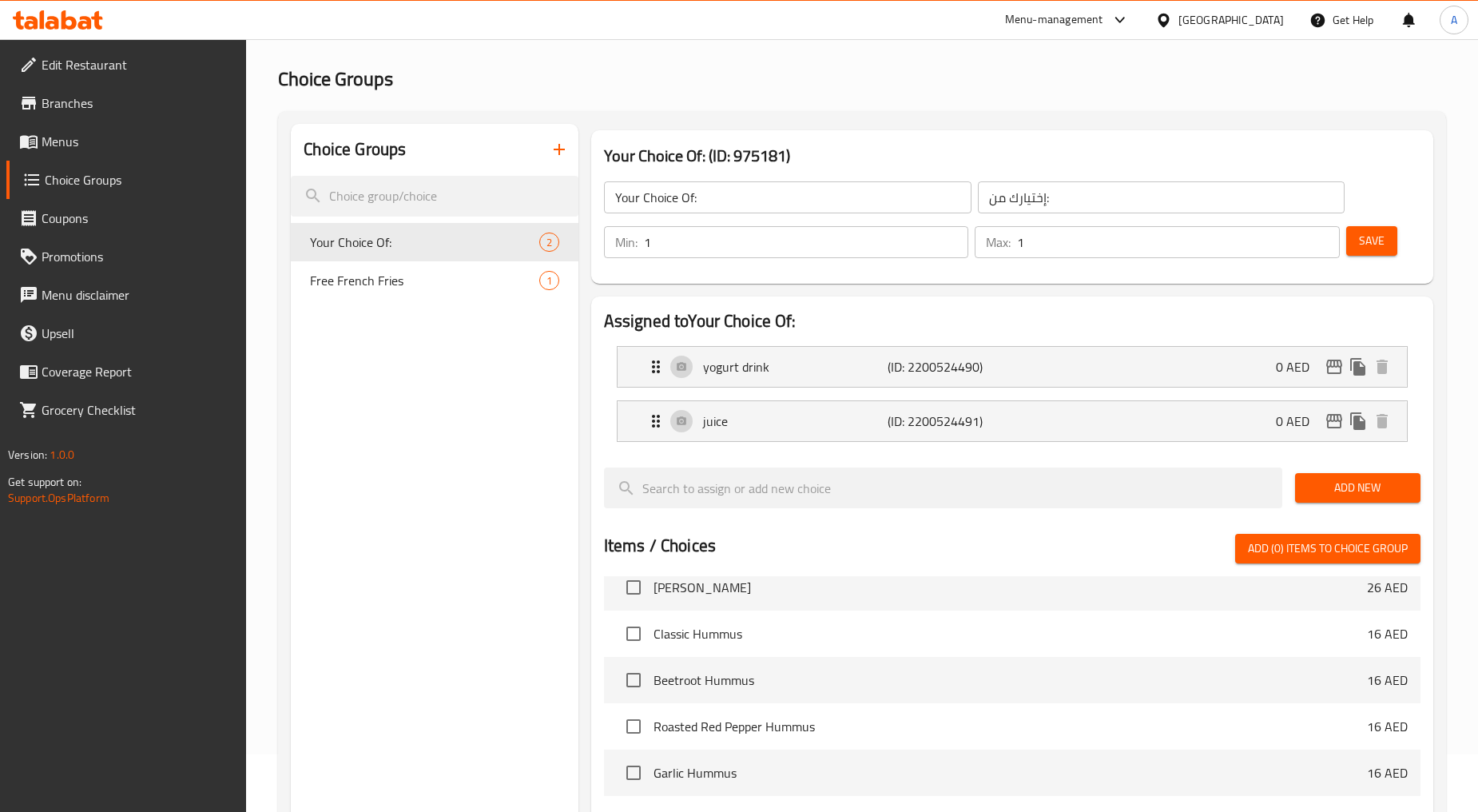
scroll to position [0, 0]
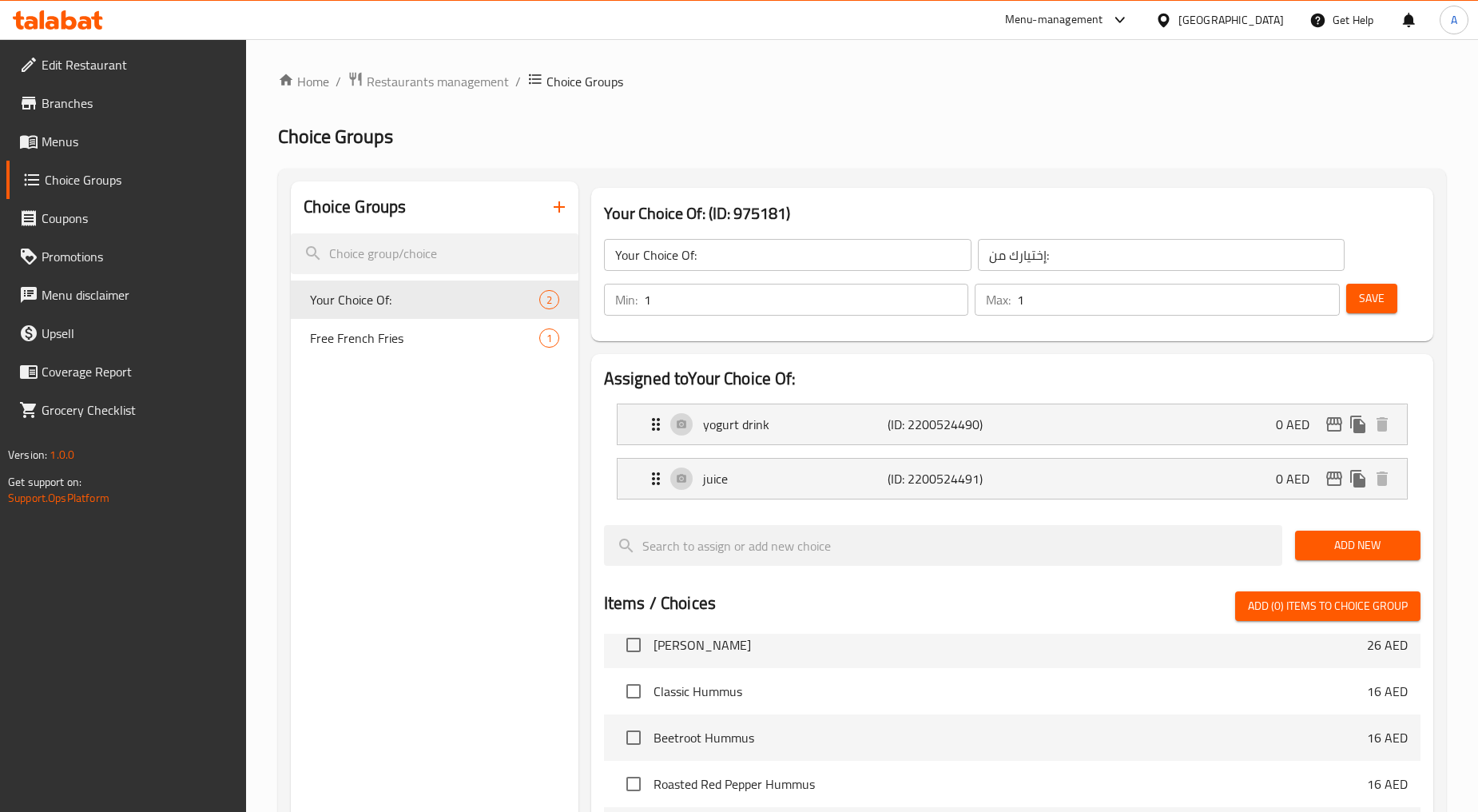
click at [108, 105] on span "Branches" at bounding box center [137, 104] width 193 height 19
